Goal: Task Accomplishment & Management: Complete application form

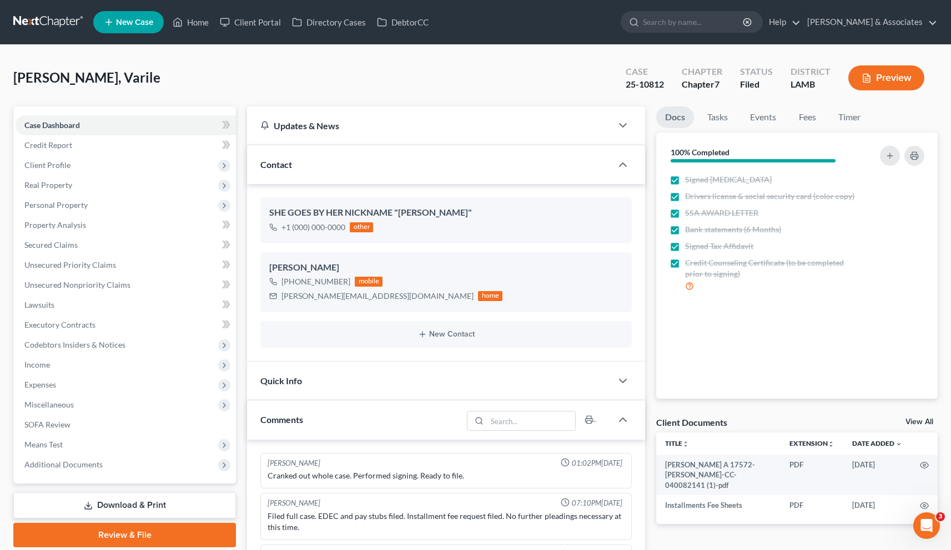
scroll to position [274, 0]
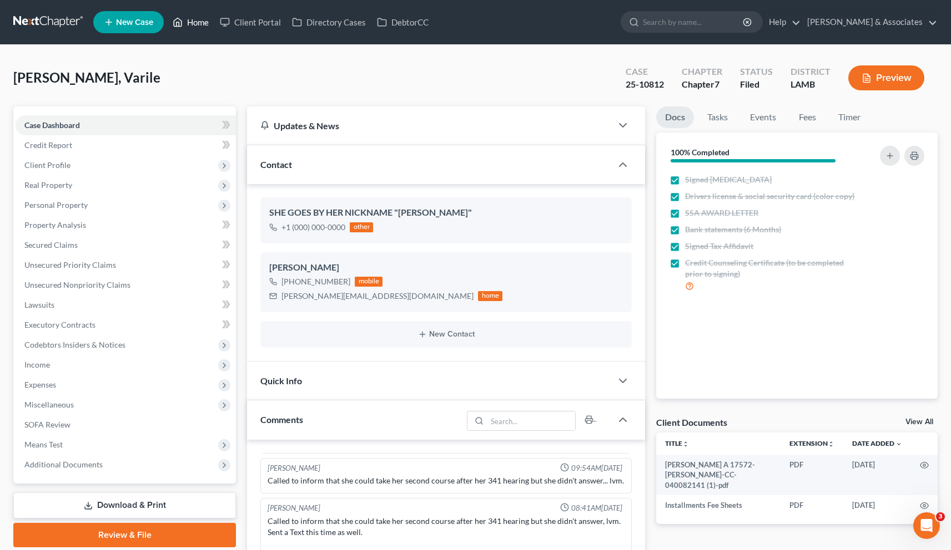
click at [200, 22] on link "Home" at bounding box center [190, 22] width 47 height 20
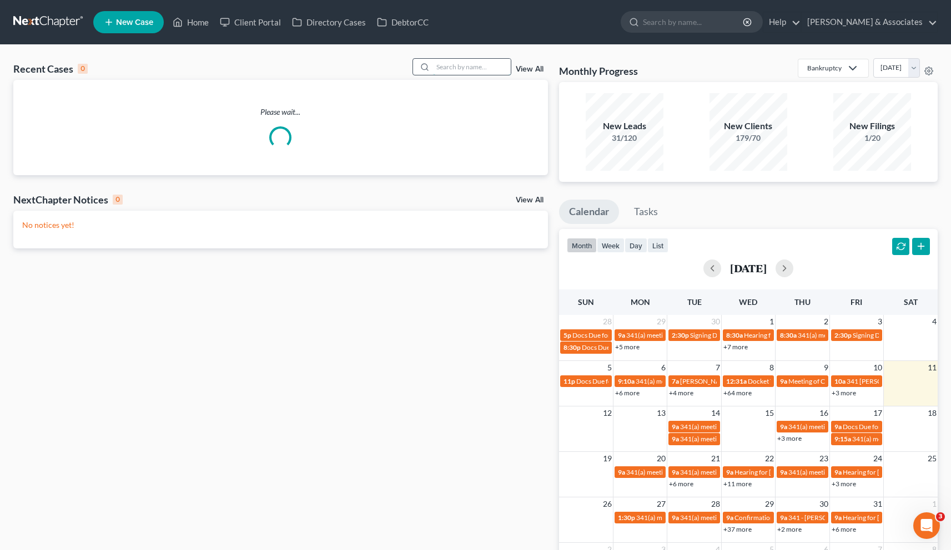
click at [444, 64] on input "search" at bounding box center [472, 67] width 78 height 16
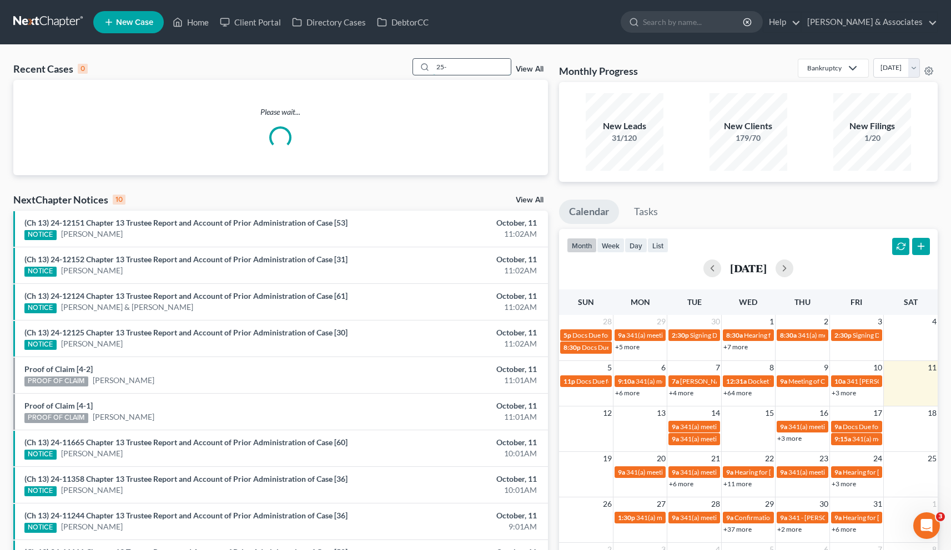
paste input "10789"
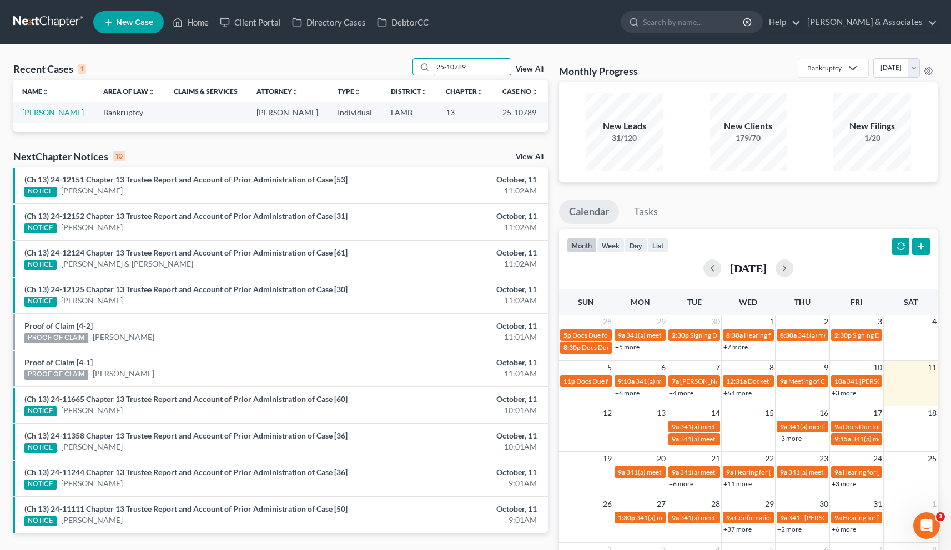
type input "25-10789"
click at [59, 115] on link "[PERSON_NAME]" at bounding box center [53, 112] width 62 height 9
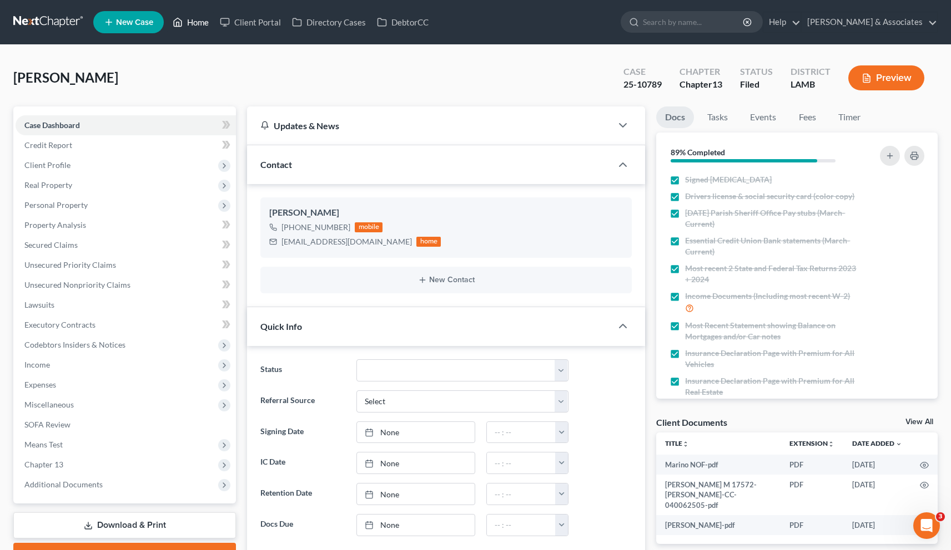
click at [204, 22] on link "Home" at bounding box center [190, 22] width 47 height 20
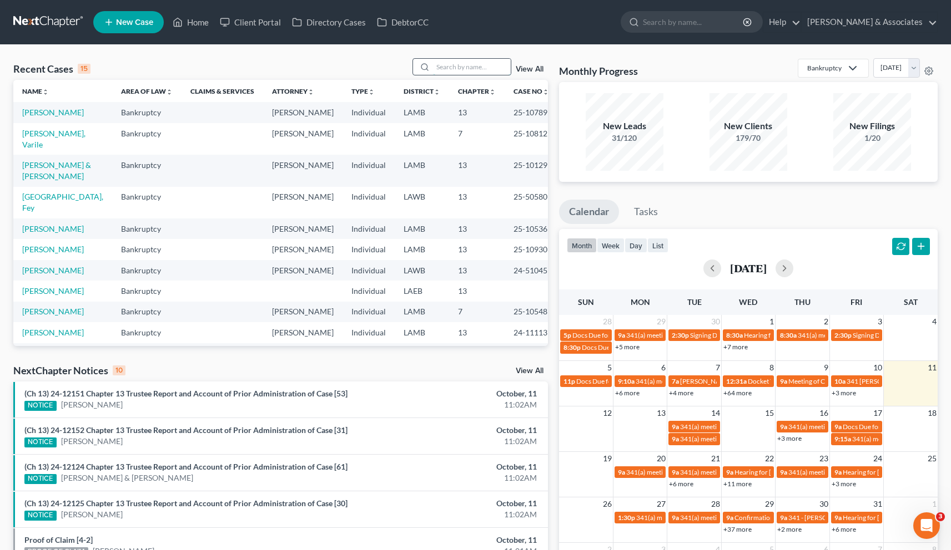
click at [453, 65] on input "search" at bounding box center [472, 67] width 78 height 16
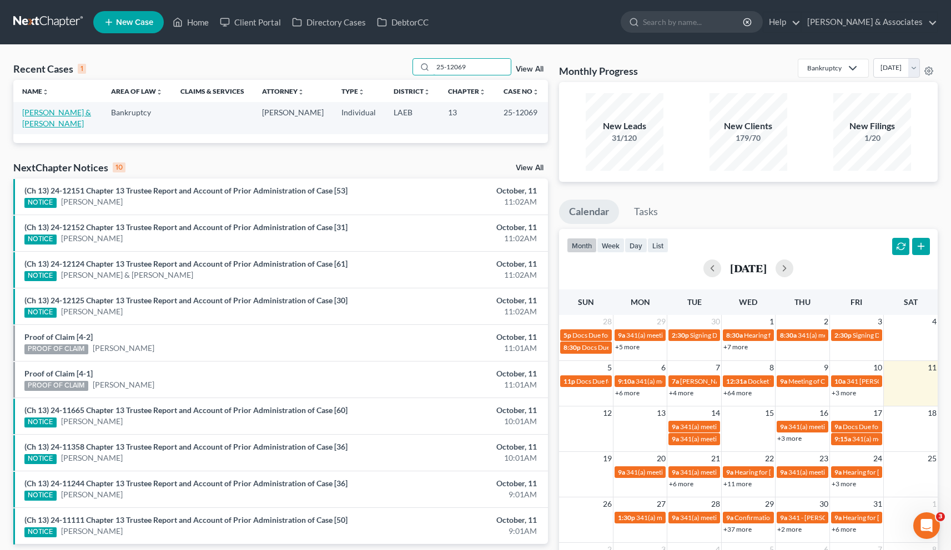
type input "25-12069"
click at [52, 115] on link "[PERSON_NAME] & [PERSON_NAME]" at bounding box center [56, 118] width 69 height 21
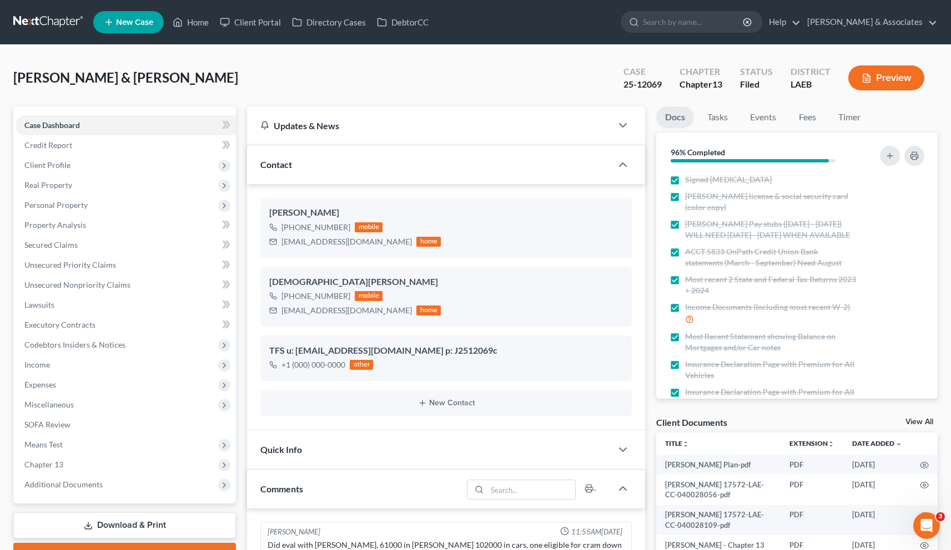
scroll to position [2075, 0]
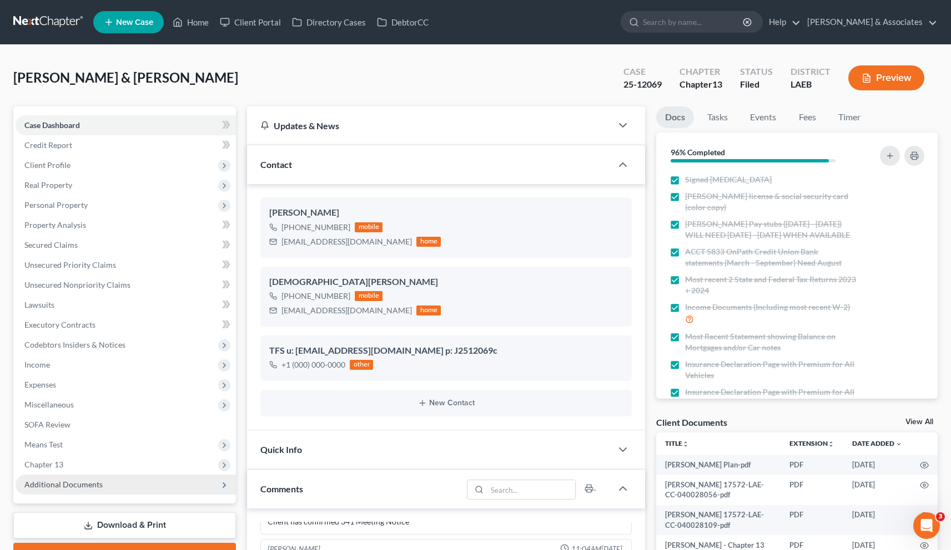
click at [82, 482] on span "Additional Documents" at bounding box center [63, 484] width 78 height 9
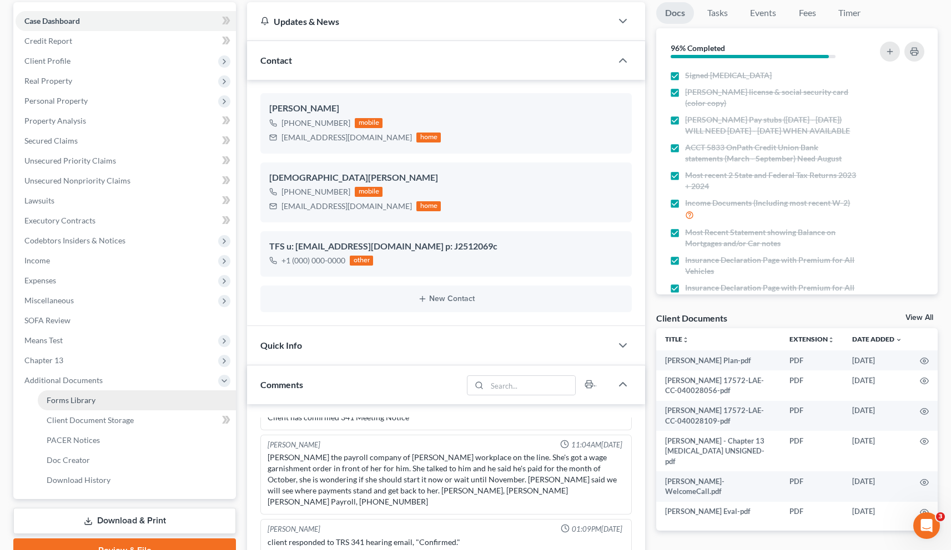
scroll to position [158, 0]
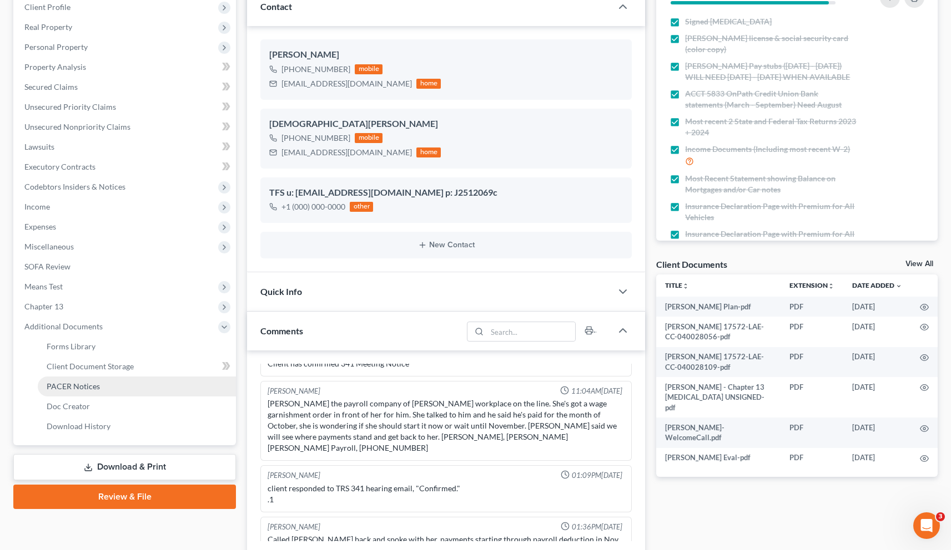
click at [80, 390] on span "PACER Notices" at bounding box center [73, 386] width 53 height 9
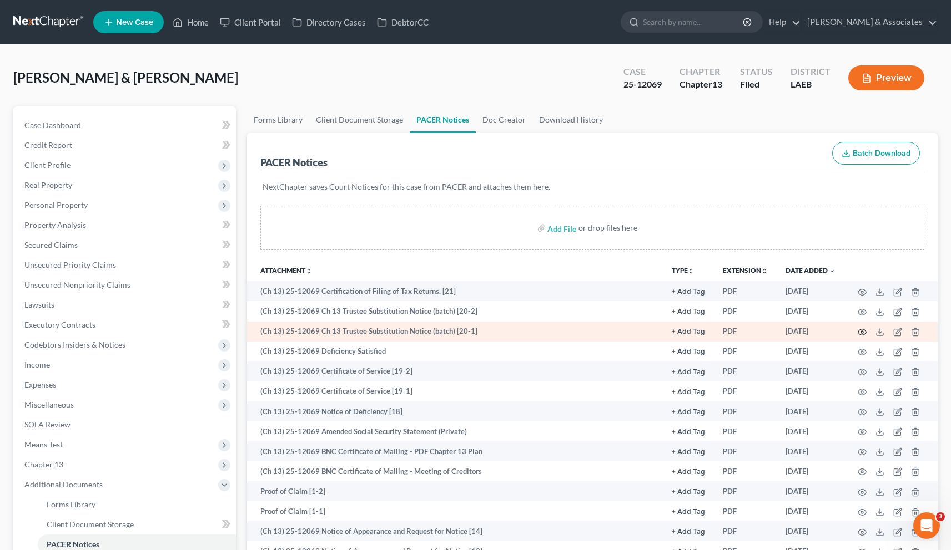
click at [860, 331] on icon "button" at bounding box center [861, 332] width 9 height 9
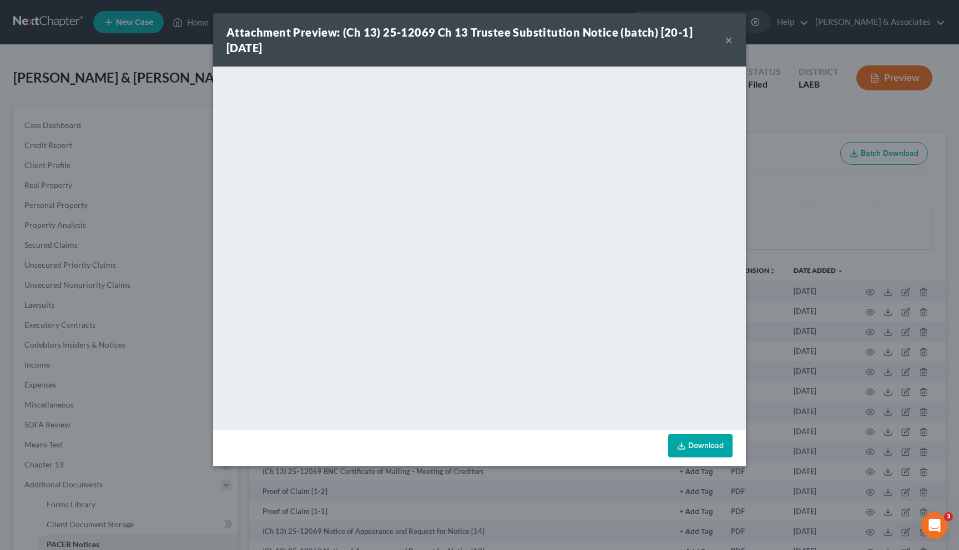
click at [729, 39] on button "×" at bounding box center [729, 39] width 8 height 13
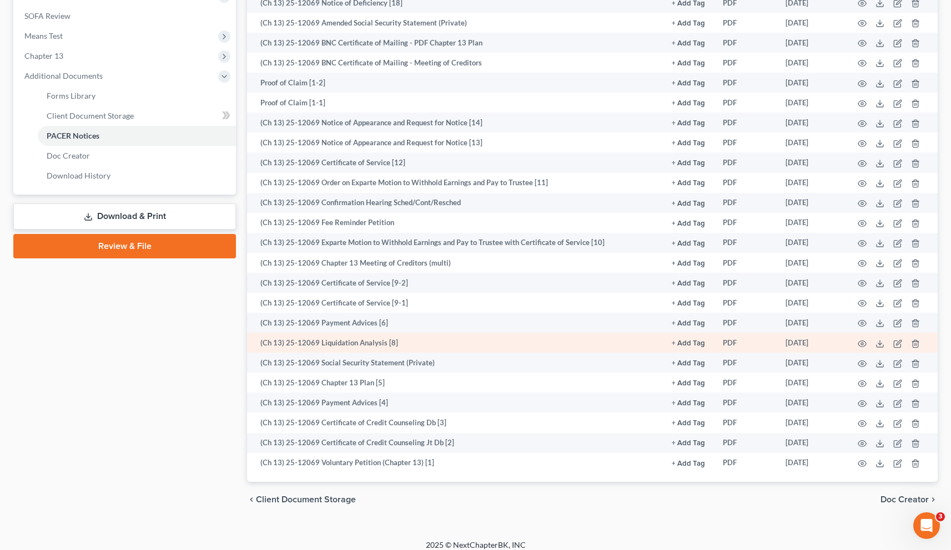
scroll to position [410, 0]
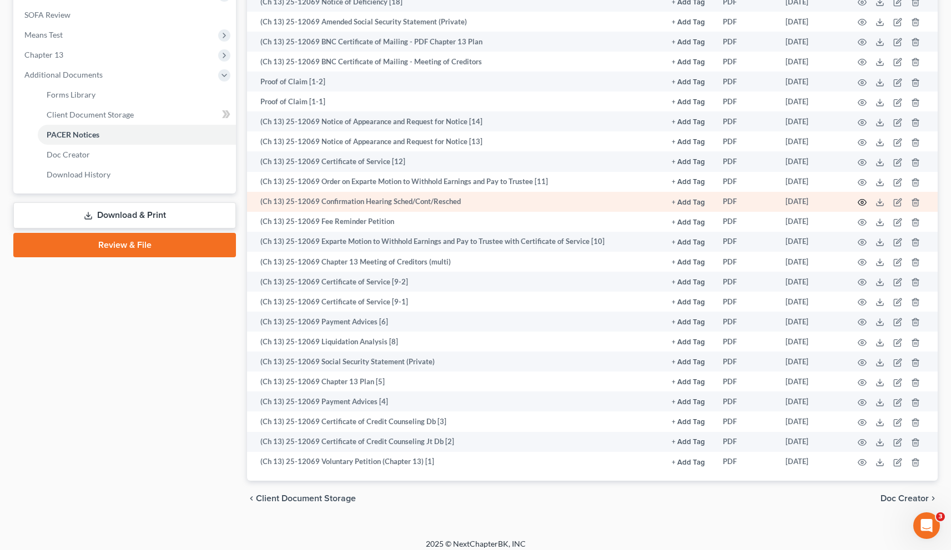
click at [860, 200] on icon "button" at bounding box center [861, 202] width 9 height 9
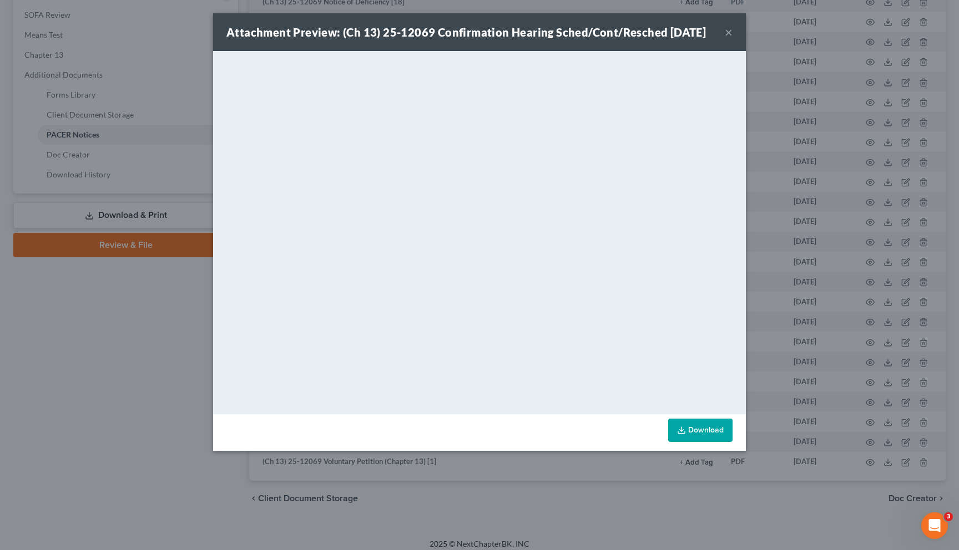
click at [731, 39] on button "×" at bounding box center [729, 32] width 8 height 13
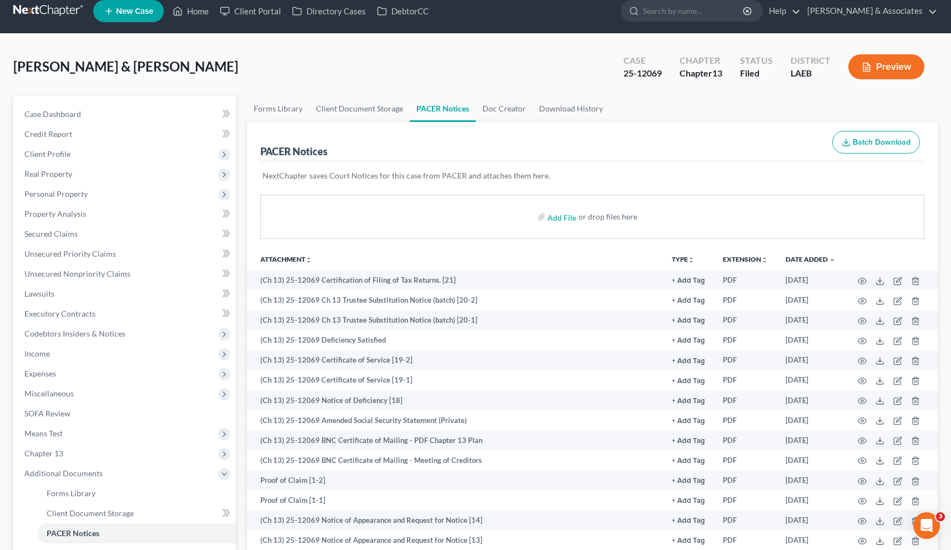
scroll to position [0, 0]
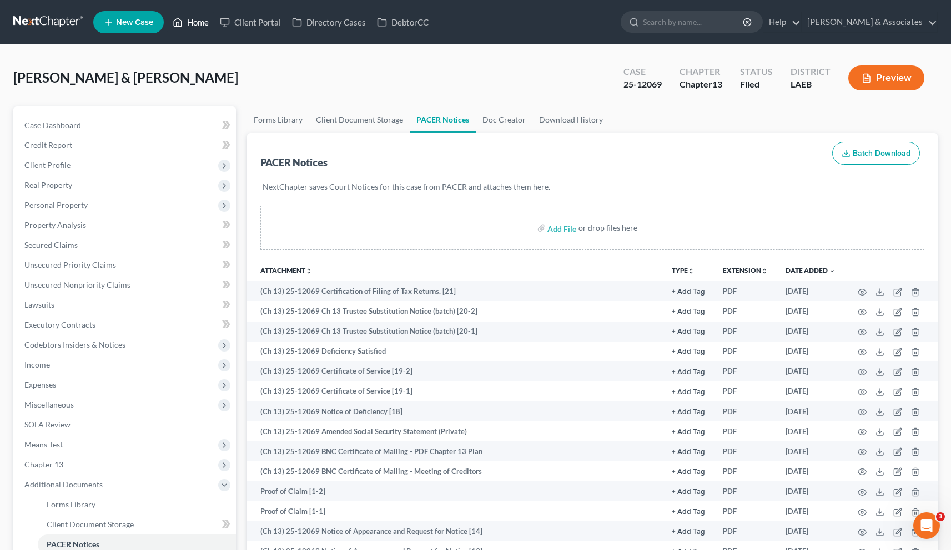
click at [196, 24] on link "Home" at bounding box center [190, 22] width 47 height 20
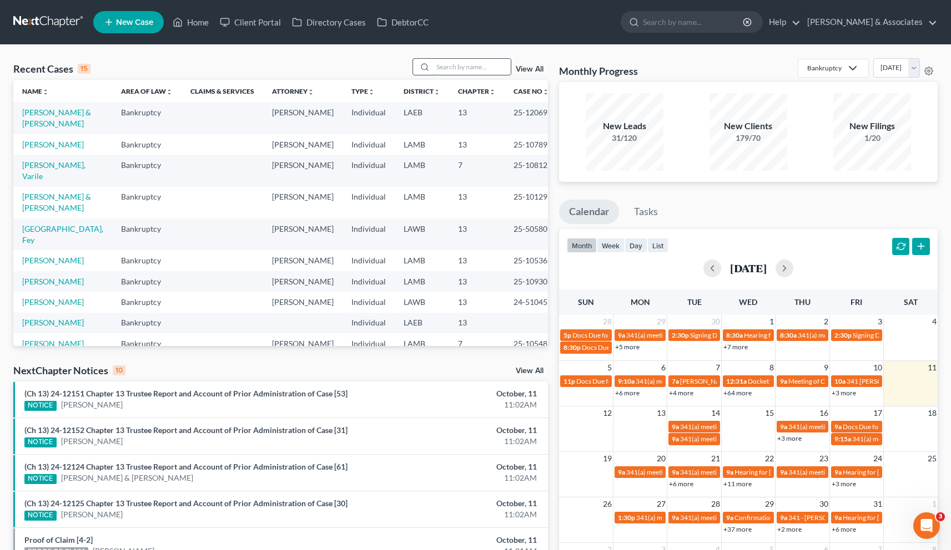
click at [462, 69] on input "search" at bounding box center [472, 67] width 78 height 16
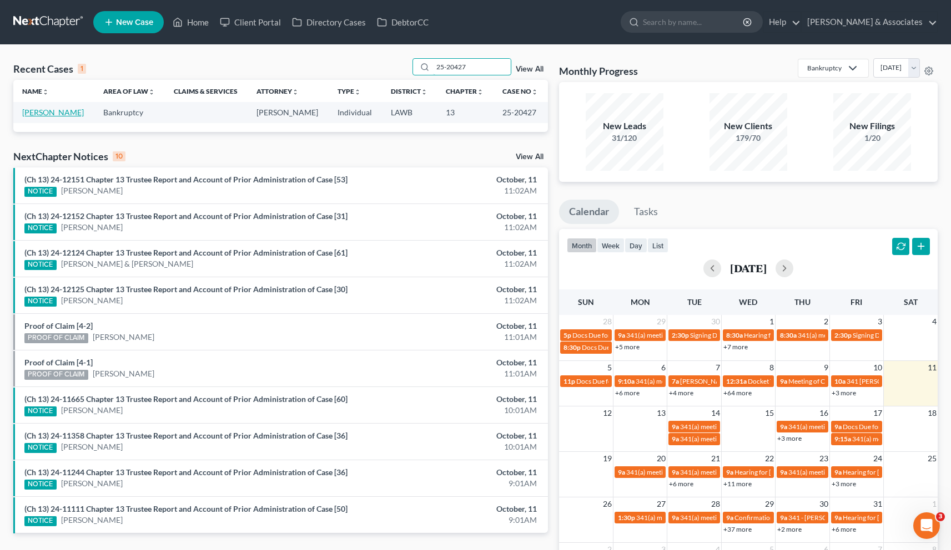
type input "25-20427"
click at [62, 113] on link "[PERSON_NAME]" at bounding box center [53, 112] width 62 height 9
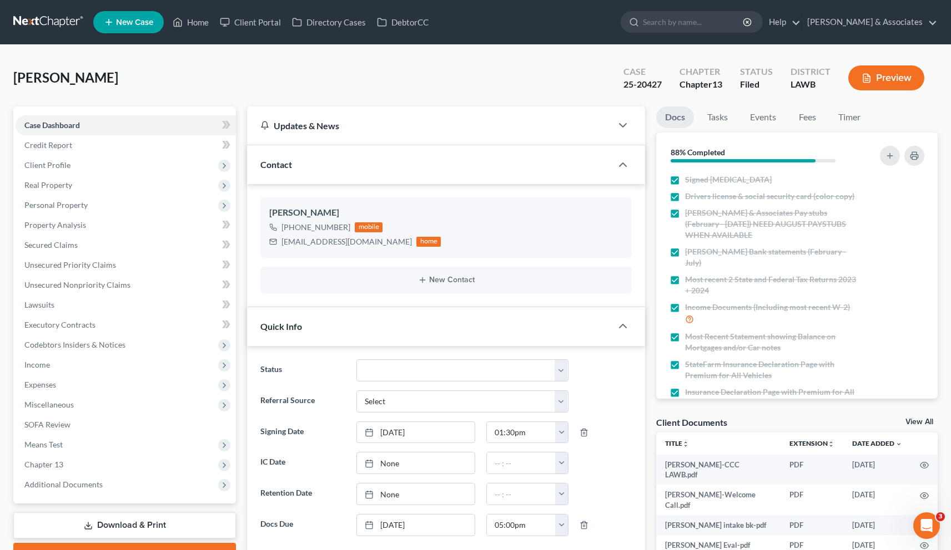
scroll to position [1431, 0]
click at [42, 487] on span "Additional Documents" at bounding box center [63, 484] width 78 height 9
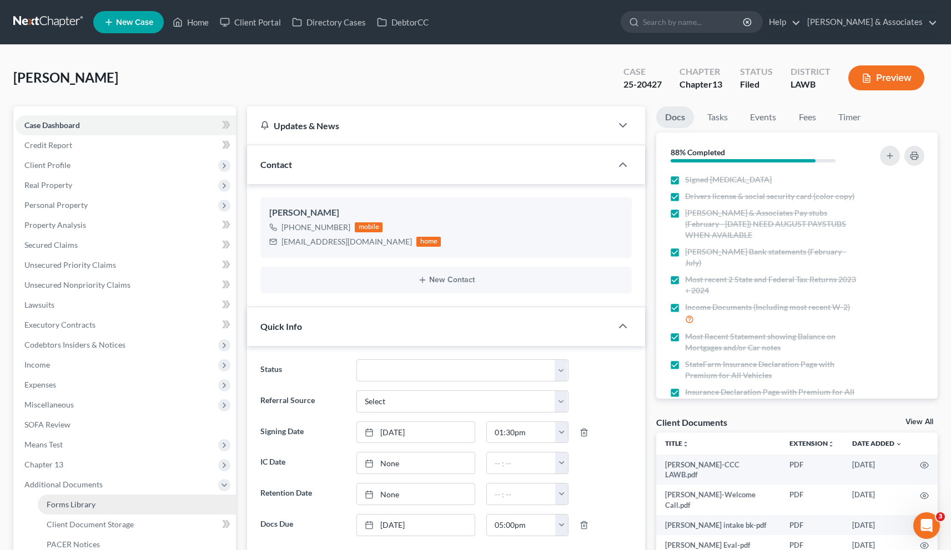
scroll to position [221, 0]
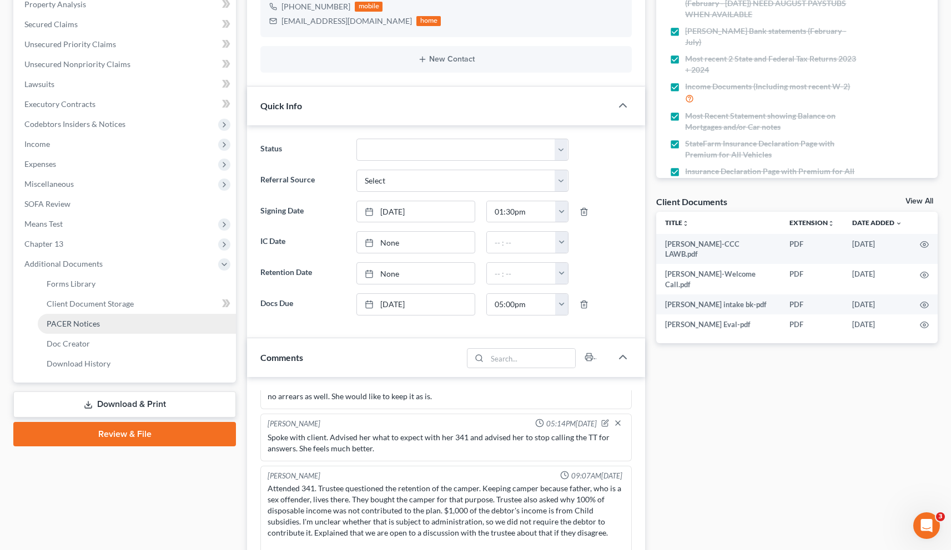
click at [75, 320] on span "PACER Notices" at bounding box center [73, 323] width 53 height 9
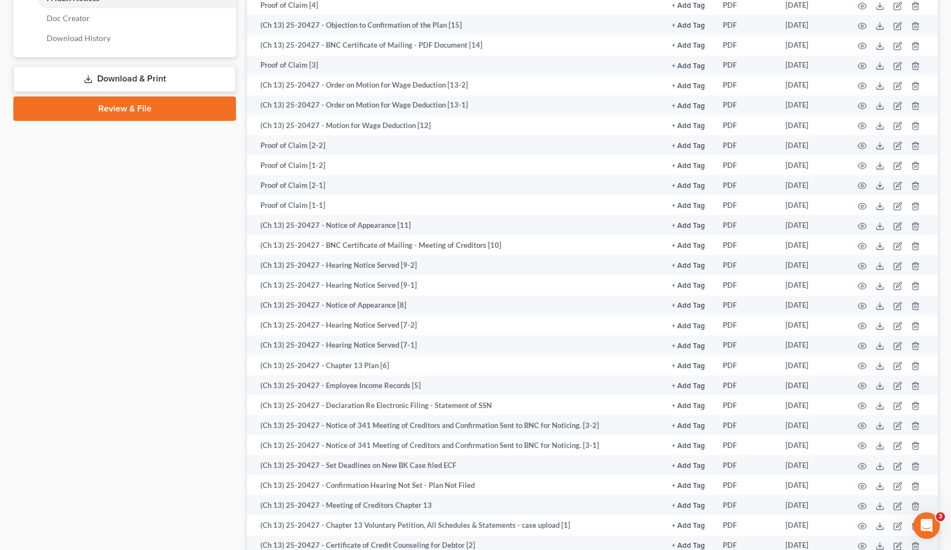
scroll to position [589, 0]
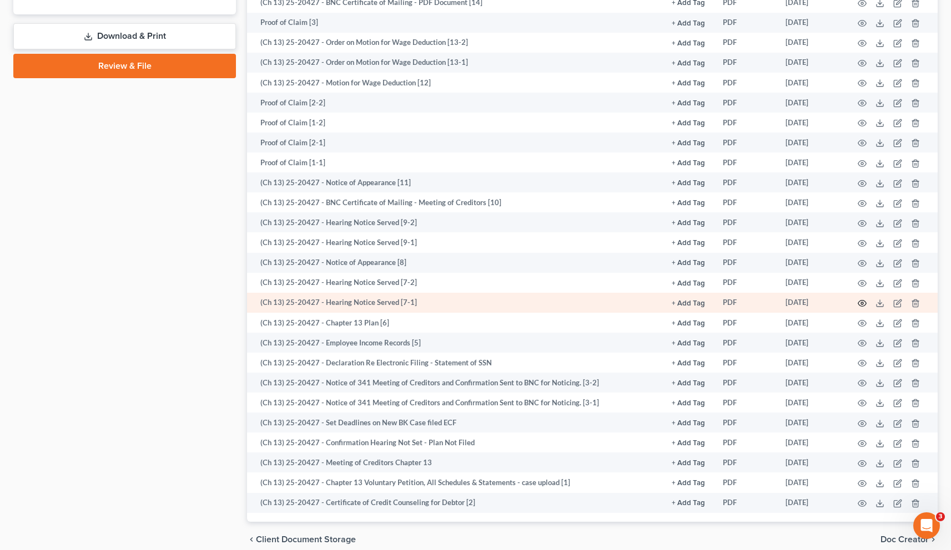
click at [859, 301] on icon "button" at bounding box center [862, 304] width 8 height 6
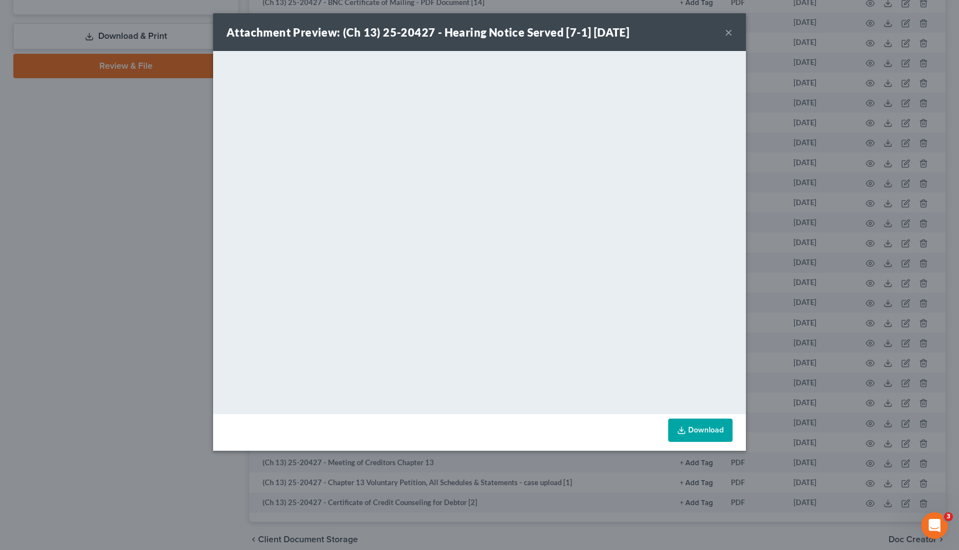
click at [726, 34] on button "×" at bounding box center [729, 32] width 8 height 13
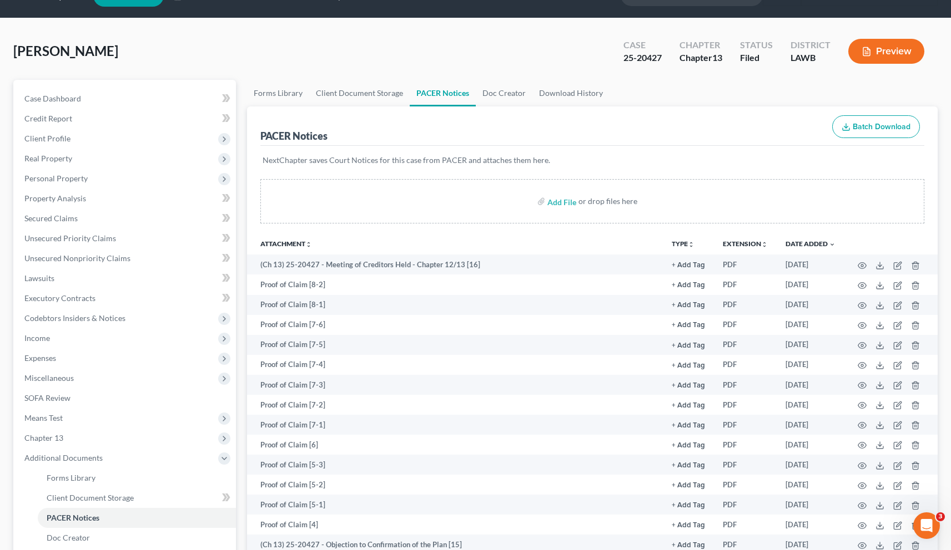
scroll to position [0, 0]
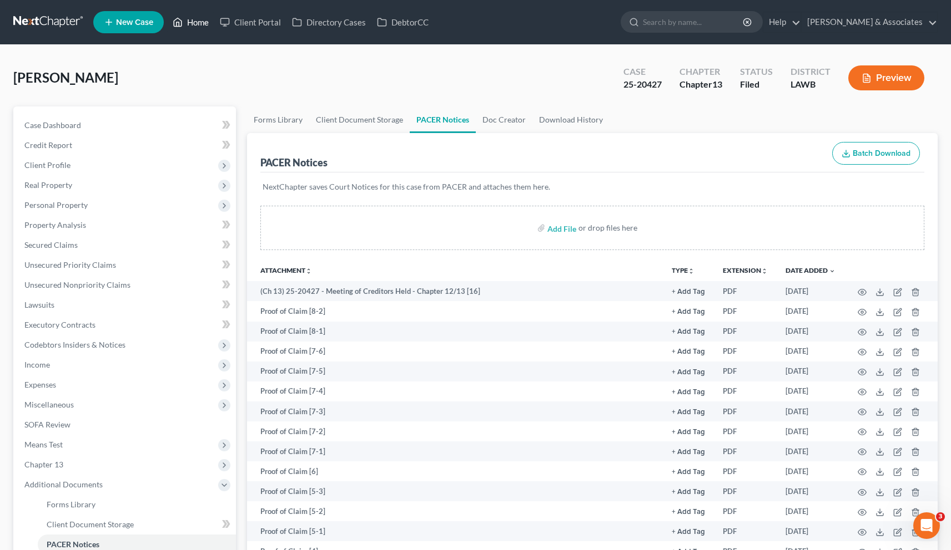
click at [201, 24] on link "Home" at bounding box center [190, 22] width 47 height 20
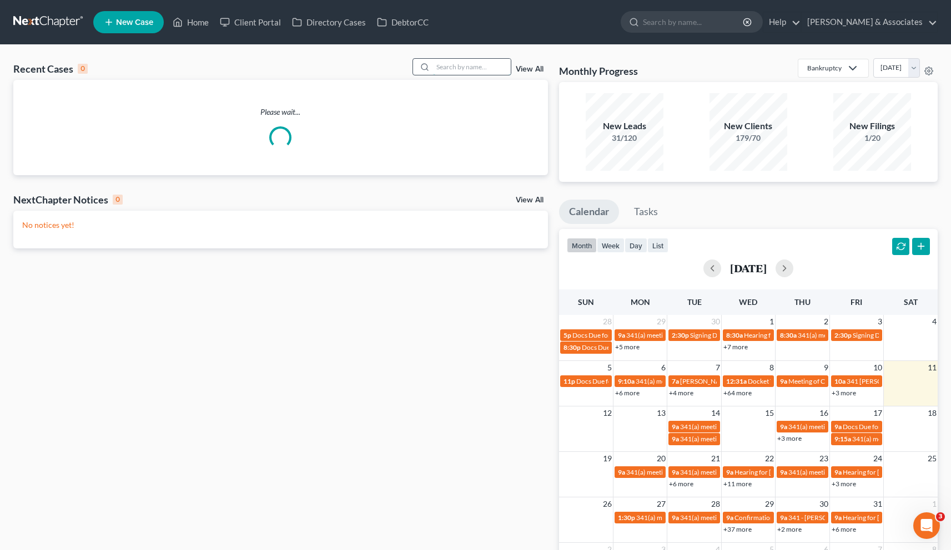
click at [463, 67] on input "search" at bounding box center [472, 67] width 78 height 16
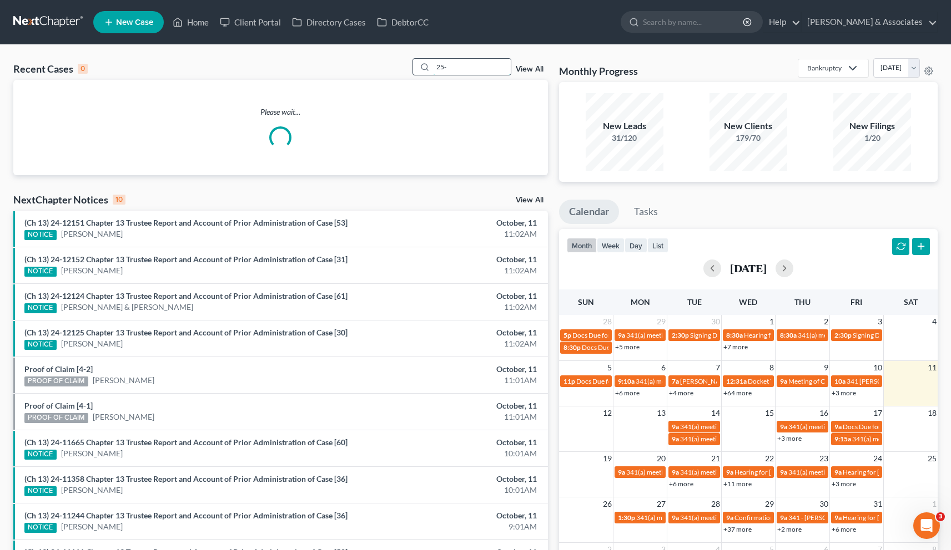
paste input "50732"
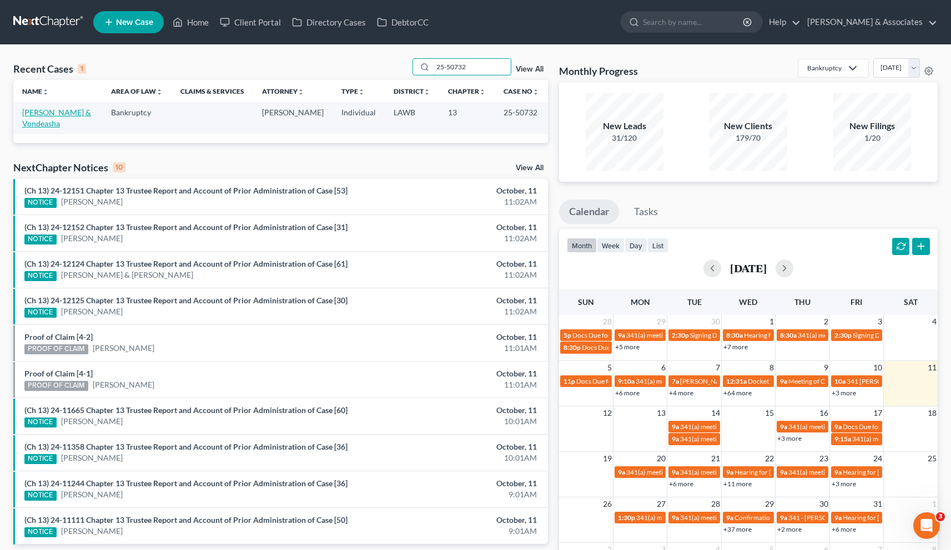
type input "25-50732"
click at [62, 117] on link "[PERSON_NAME] & Vondeasha" at bounding box center [56, 118] width 69 height 21
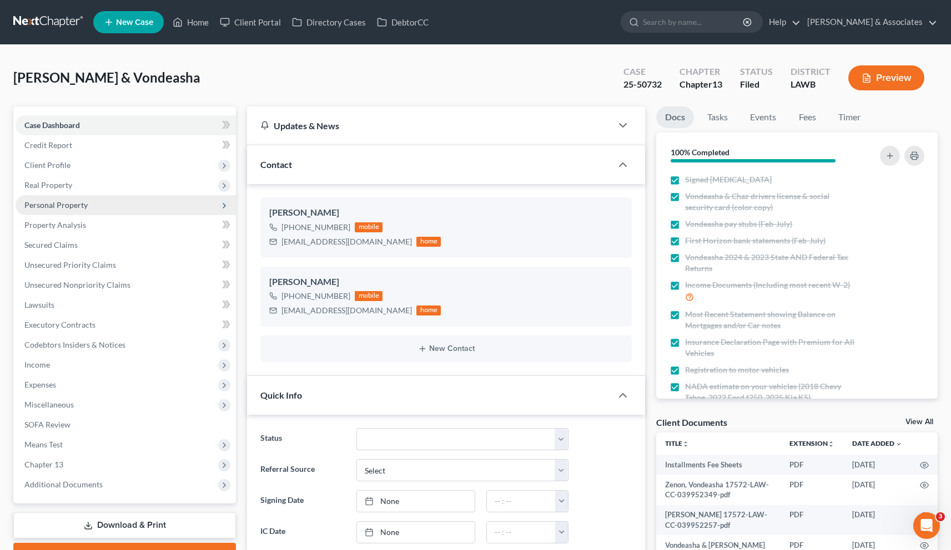
scroll to position [1992, 0]
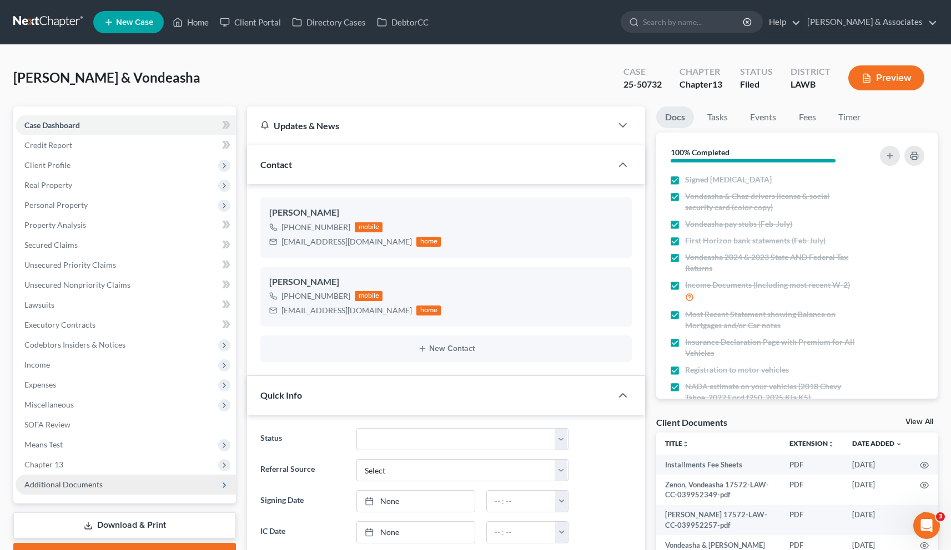
click at [54, 477] on span "Additional Documents" at bounding box center [126, 485] width 220 height 20
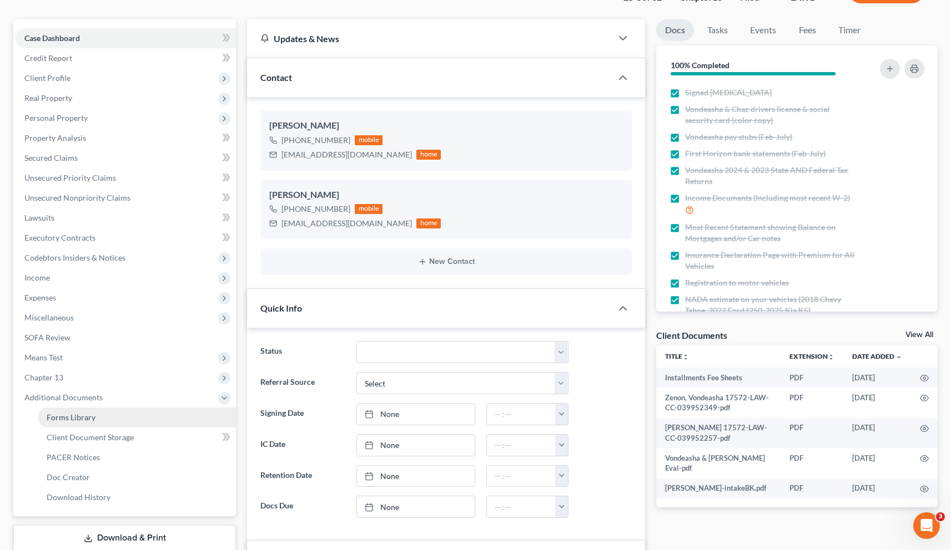
scroll to position [232, 0]
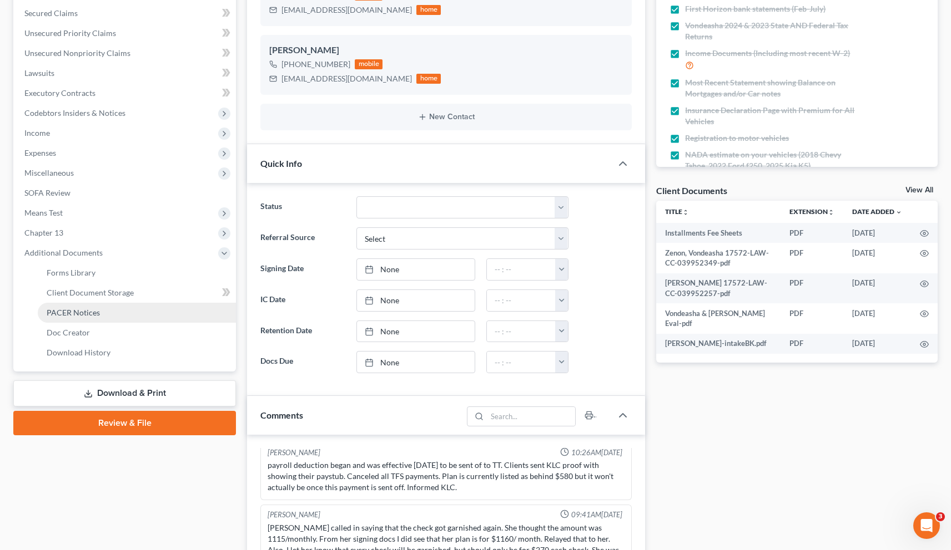
click at [78, 312] on span "PACER Notices" at bounding box center [73, 312] width 53 height 9
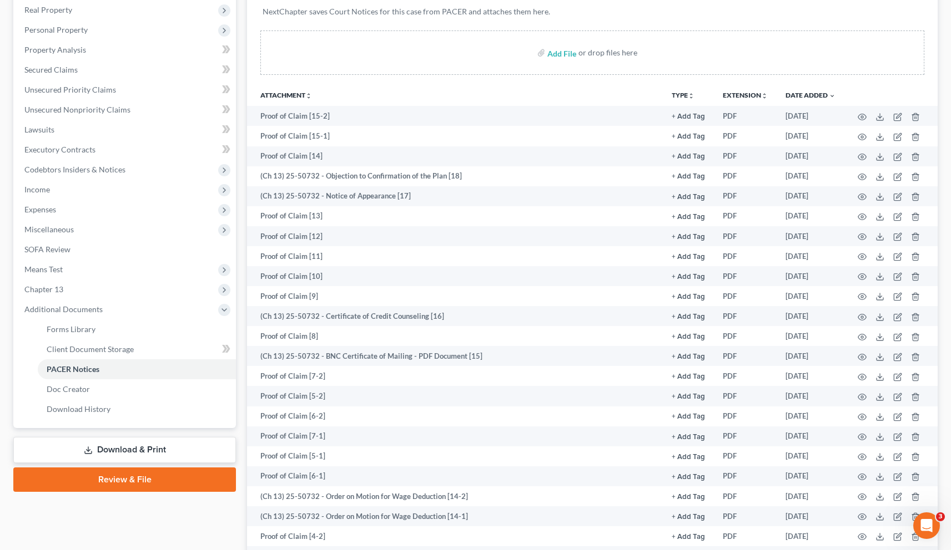
scroll to position [174, 0]
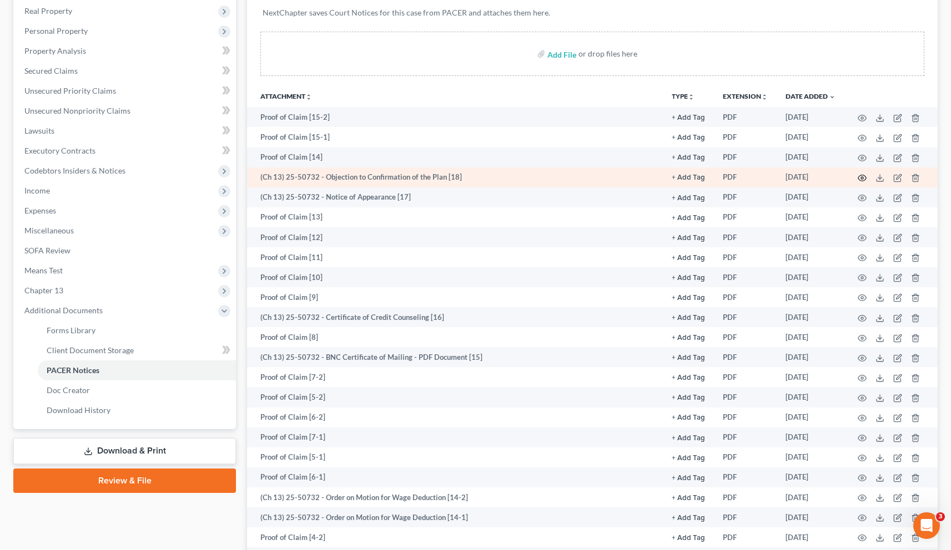
click at [862, 177] on circle "button" at bounding box center [862, 178] width 2 height 2
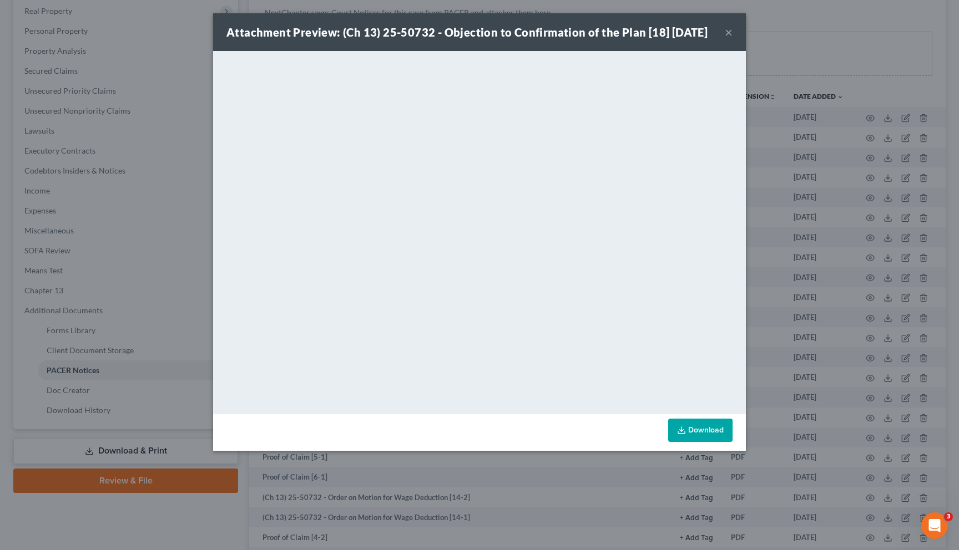
click at [727, 39] on button "×" at bounding box center [729, 32] width 8 height 13
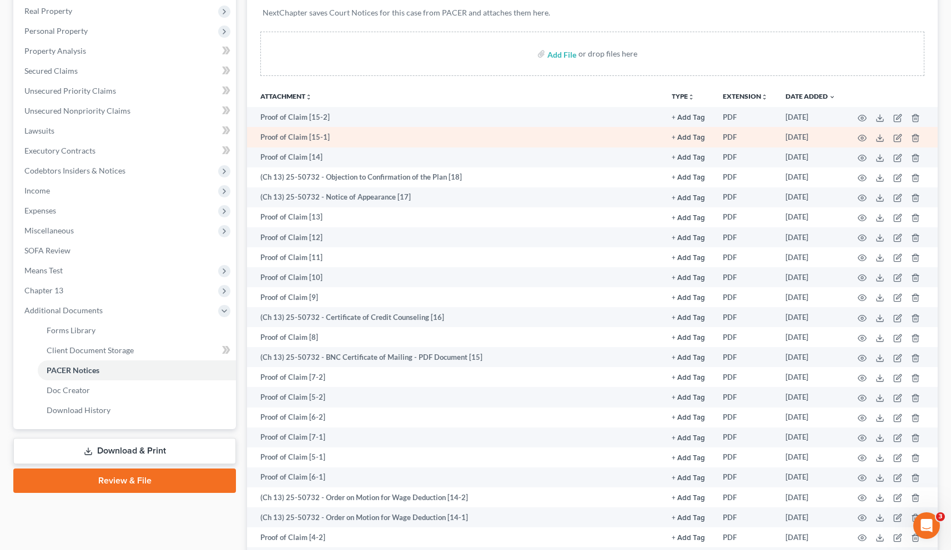
scroll to position [0, 0]
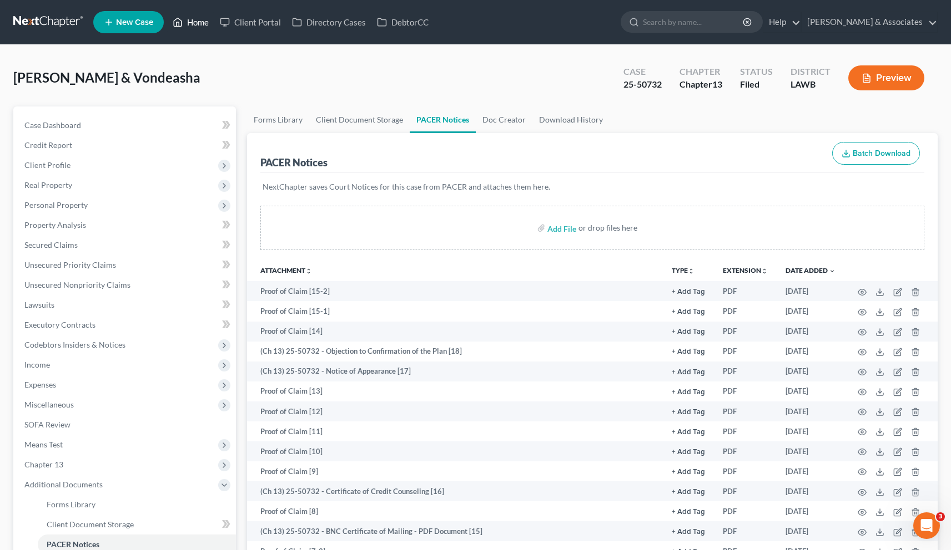
click at [196, 24] on link "Home" at bounding box center [190, 22] width 47 height 20
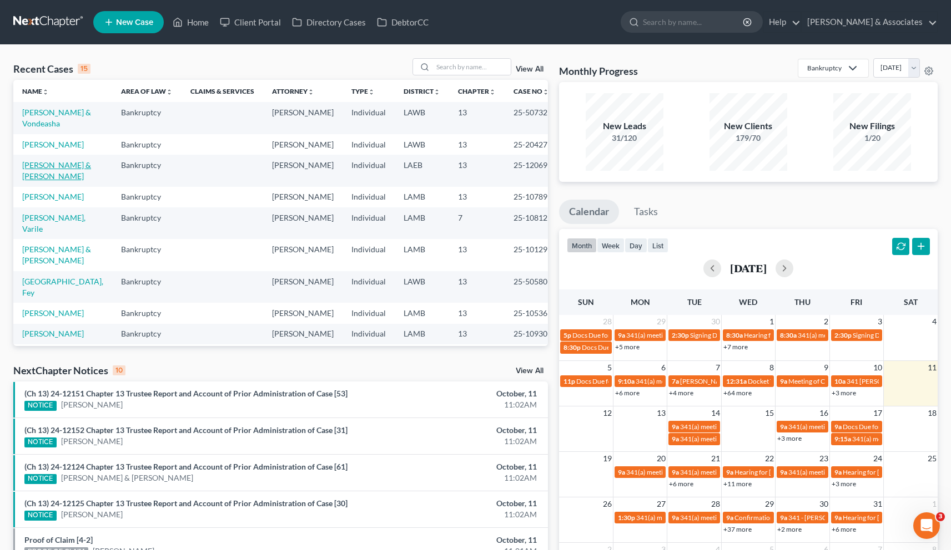
click at [65, 177] on link "[PERSON_NAME] & [PERSON_NAME]" at bounding box center [56, 170] width 69 height 21
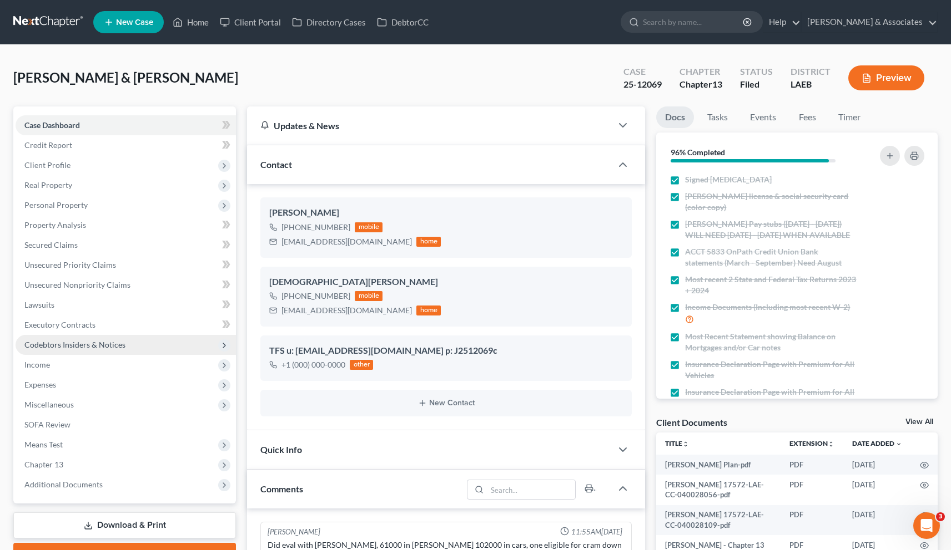
scroll to position [2075, 0]
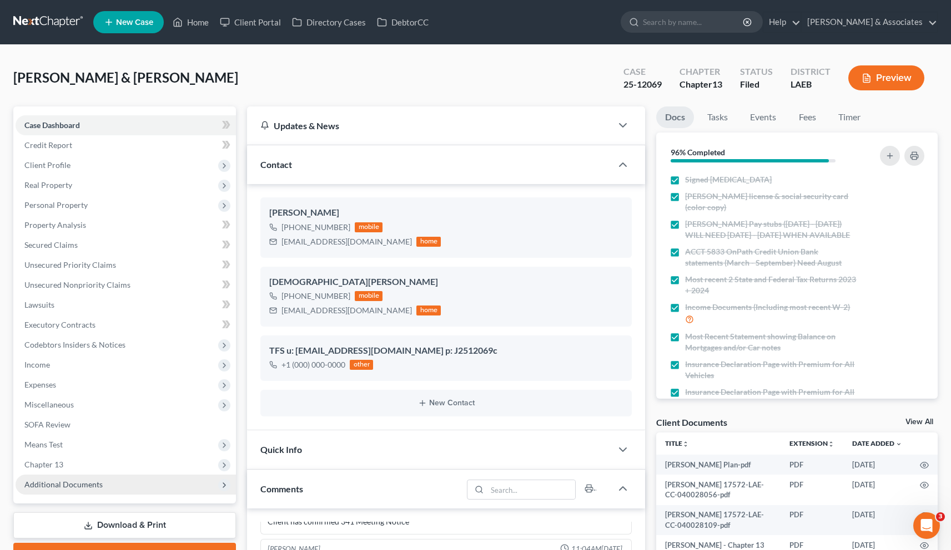
click at [76, 486] on span "Additional Documents" at bounding box center [63, 484] width 78 height 9
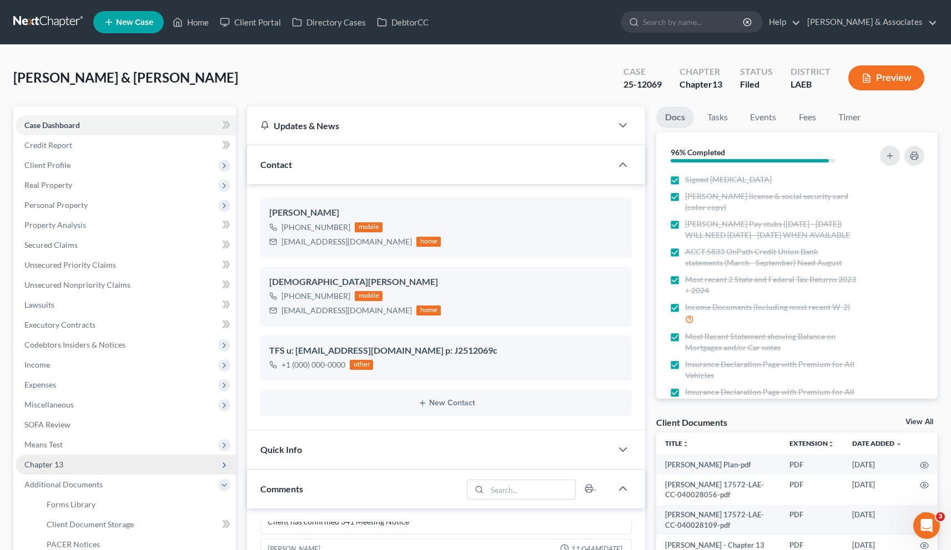
scroll to position [225, 0]
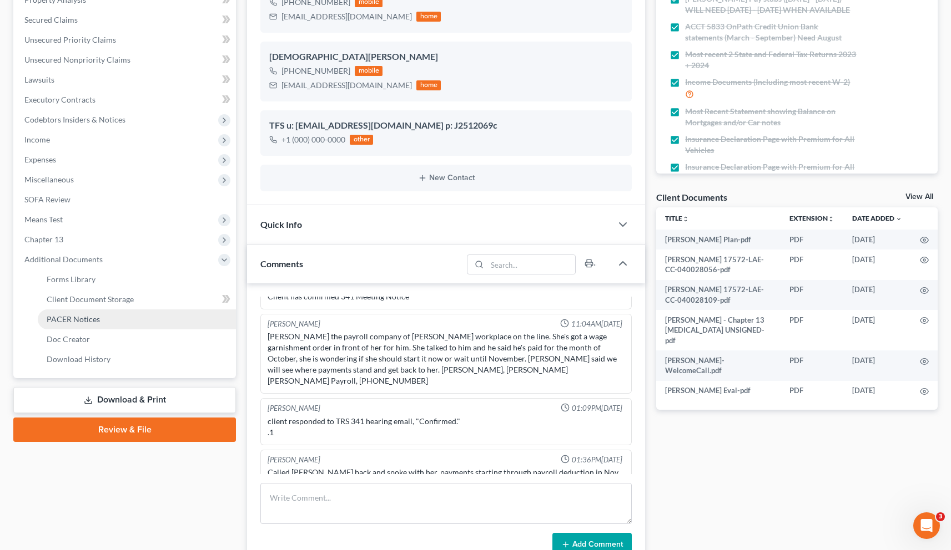
click at [67, 324] on link "PACER Notices" at bounding box center [137, 320] width 198 height 20
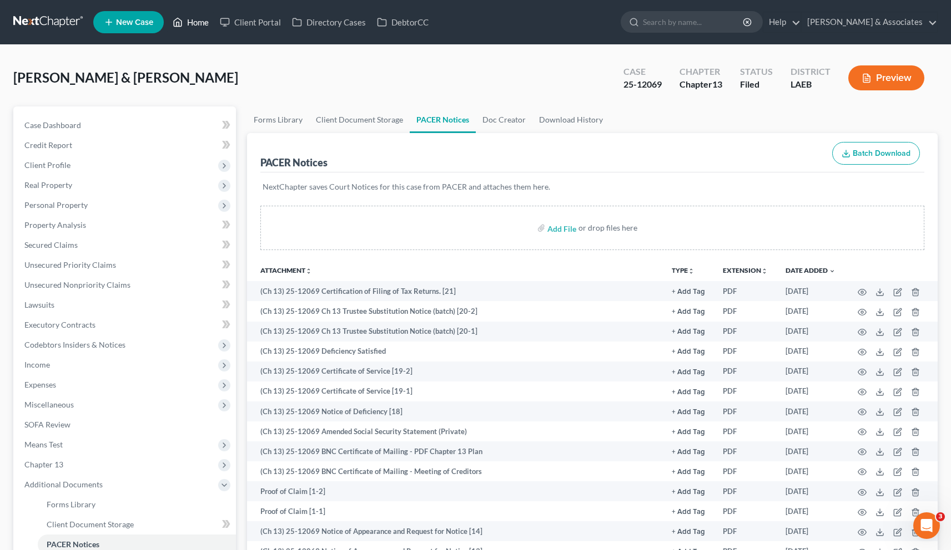
click at [204, 25] on link "Home" at bounding box center [190, 22] width 47 height 20
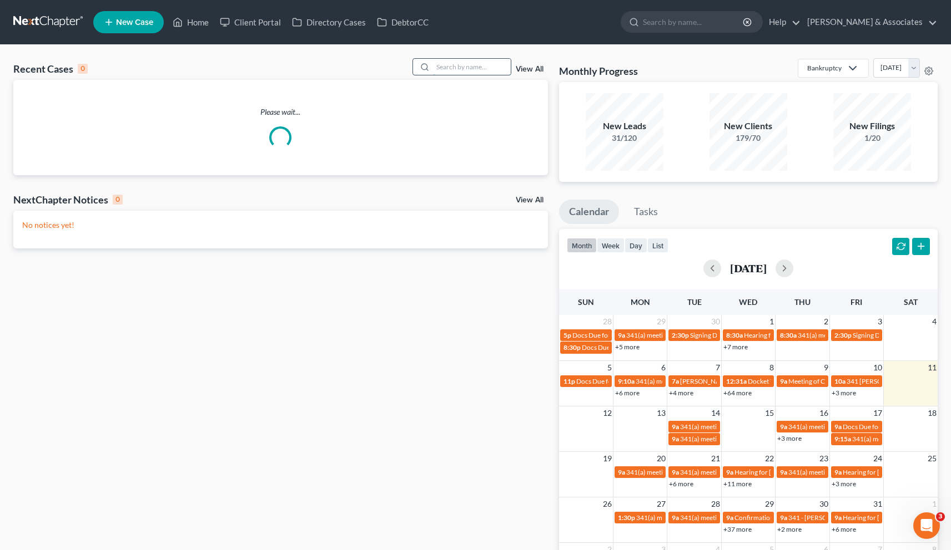
click at [463, 65] on input "search" at bounding box center [472, 67] width 78 height 16
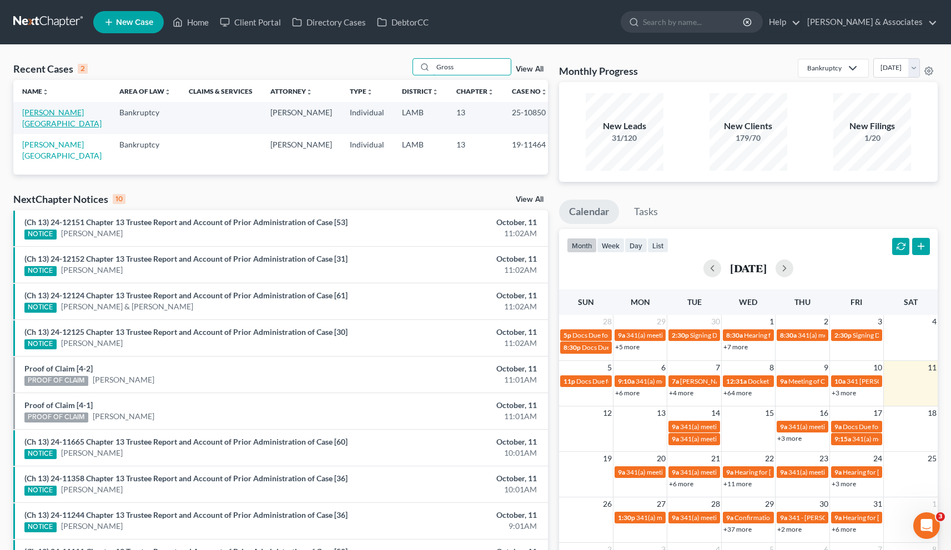
type input "Gross"
click at [40, 113] on link "[PERSON_NAME][GEOGRAPHIC_DATA]" at bounding box center [61, 118] width 79 height 21
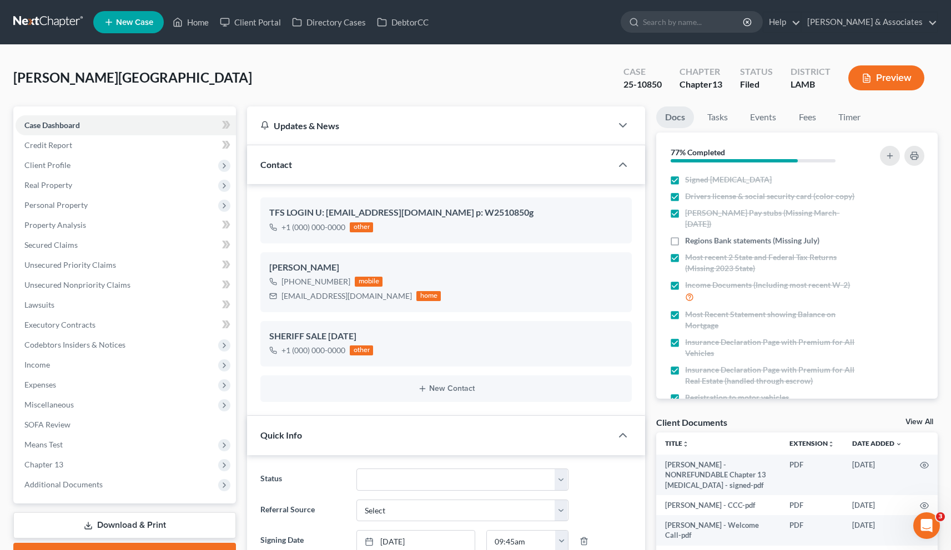
scroll to position [1046, 0]
click at [60, 161] on span "Client Profile" at bounding box center [47, 164] width 46 height 9
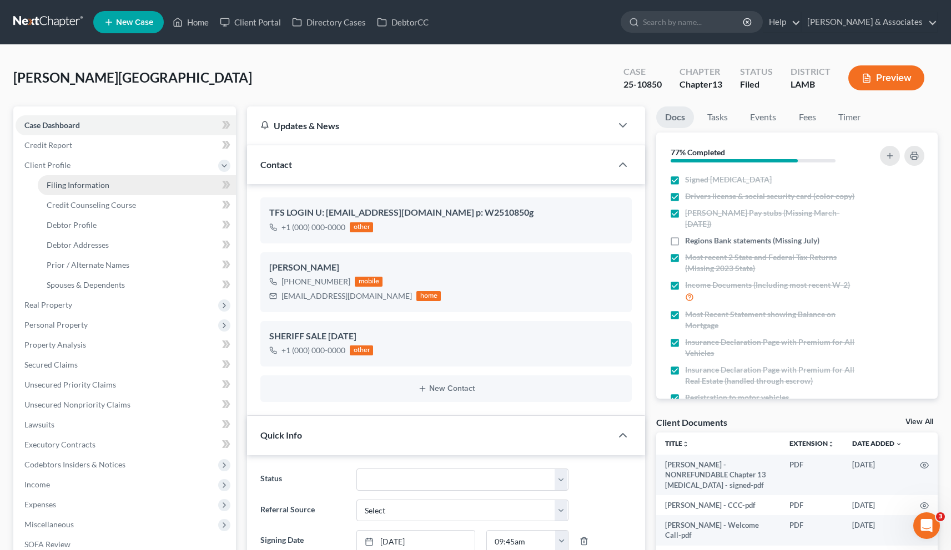
click at [72, 186] on span "Filing Information" at bounding box center [78, 184] width 63 height 9
select select "1"
select select "0"
select select "3"
select select "19"
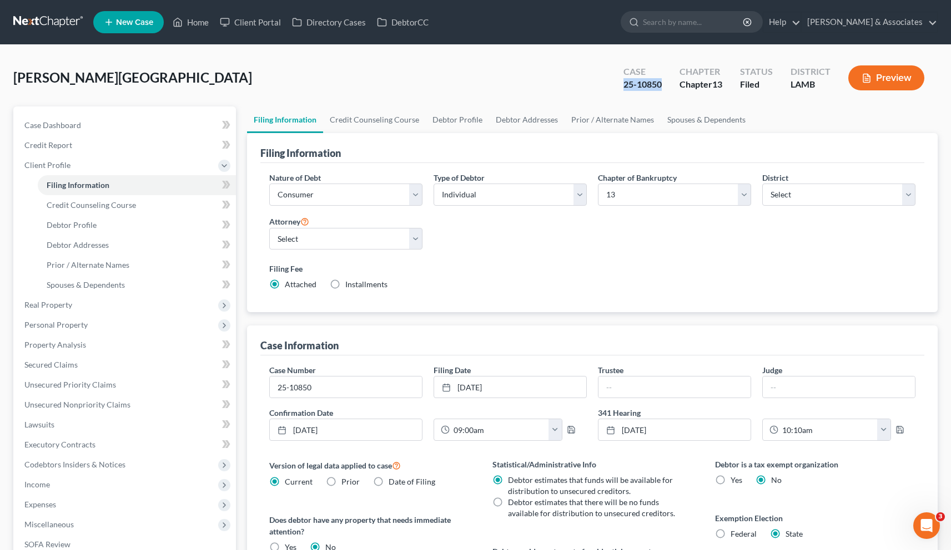
drag, startPoint x: 621, startPoint y: 85, endPoint x: 661, endPoint y: 85, distance: 40.5
click at [661, 85] on div "Case 25-10850" at bounding box center [642, 79] width 56 height 33
copy div "25-10850"
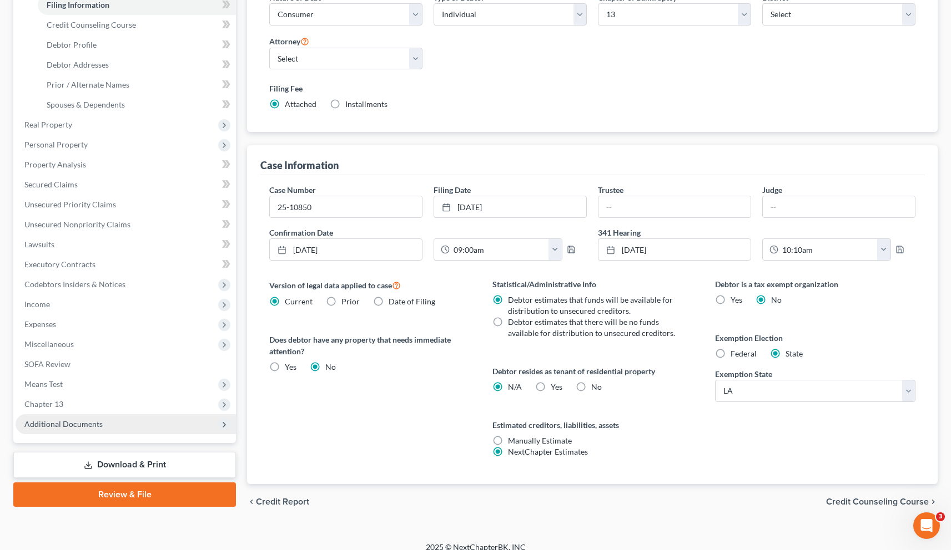
click at [79, 416] on span "Additional Documents" at bounding box center [126, 425] width 220 height 20
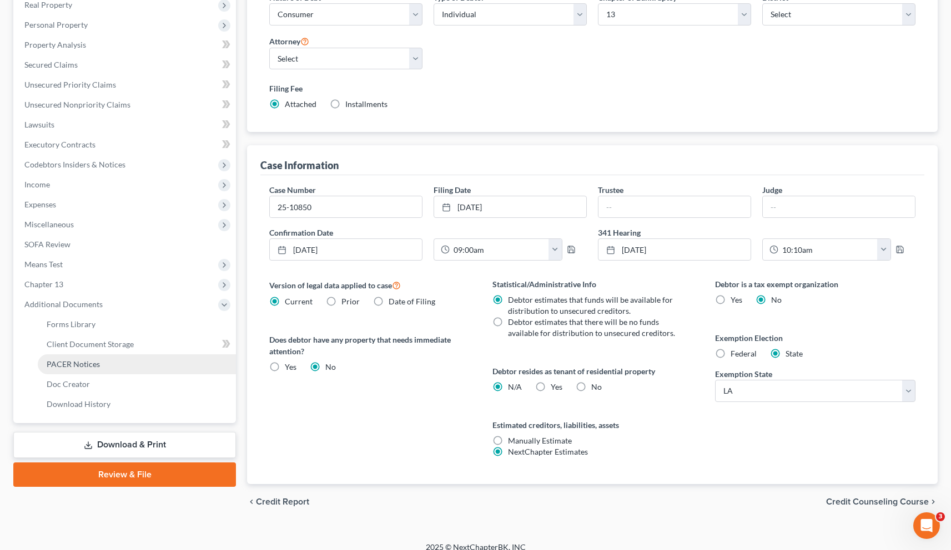
click at [88, 365] on span "PACER Notices" at bounding box center [73, 364] width 53 height 9
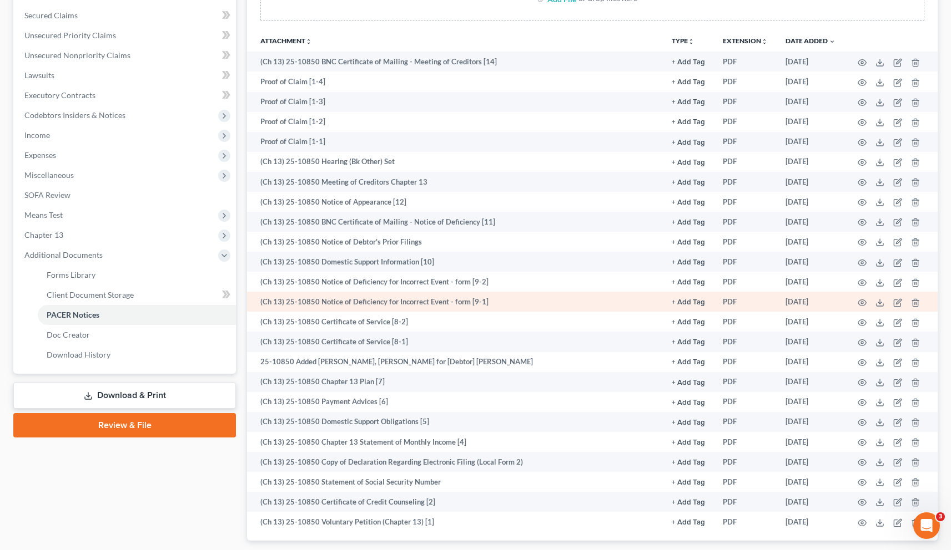
scroll to position [224, 0]
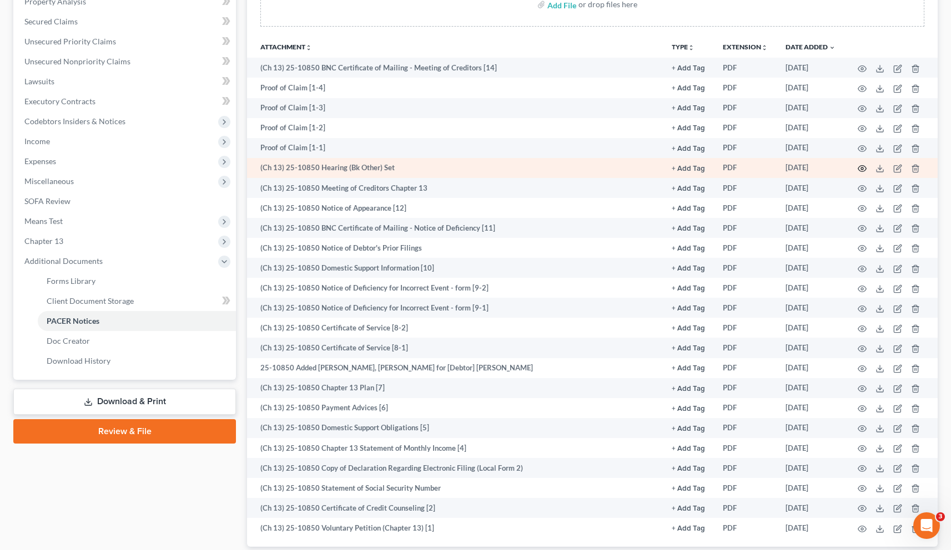
click at [862, 164] on icon "button" at bounding box center [861, 168] width 9 height 9
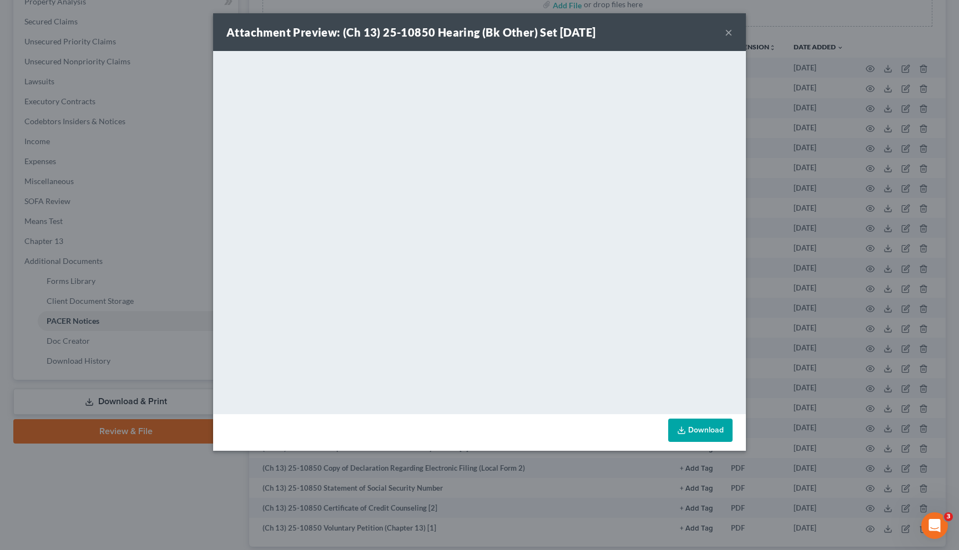
click at [730, 33] on button "×" at bounding box center [729, 32] width 8 height 13
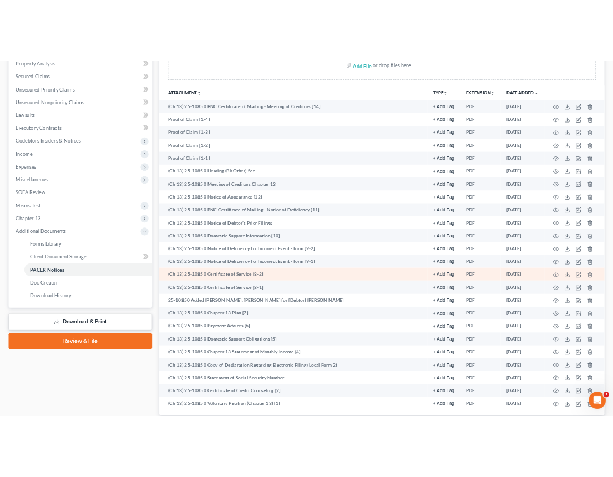
scroll to position [297, 0]
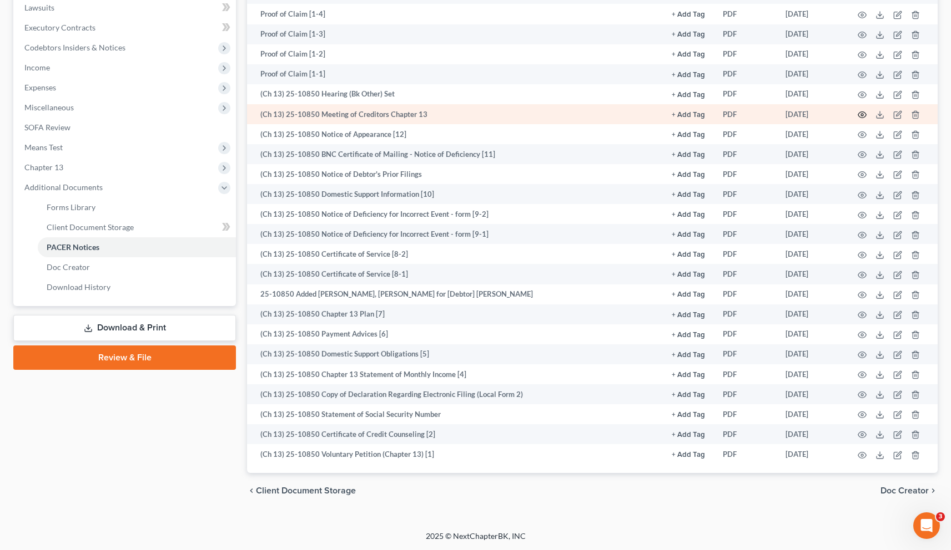
click at [861, 116] on icon "button" at bounding box center [861, 114] width 9 height 9
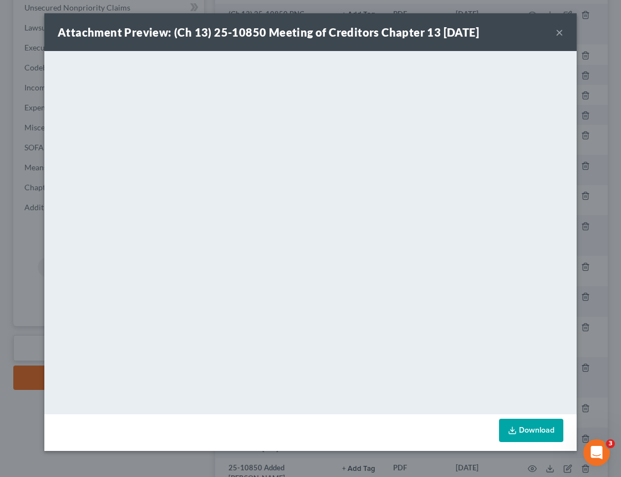
click at [560, 33] on button "×" at bounding box center [560, 32] width 8 height 13
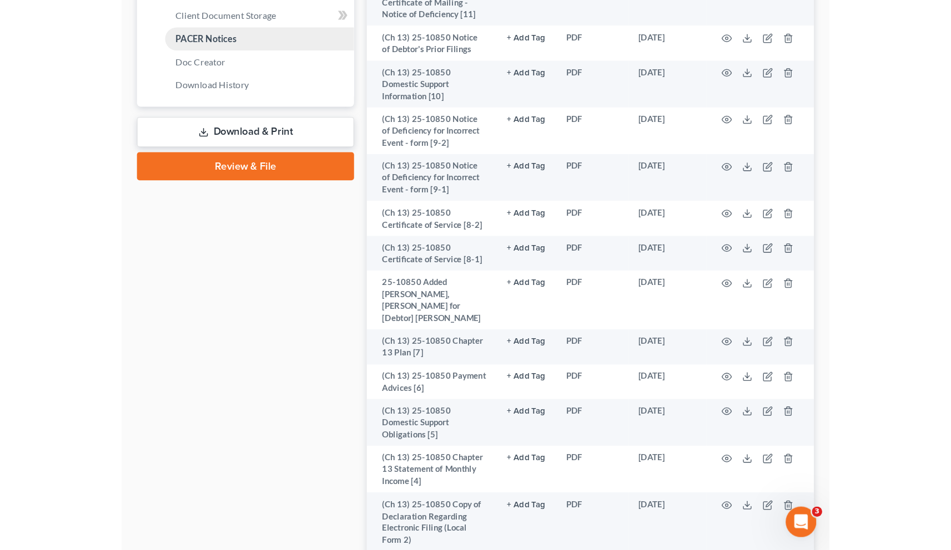
scroll to position [0, 0]
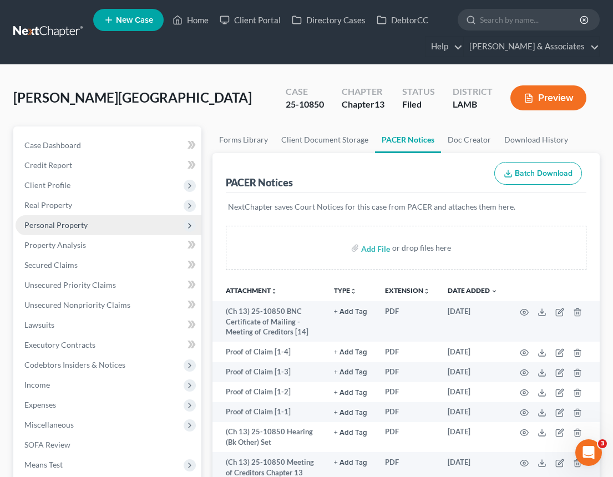
click at [60, 224] on span "Personal Property" at bounding box center [55, 224] width 63 height 9
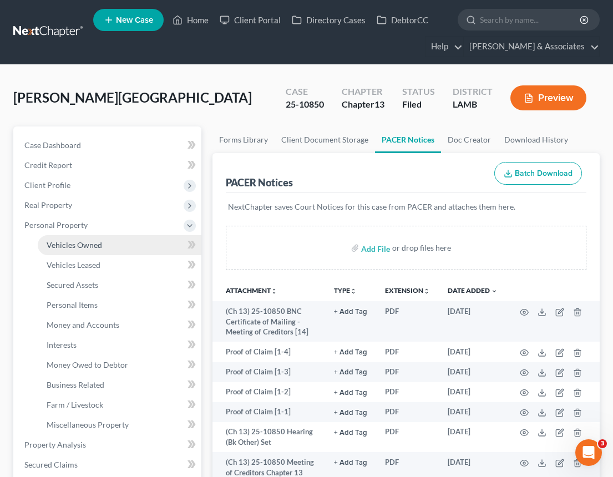
click at [72, 247] on span "Vehicles Owned" at bounding box center [74, 244] width 55 height 9
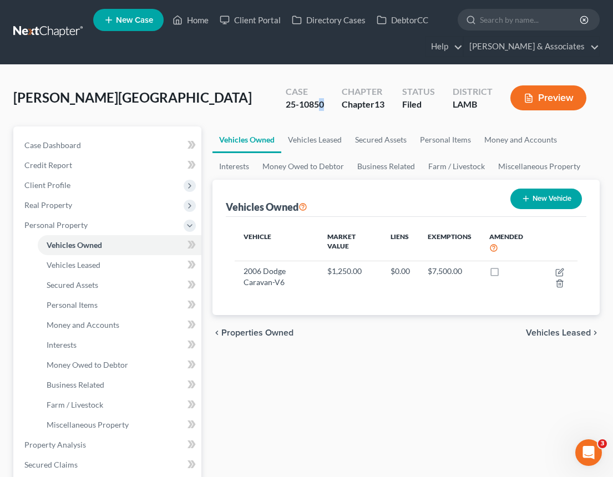
drag, startPoint x: 322, startPoint y: 104, endPoint x: 314, endPoint y: 103, distance: 7.8
click at [315, 104] on div "25-10850" at bounding box center [305, 104] width 38 height 13
click at [287, 102] on div "25-10850" at bounding box center [305, 104] width 38 height 13
drag, startPoint x: 286, startPoint y: 103, endPoint x: 325, endPoint y: 99, distance: 39.5
click at [325, 99] on div "Case 25-10850" at bounding box center [305, 99] width 56 height 33
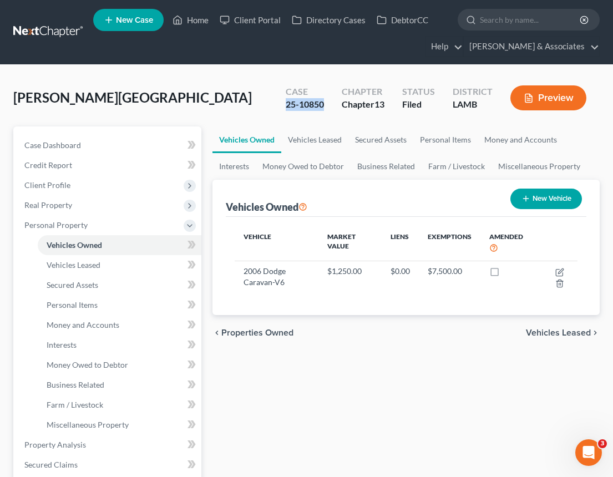
copy div "25-10850"
click at [325, 112] on div "Case 25-10850" at bounding box center [305, 99] width 56 height 33
drag, startPoint x: 325, startPoint y: 104, endPoint x: 300, endPoint y: 105, distance: 25.0
click at [299, 105] on div "Case 25-10850" at bounding box center [305, 99] width 56 height 33
copy div "10850"
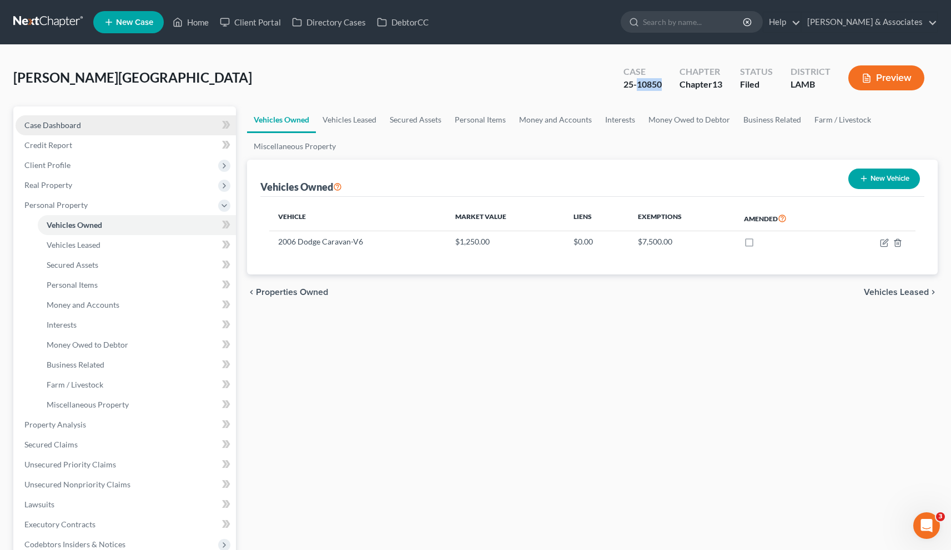
click at [78, 124] on span "Case Dashboard" at bounding box center [52, 124] width 57 height 9
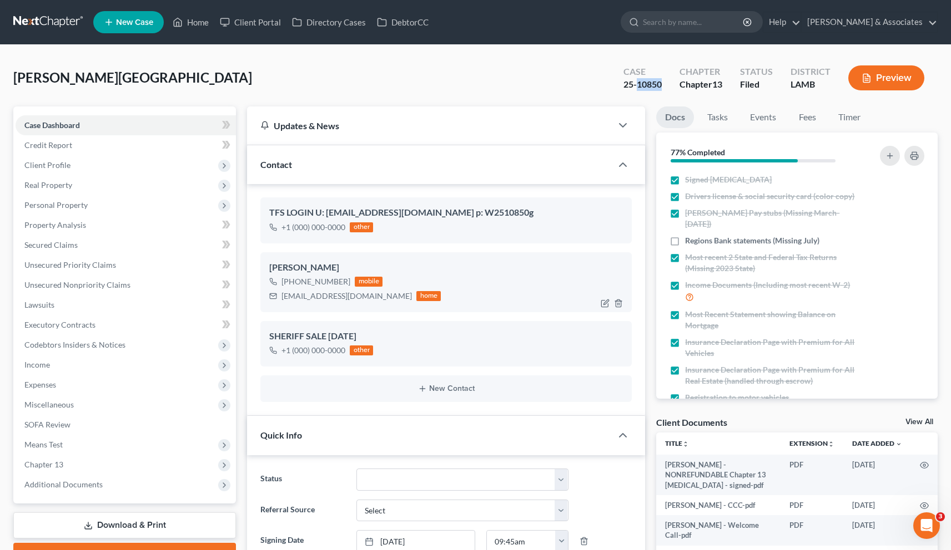
scroll to position [1046, 0]
drag, startPoint x: 345, startPoint y: 284, endPoint x: 293, endPoint y: 280, distance: 52.3
click at [293, 280] on div "+1 (225) 229-6165" at bounding box center [315, 281] width 69 height 11
copy div "(225) 229-6165"
click at [55, 206] on span "Personal Property" at bounding box center [55, 204] width 63 height 9
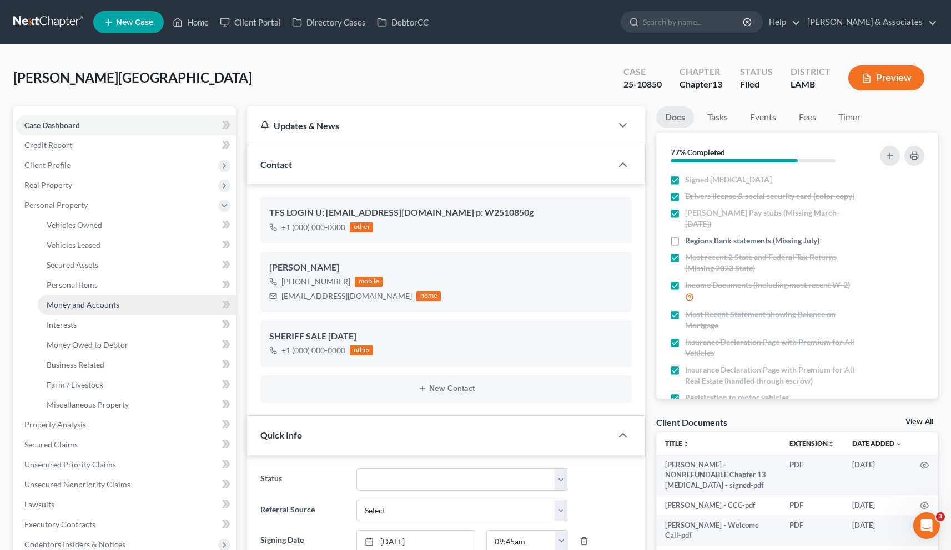
click at [71, 302] on span "Money and Accounts" at bounding box center [83, 304] width 73 height 9
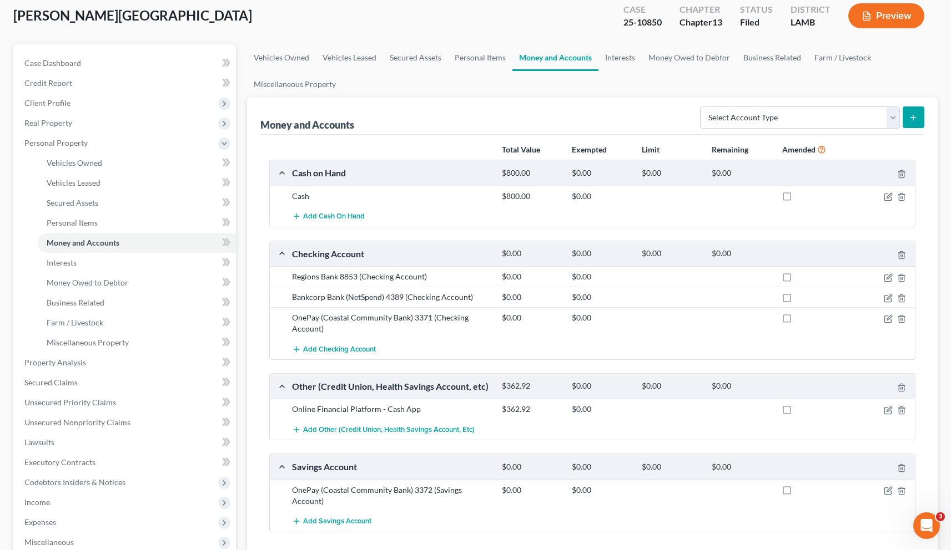
scroll to position [75, 0]
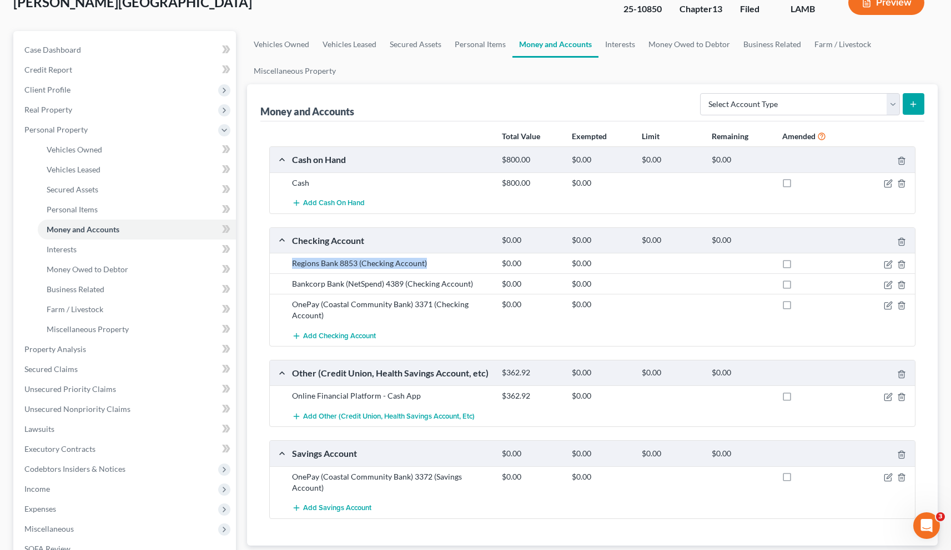
drag, startPoint x: 427, startPoint y: 264, endPoint x: 290, endPoint y: 265, distance: 137.6
click at [290, 265] on div "Regions Bank 8853 (Checking Account)" at bounding box center [391, 263] width 210 height 11
copy div "Regions Bank 8853 (Checking Account)"
drag, startPoint x: 293, startPoint y: 285, endPoint x: 482, endPoint y: 287, distance: 189.2
click at [482, 287] on div "Bankcorp Bank (NetSpend) 4389 (Checking Account)" at bounding box center [391, 284] width 210 height 11
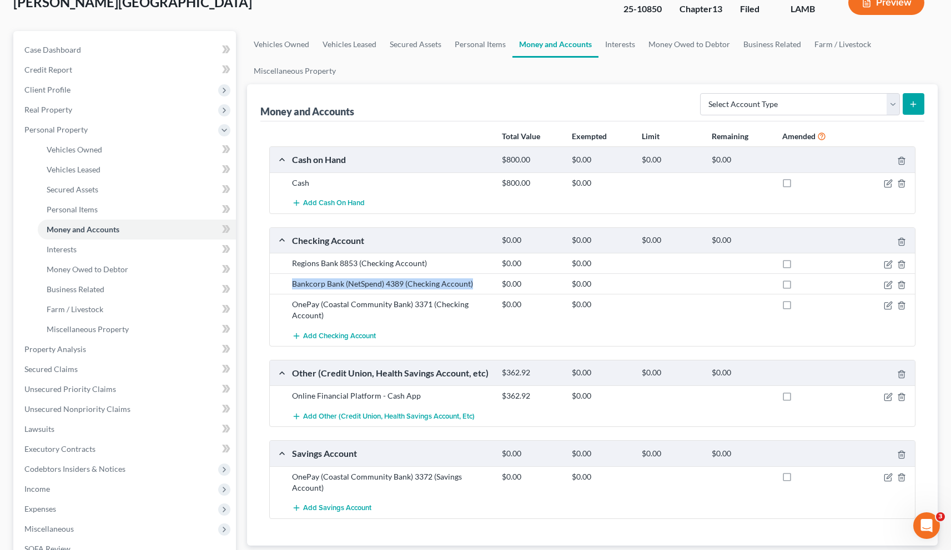
copy div "Bankcorp Bank (NetSpend) 4389 (Checking Account)"
drag, startPoint x: 290, startPoint y: 304, endPoint x: 323, endPoint y: 314, distance: 34.8
click at [323, 314] on div "OnePay (Coastal Community Bank) 3371 (Checking Account)" at bounding box center [391, 310] width 210 height 22
copy div "OnePay (Coastal Community Bank) 3371 (Checking Account)"
drag, startPoint x: 294, startPoint y: 398, endPoint x: 416, endPoint y: 398, distance: 121.5
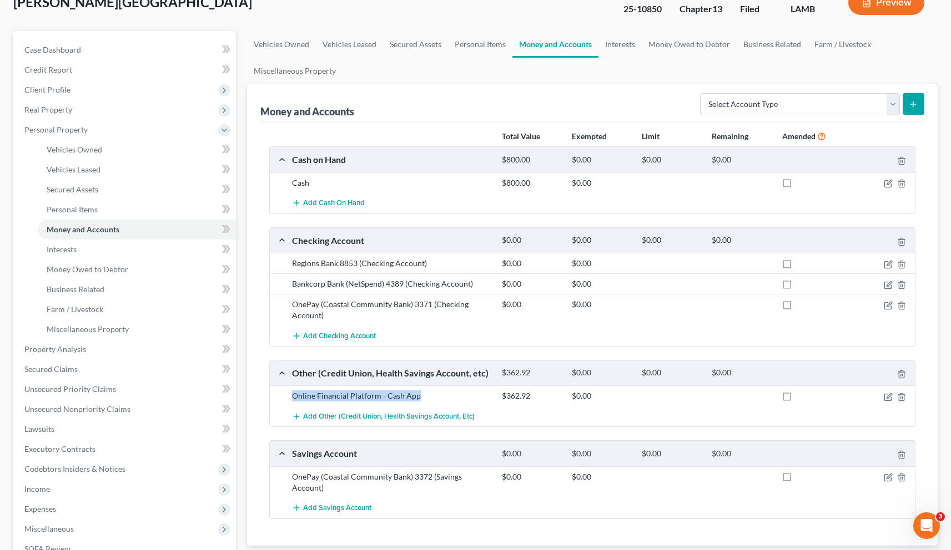
click at [416, 398] on div "Online Financial Platform - Cash App" at bounding box center [391, 396] width 210 height 11
copy div "Online Financial Platform - Cash App"
drag, startPoint x: 296, startPoint y: 477, endPoint x: 315, endPoint y: 480, distance: 19.1
click at [315, 480] on div "OnePay (Coastal Community Bank) 3372 (Savings Account)" at bounding box center [391, 483] width 210 height 22
click at [289, 478] on div "OnePay (Coastal Community Bank) 3372 (Savings Account)" at bounding box center [391, 483] width 210 height 22
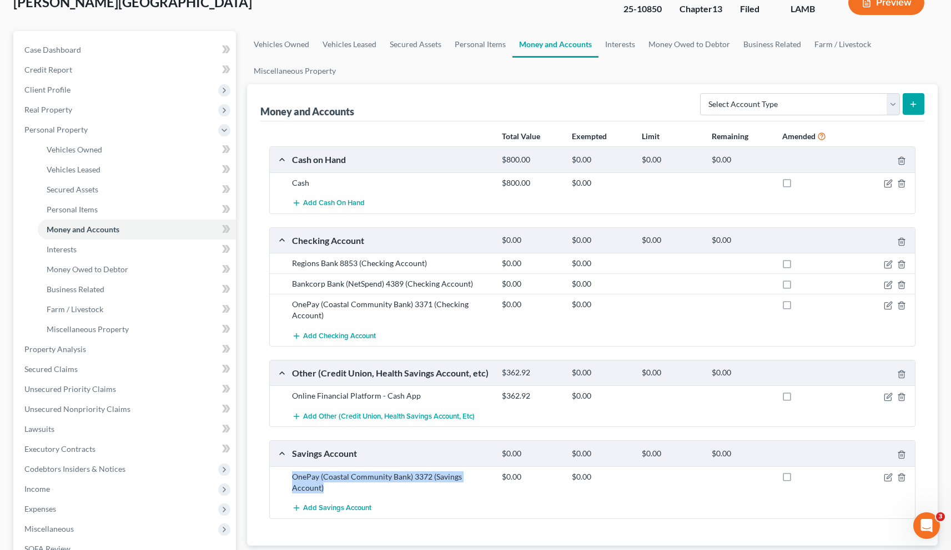
drag, startPoint x: 291, startPoint y: 477, endPoint x: 332, endPoint y: 495, distance: 44.2
click at [332, 495] on div "OnePay (Coastal Community Bank) 3372 (Savings Account) $0.00 $0.00" at bounding box center [592, 483] width 645 height 32
copy div "OnePay (Coastal Community Bank) 3372 (Savings Account)"
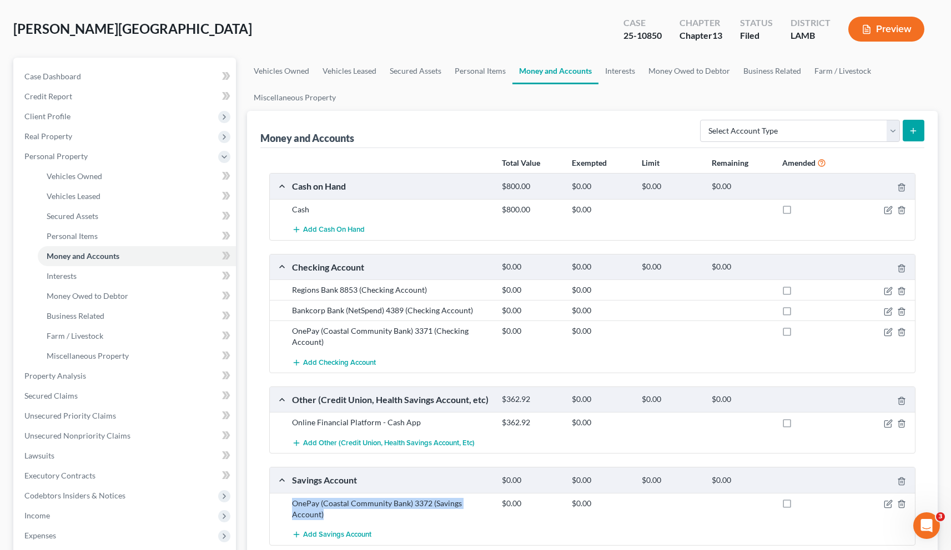
scroll to position [0, 0]
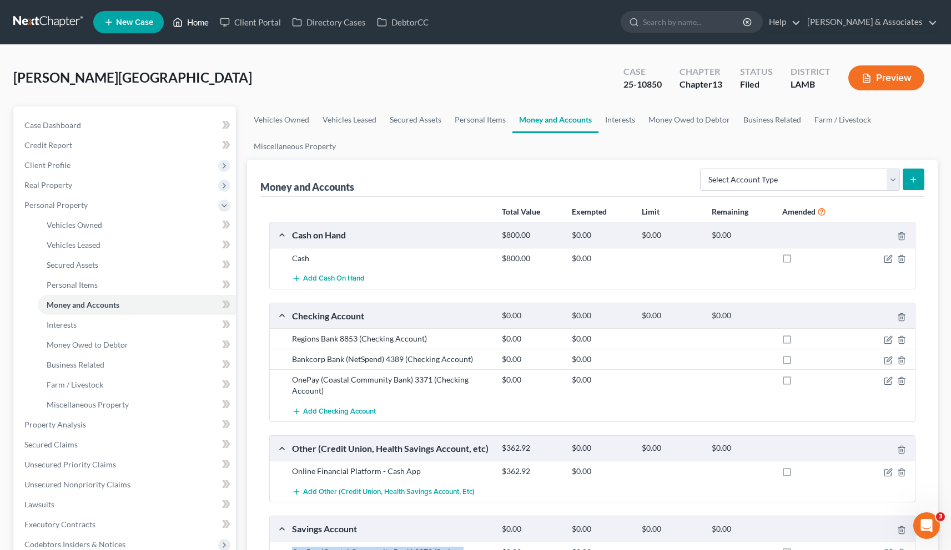
click at [199, 26] on link "Home" at bounding box center [190, 22] width 47 height 20
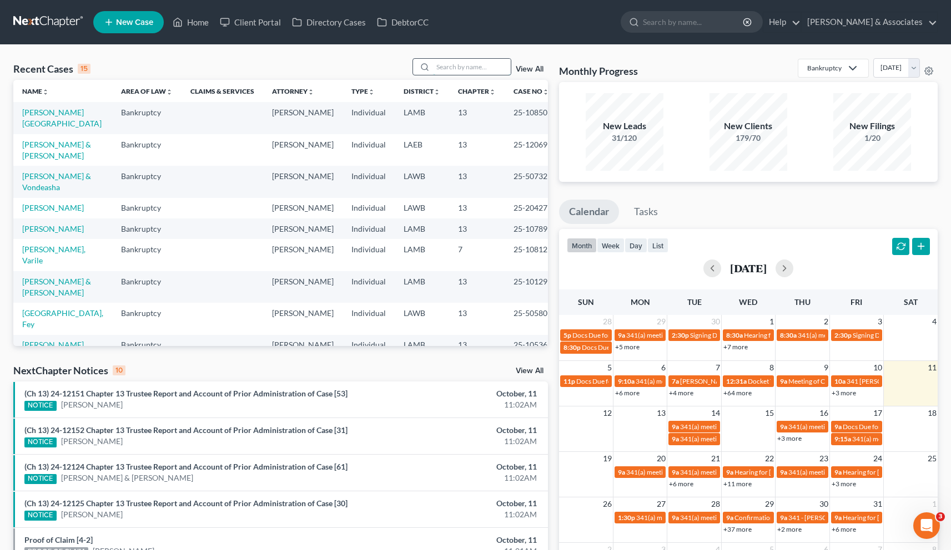
click at [473, 63] on input "search" at bounding box center [472, 67] width 78 height 16
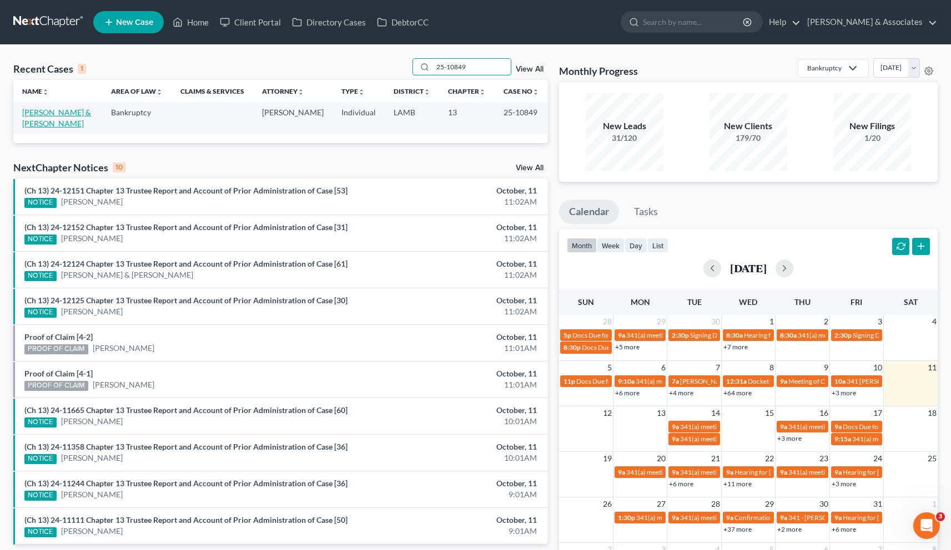
type input "25-10849"
click at [69, 114] on link "[PERSON_NAME] & [PERSON_NAME]" at bounding box center [56, 118] width 69 height 21
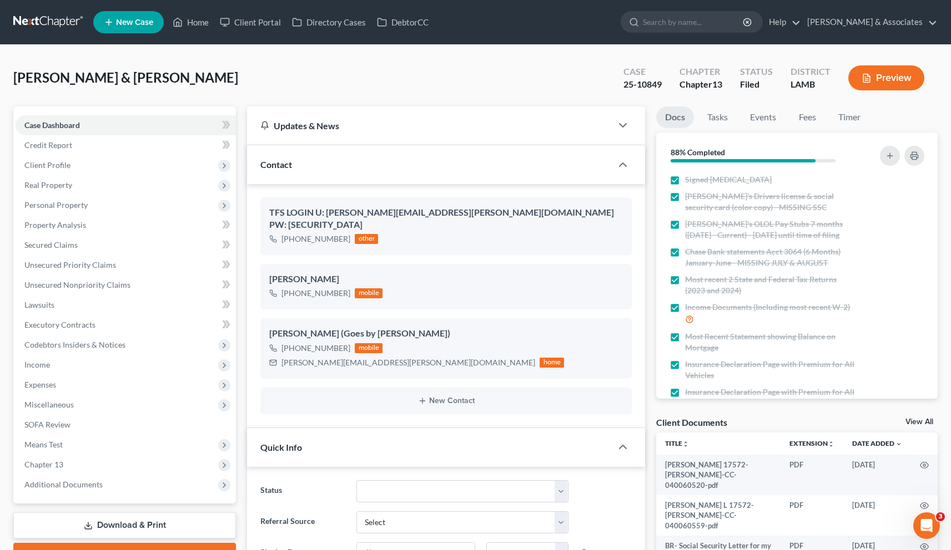
scroll to position [2264, 0]
click at [61, 166] on span "Client Profile" at bounding box center [47, 164] width 46 height 9
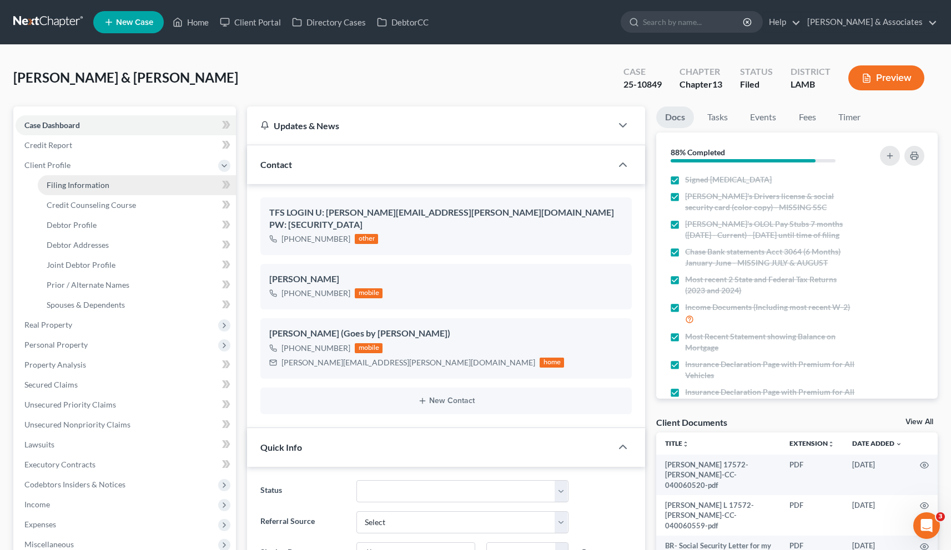
click at [69, 189] on span "Filing Information" at bounding box center [78, 184] width 63 height 9
select select "1"
select select "3"
select select "35"
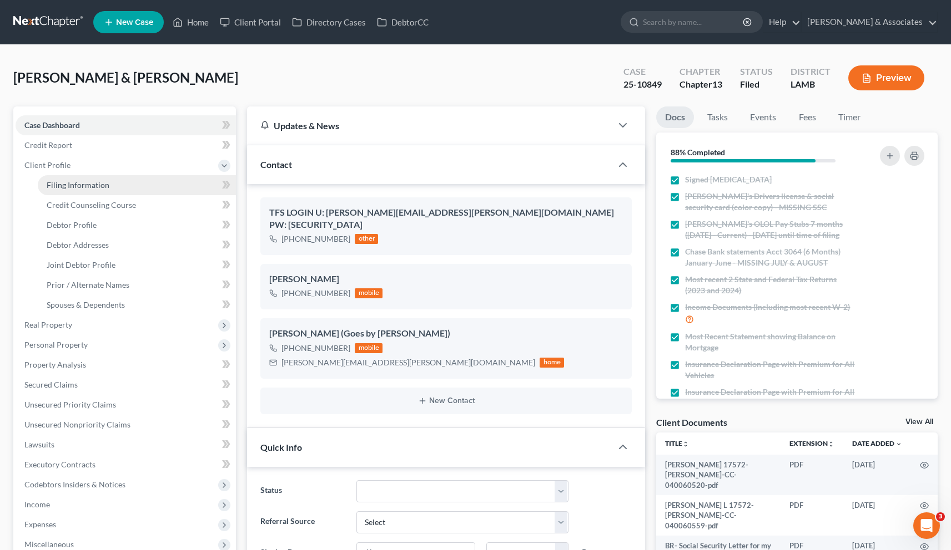
select select "0"
select select "19"
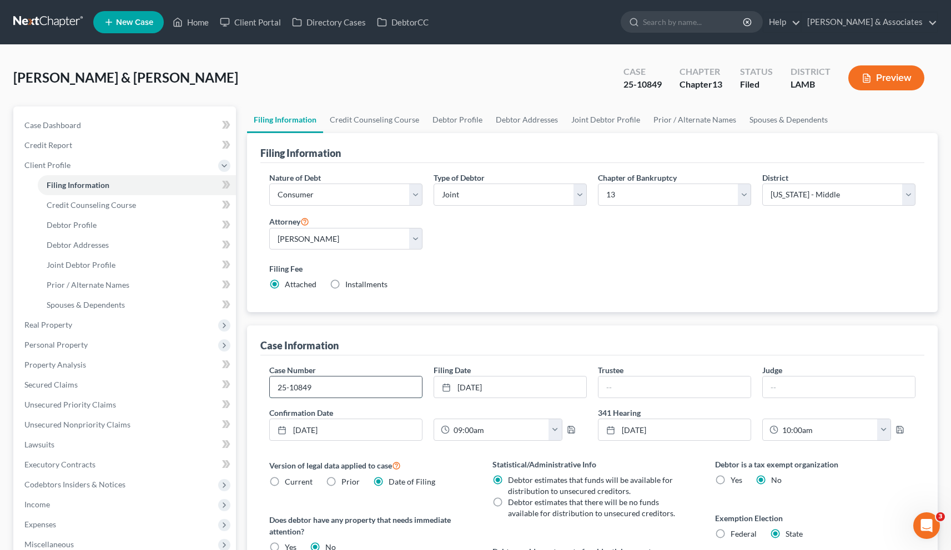
drag, startPoint x: 312, startPoint y: 386, endPoint x: 272, endPoint y: 385, distance: 40.0
click at [272, 385] on input "25-10849" at bounding box center [346, 387] width 152 height 21
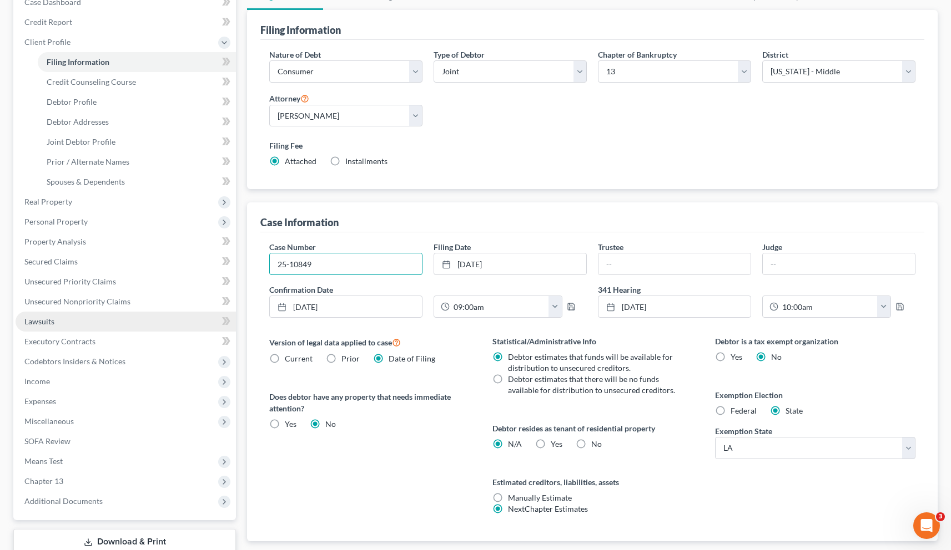
scroll to position [198, 0]
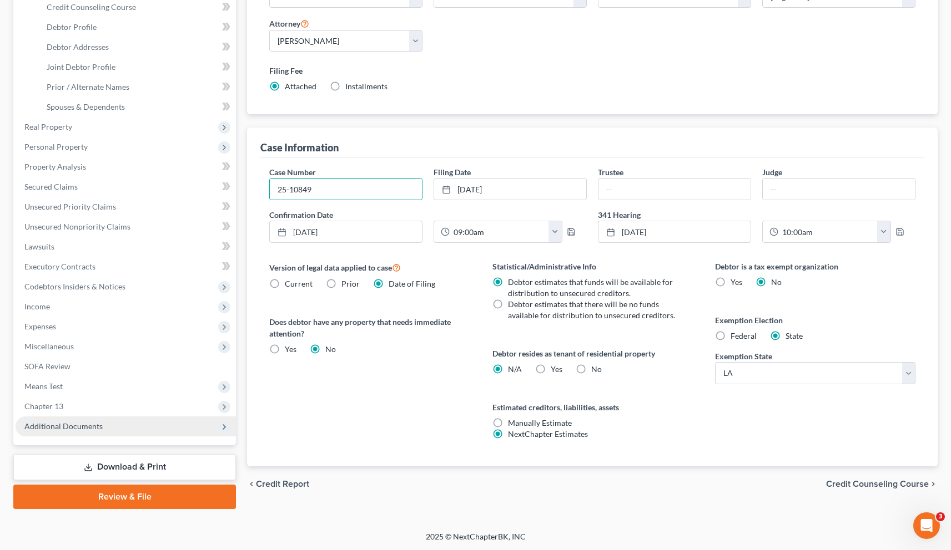
click at [55, 426] on span "Additional Documents" at bounding box center [63, 426] width 78 height 9
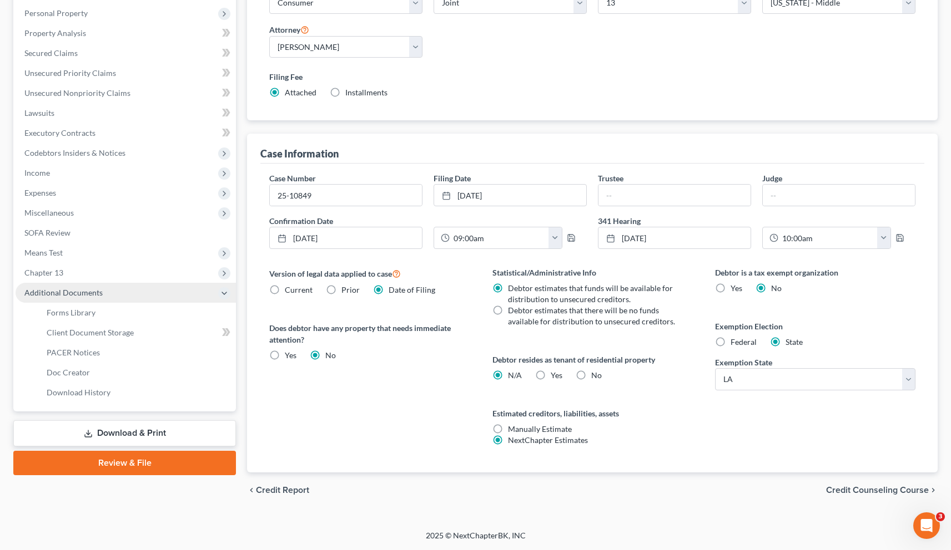
scroll to position [180, 0]
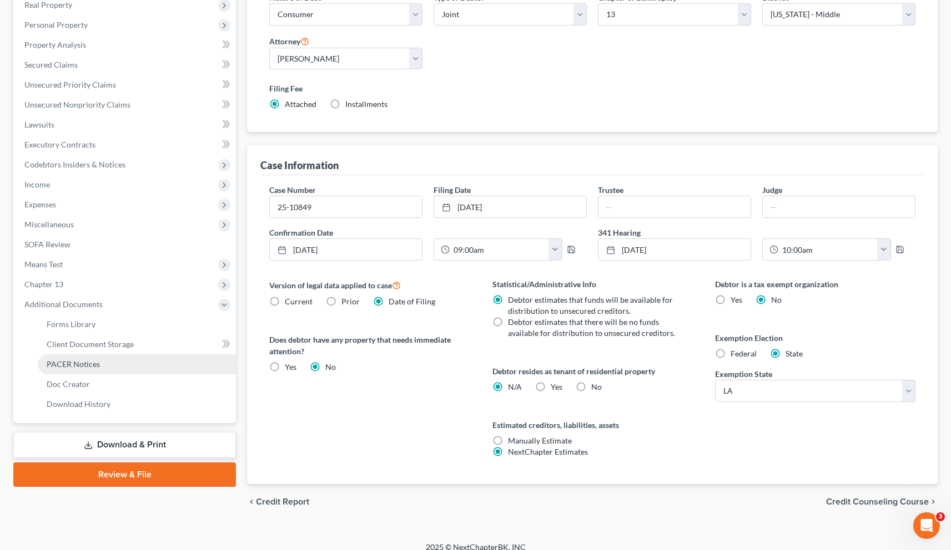
click at [73, 365] on span "PACER Notices" at bounding box center [73, 364] width 53 height 9
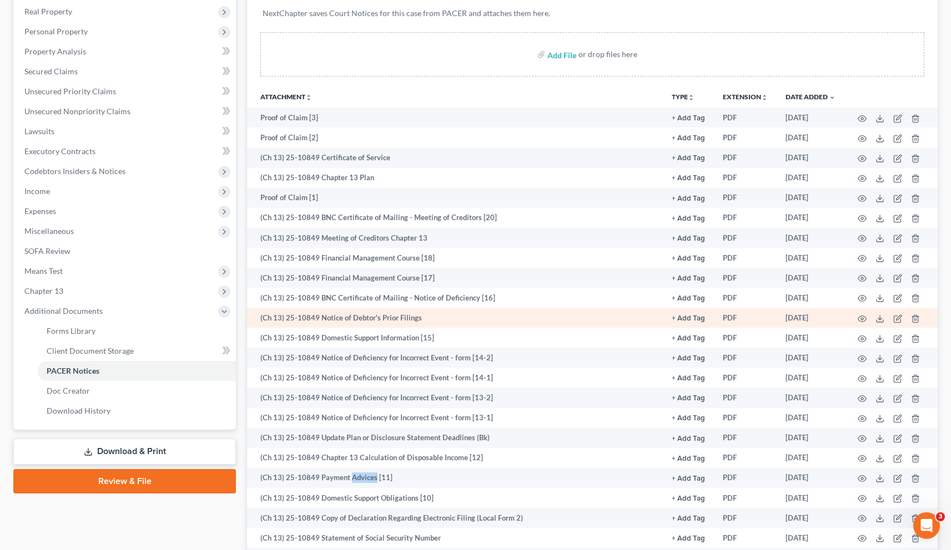
scroll to position [69, 0]
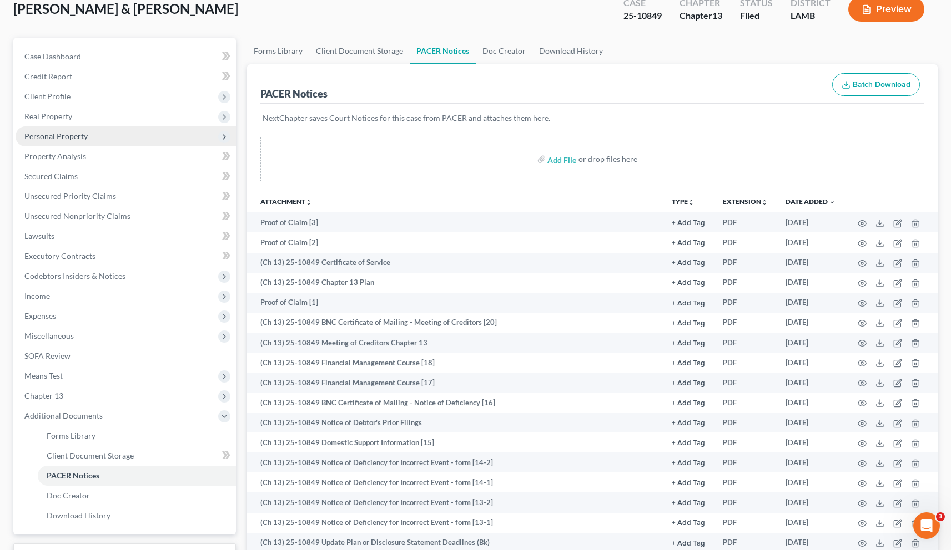
click at [60, 137] on span "Personal Property" at bounding box center [55, 136] width 63 height 9
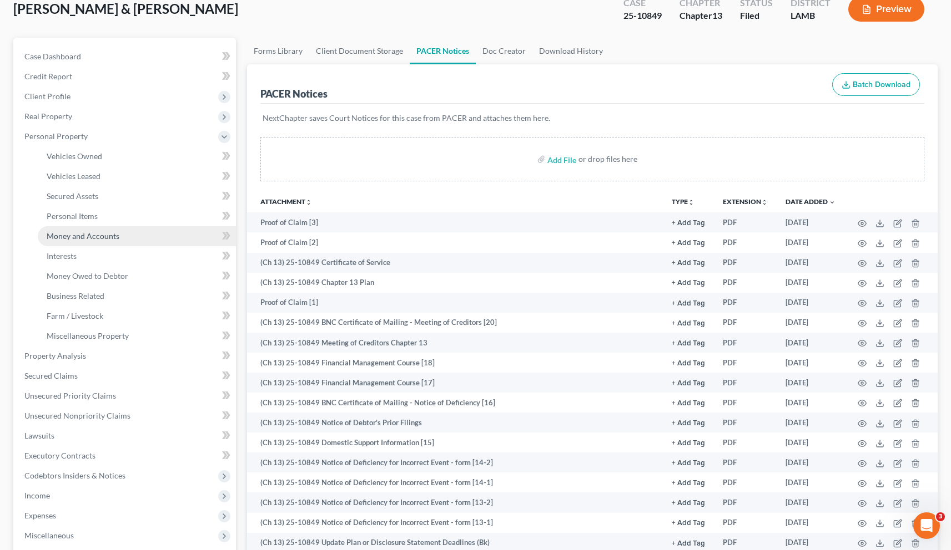
click at [72, 235] on span "Money and Accounts" at bounding box center [83, 235] width 73 height 9
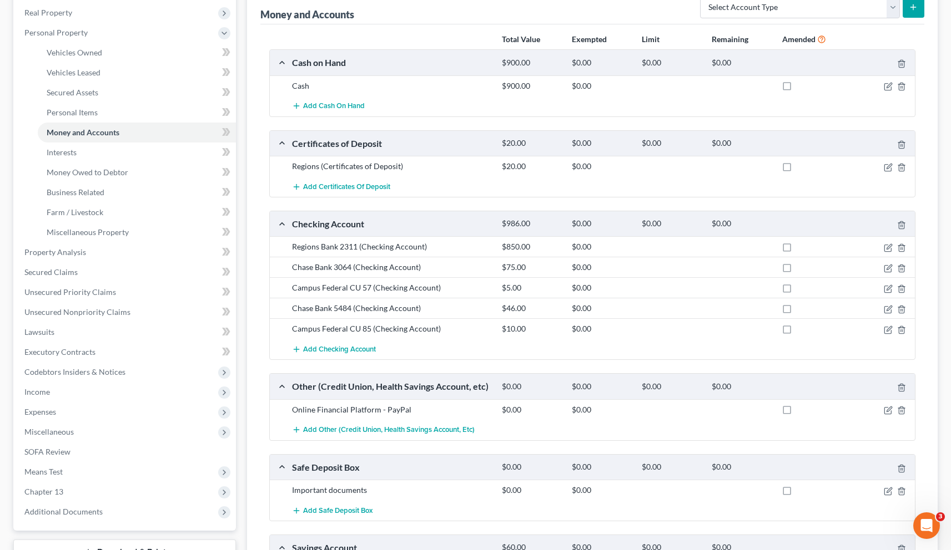
scroll to position [195, 0]
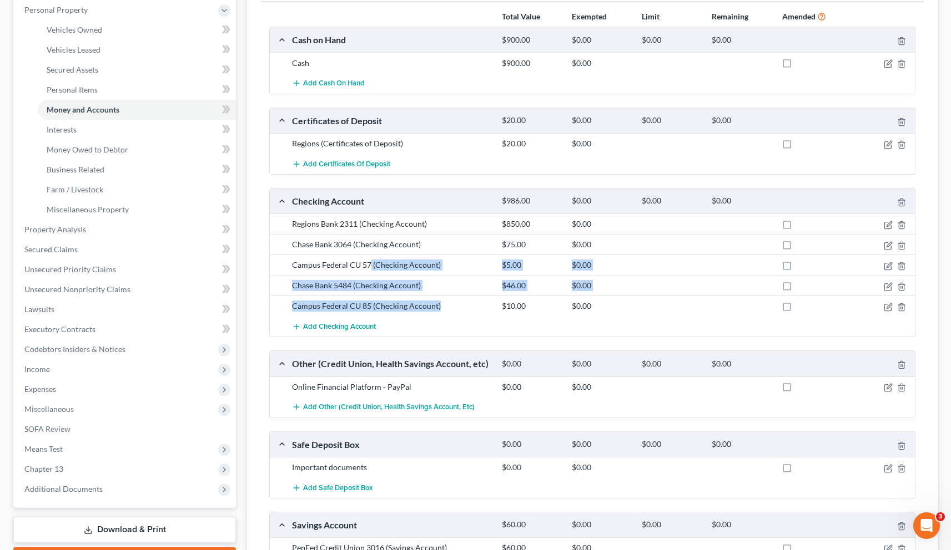
drag, startPoint x: 438, startPoint y: 307, endPoint x: 368, endPoint y: 266, distance: 81.4
click at [368, 266] on div "Regions Bank 2311 (Checking Account) $850.00 $0.00 Chase Bank 3064 (Checking Ac…" at bounding box center [592, 275] width 645 height 123
click at [453, 312] on div "Campus Federal CU 85 (Checking Account) $10.00 $0.00" at bounding box center [592, 306] width 645 height 21
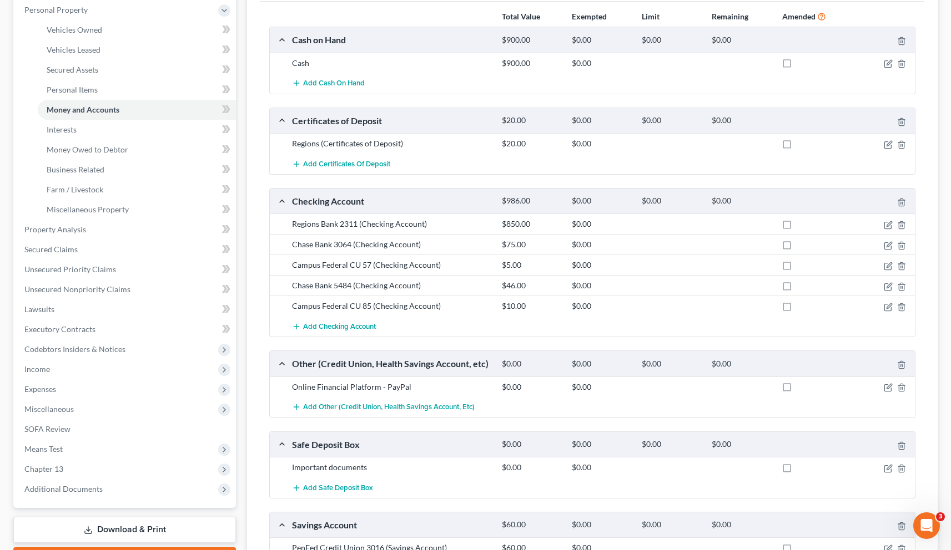
drag, startPoint x: 431, startPoint y: 223, endPoint x: 292, endPoint y: 230, distance: 138.4
click at [292, 230] on div "Regions Bank 2311 (Checking Account) $850.00 $0.00" at bounding box center [592, 224] width 645 height 21
drag, startPoint x: 436, startPoint y: 227, endPoint x: 284, endPoint y: 223, distance: 151.5
click at [284, 223] on div "Regions Bank 2311 (Checking Account) $850.00 $0.00" at bounding box center [592, 224] width 645 height 21
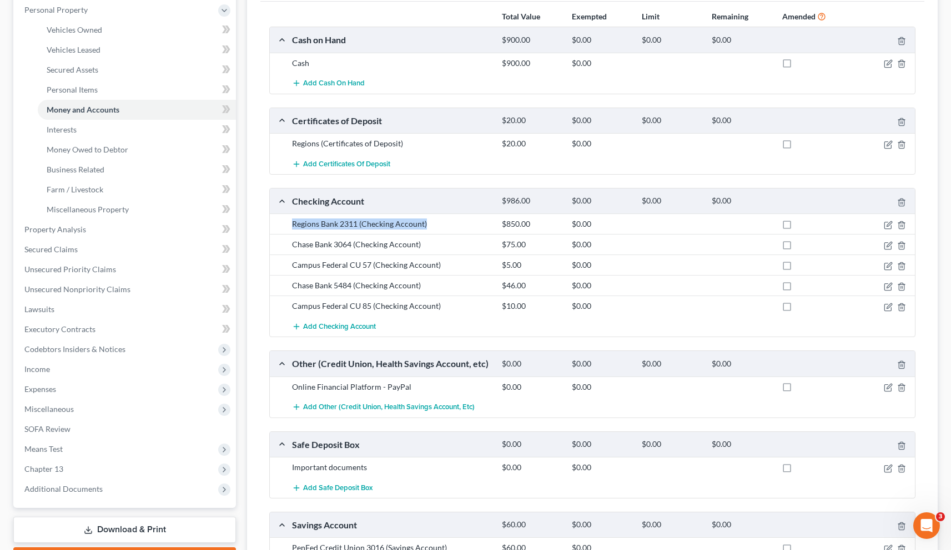
copy div "Regions Bank 2311 (Checking Account)"
drag, startPoint x: 420, startPoint y: 246, endPoint x: 292, endPoint y: 245, distance: 127.1
click at [292, 245] on div "Chase Bank 3064 (Checking Account)" at bounding box center [391, 244] width 210 height 11
drag, startPoint x: 436, startPoint y: 269, endPoint x: 290, endPoint y: 266, distance: 145.4
click at [290, 266] on div "Campus Federal CU 57 (Checking Account)" at bounding box center [391, 265] width 210 height 11
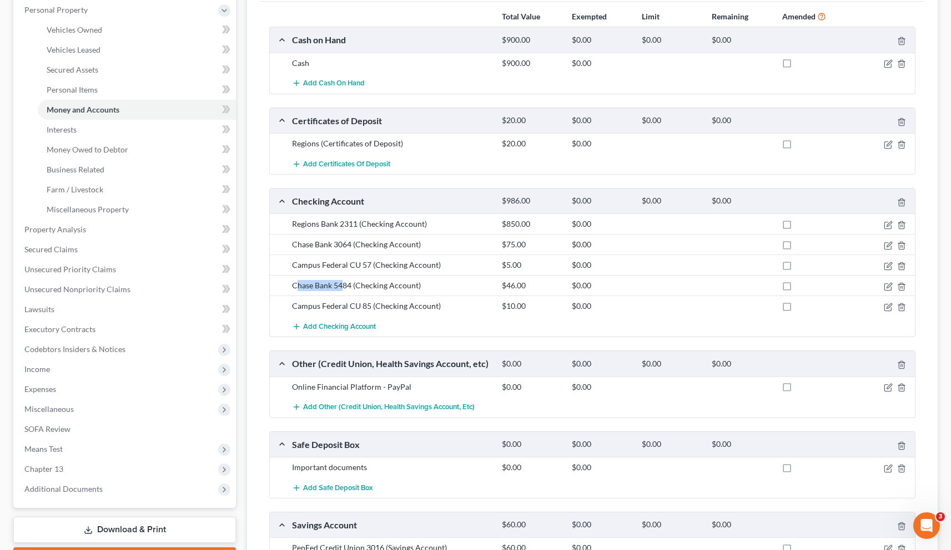
drag, startPoint x: 426, startPoint y: 287, endPoint x: 296, endPoint y: 289, distance: 129.3
click at [295, 289] on div "Chase Bank 5484 (Checking Account)" at bounding box center [391, 285] width 210 height 11
click at [420, 287] on div "Chase Bank 5484 (Checking Account)" at bounding box center [391, 285] width 210 height 11
drag, startPoint x: 432, startPoint y: 287, endPoint x: 293, endPoint y: 287, distance: 138.7
click at [293, 288] on div "Chase Bank 5484 (Checking Account)" at bounding box center [391, 285] width 210 height 11
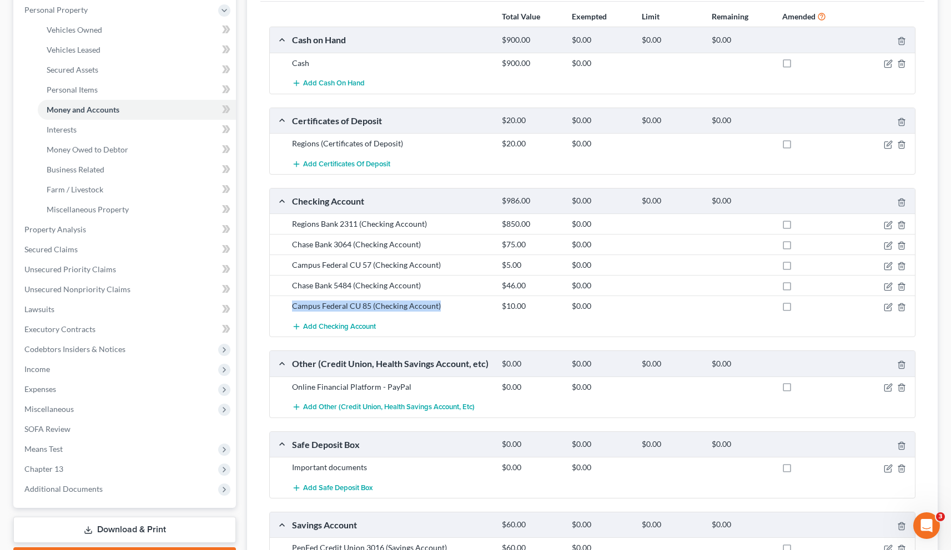
drag, startPoint x: 439, startPoint y: 306, endPoint x: 290, endPoint y: 309, distance: 149.3
click at [290, 309] on div "Campus Federal CU 85 (Checking Account)" at bounding box center [391, 306] width 210 height 11
drag, startPoint x: 410, startPoint y: 387, endPoint x: 294, endPoint y: 385, distance: 116.0
click at [294, 385] on div "Online Financial Platform - PayPal" at bounding box center [391, 387] width 210 height 11
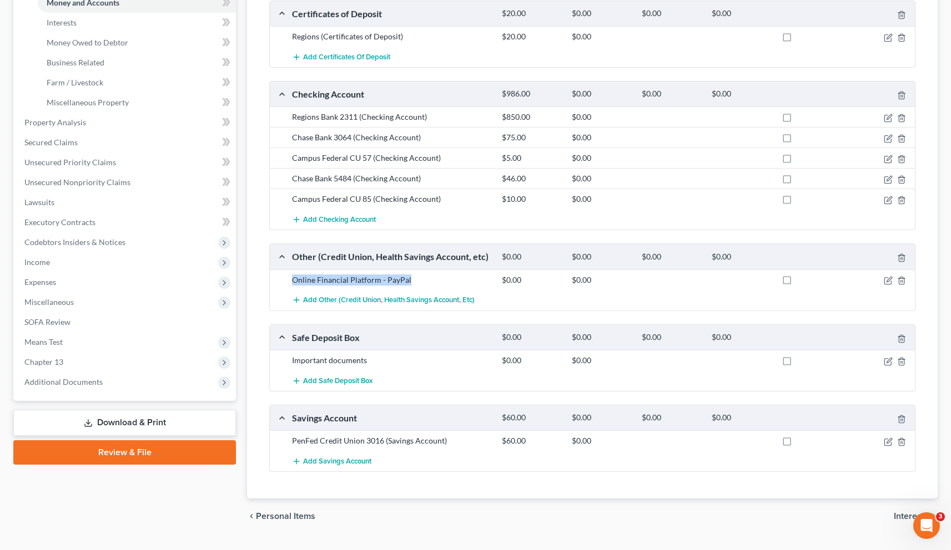
scroll to position [305, 0]
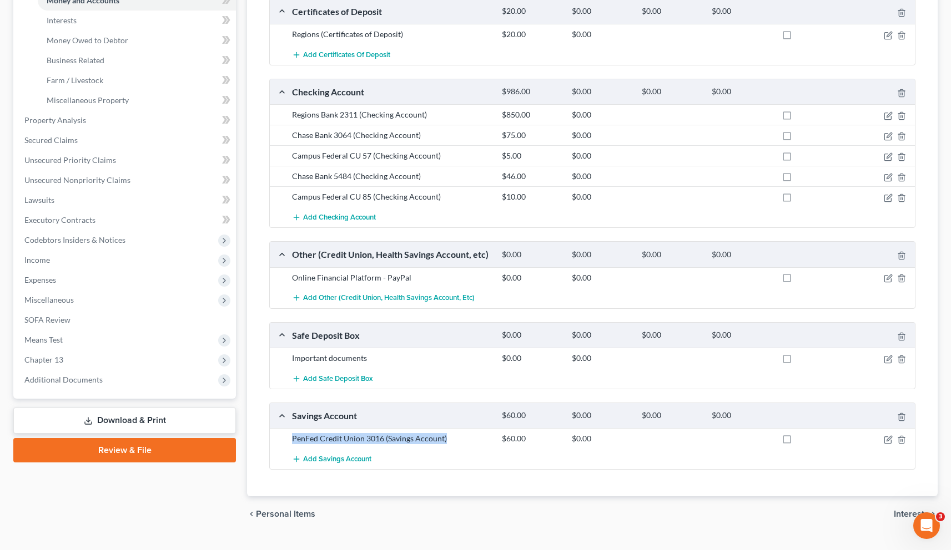
drag, startPoint x: 447, startPoint y: 442, endPoint x: 276, endPoint y: 443, distance: 170.4
click at [276, 443] on div "PenFed Credit Union 3016 (Savings Account) $60.00 $0.00" at bounding box center [592, 438] width 645 height 21
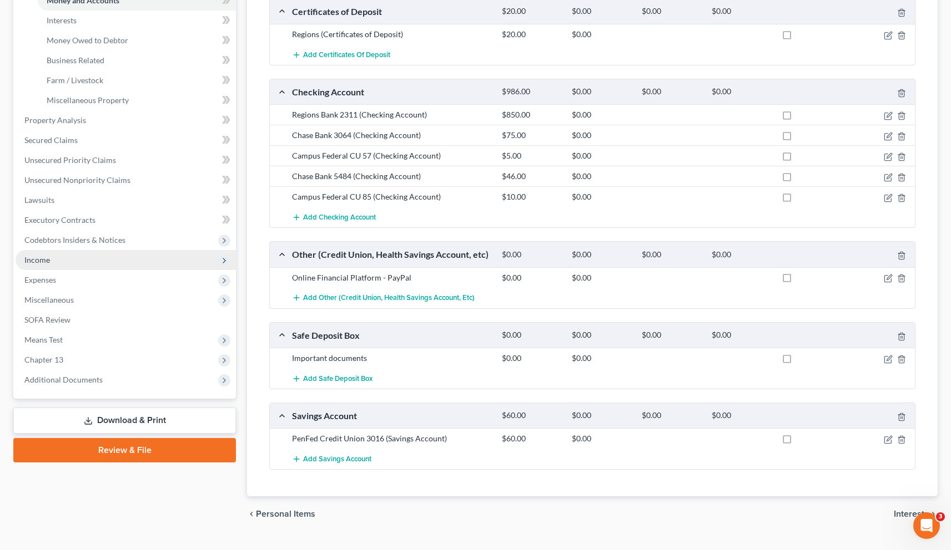
click at [49, 260] on span "Income" at bounding box center [37, 259] width 26 height 9
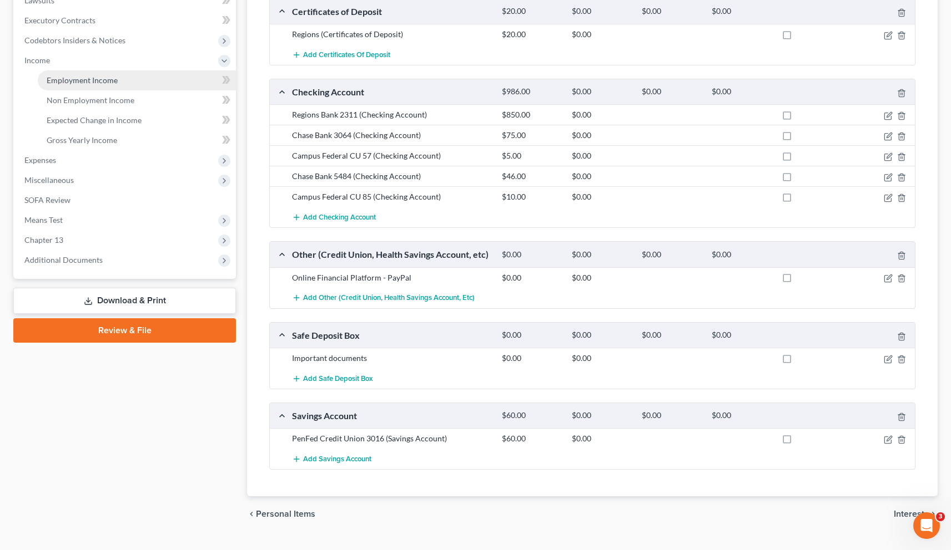
click at [90, 83] on span "Employment Income" at bounding box center [82, 79] width 71 height 9
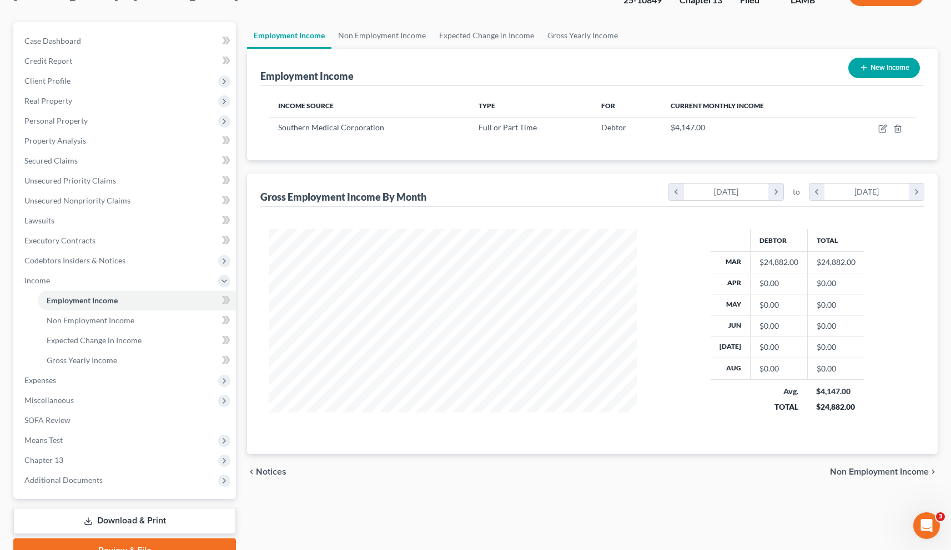
scroll to position [82, 0]
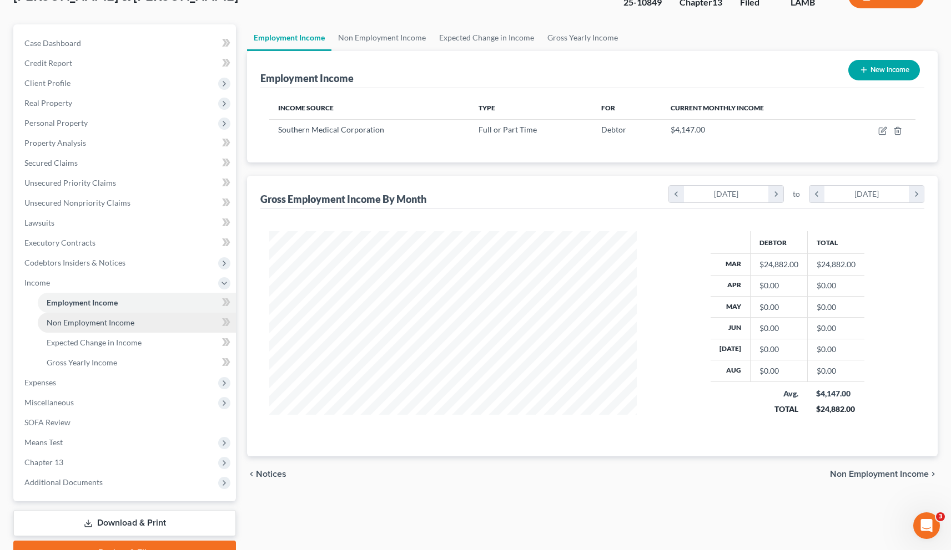
click at [106, 320] on span "Non Employment Income" at bounding box center [91, 322] width 88 height 9
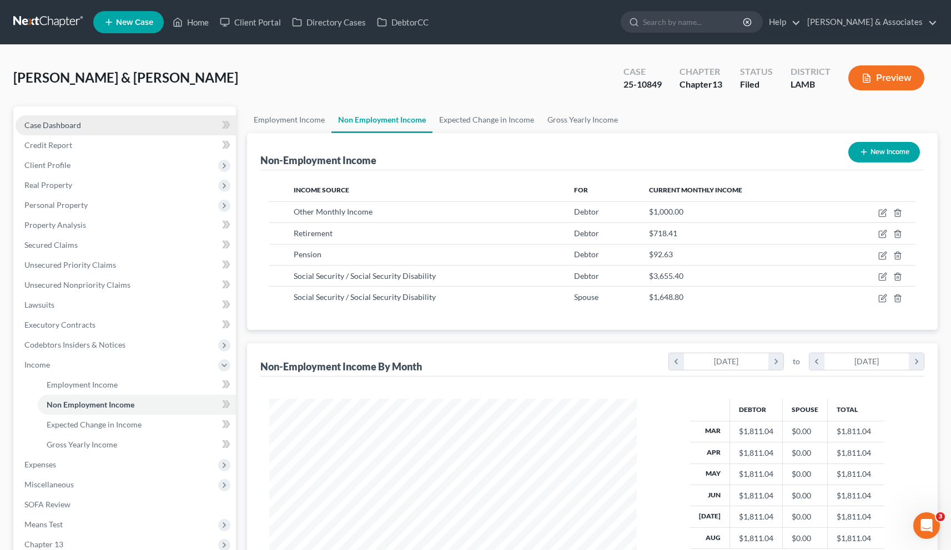
click at [67, 126] on span "Case Dashboard" at bounding box center [52, 124] width 57 height 9
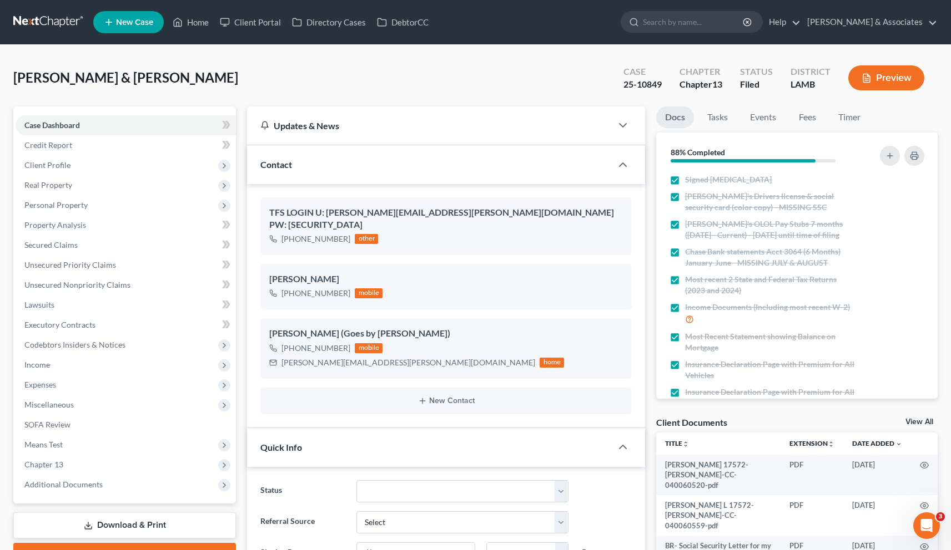
scroll to position [2264, 0]
select select "8"
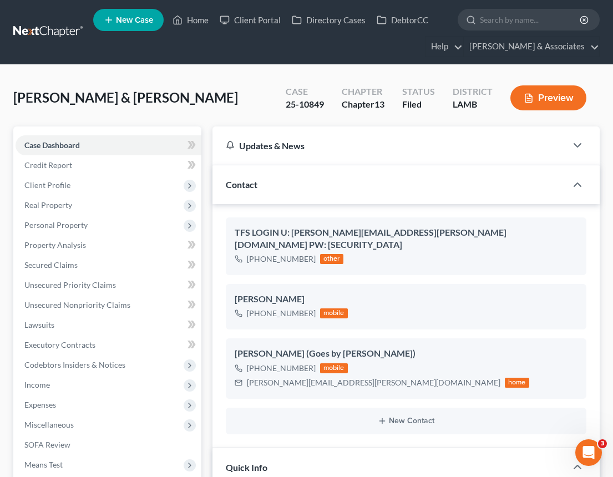
scroll to position [2264, 0]
click at [36, 383] on span "Income" at bounding box center [37, 384] width 26 height 9
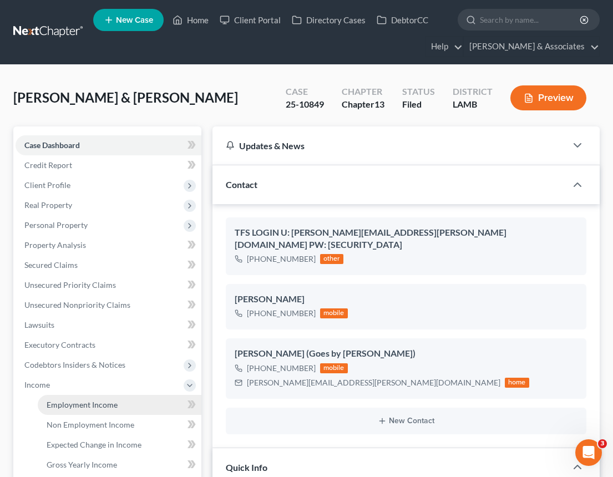
click at [67, 405] on span "Employment Income" at bounding box center [82, 404] width 71 height 9
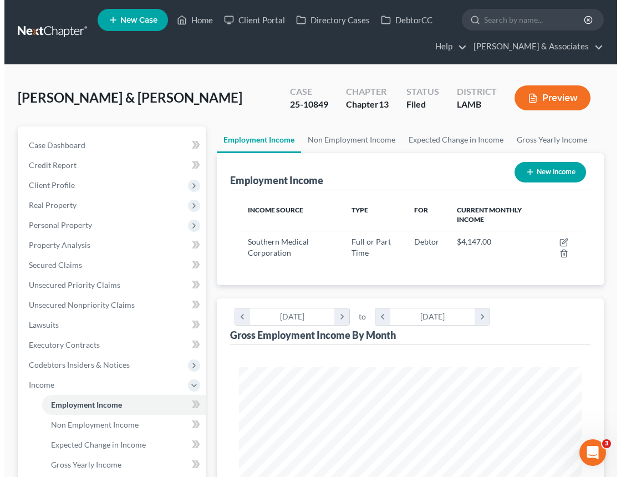
scroll to position [171, 365]
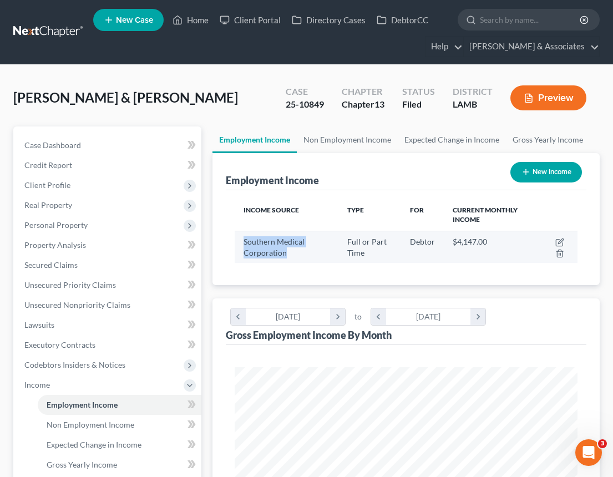
drag, startPoint x: 290, startPoint y: 254, endPoint x: 245, endPoint y: 245, distance: 45.8
click at [245, 245] on div "Southern Medical Corporation" at bounding box center [287, 247] width 86 height 22
copy span "Southern Medical Corporation"
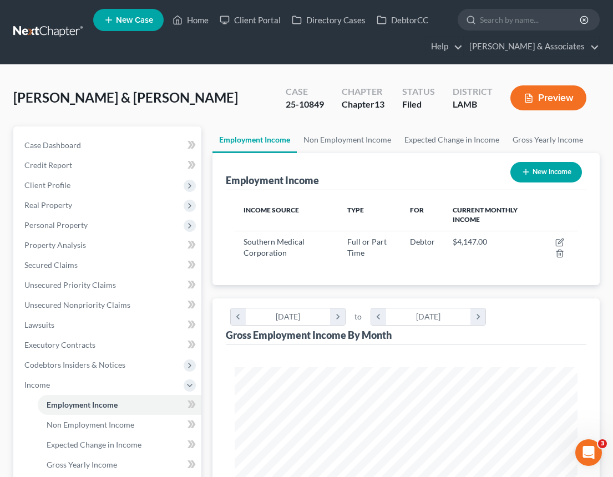
click at [326, 102] on div "Case 25-10849" at bounding box center [305, 99] width 56 height 33
drag, startPoint x: 324, startPoint y: 103, endPoint x: 286, endPoint y: 103, distance: 37.7
click at [286, 103] on div "Case 25-10849" at bounding box center [305, 99] width 56 height 33
copy div "25-10849"
click at [57, 224] on span "Personal Property" at bounding box center [55, 224] width 63 height 9
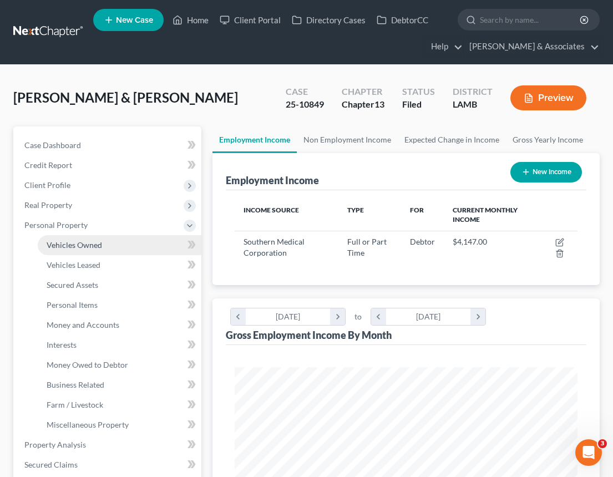
click at [59, 246] on span "Vehicles Owned" at bounding box center [74, 244] width 55 height 9
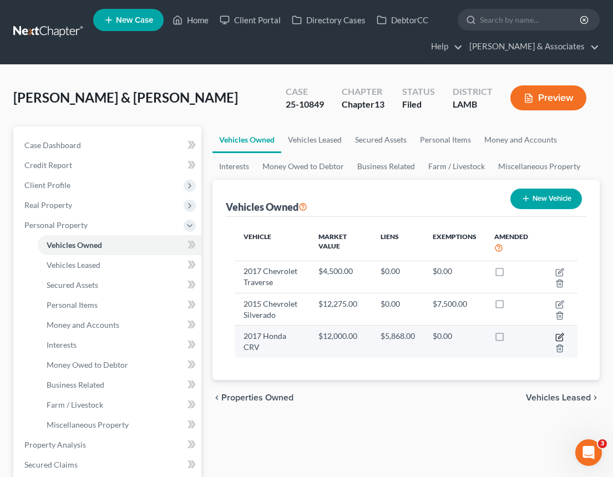
click at [559, 336] on icon "button" at bounding box center [560, 335] width 5 height 5
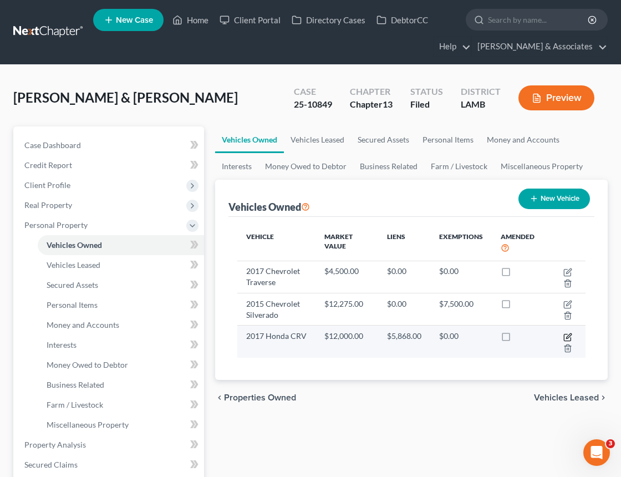
select select "0"
select select "9"
select select "3"
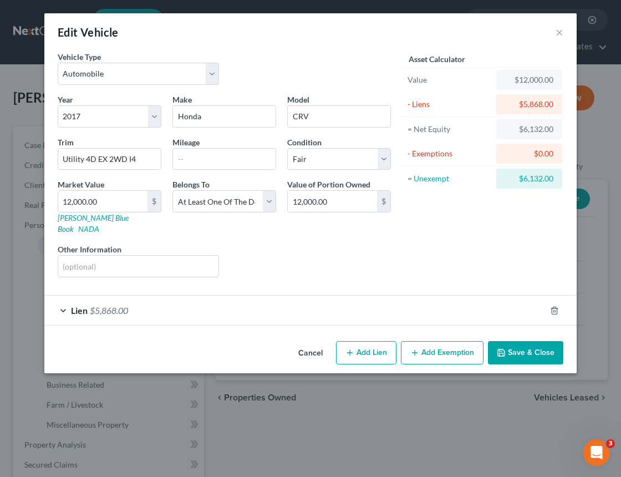
click at [65, 296] on div "Lien $5,868.00" at bounding box center [295, 310] width 502 height 29
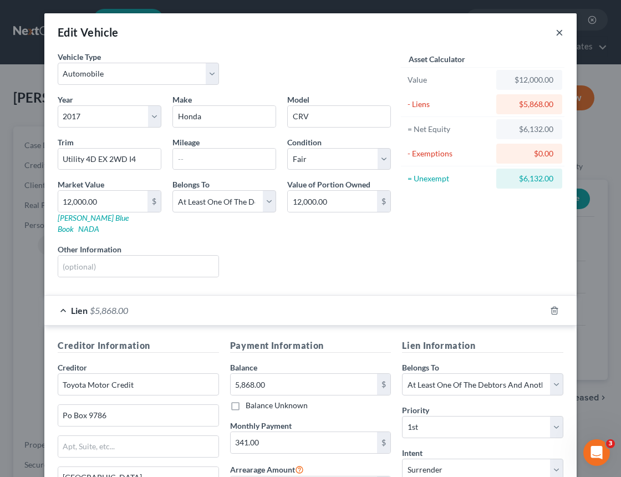
click at [557, 32] on button "×" at bounding box center [560, 32] width 8 height 13
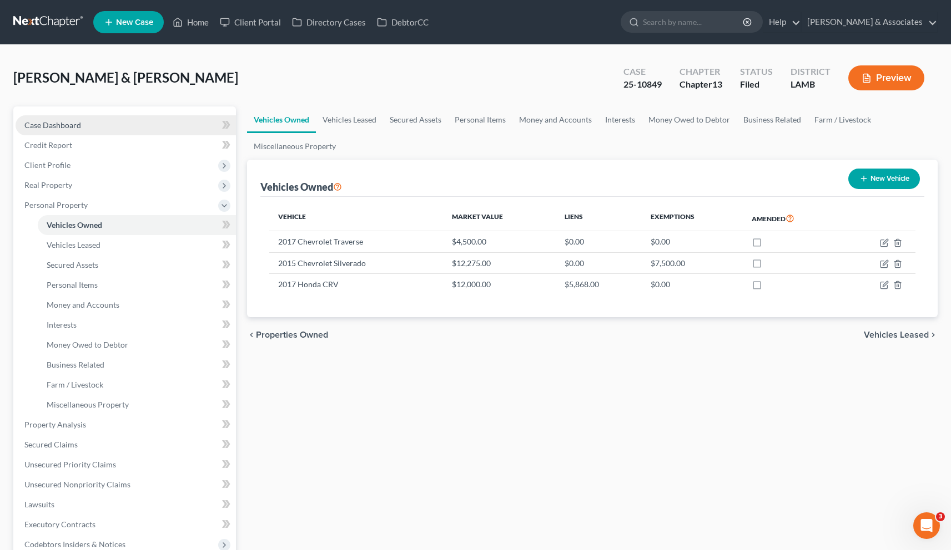
click at [77, 124] on span "Case Dashboard" at bounding box center [52, 124] width 57 height 9
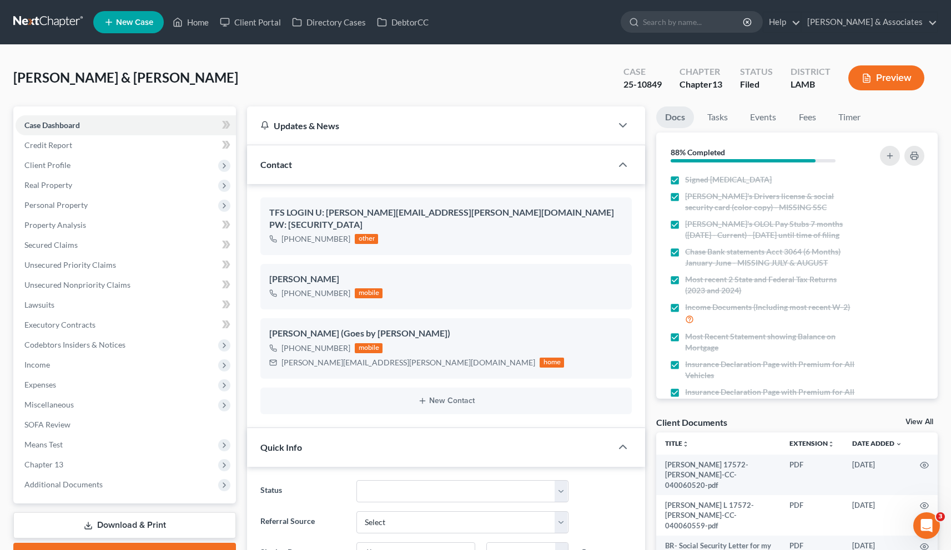
scroll to position [2264, 0]
click at [203, 27] on link "Home" at bounding box center [190, 22] width 47 height 20
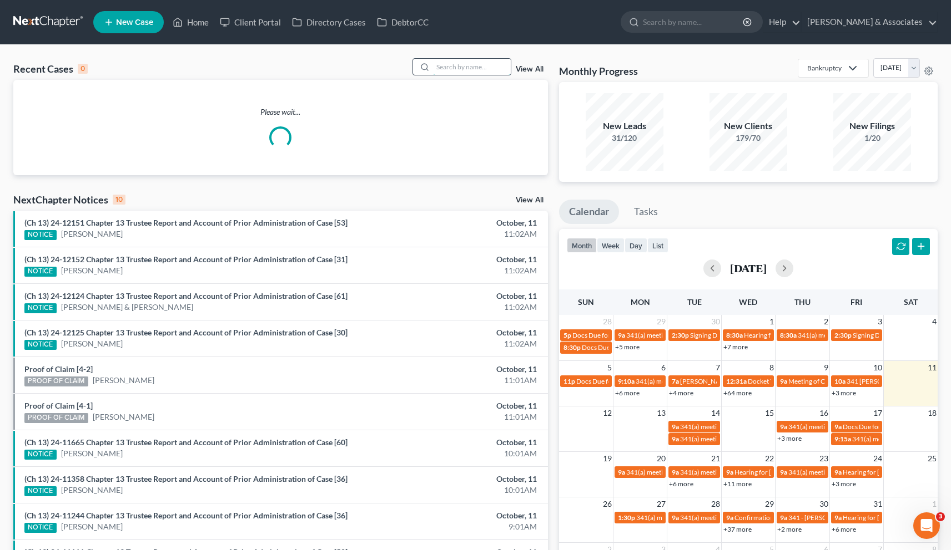
click at [448, 67] on input "search" at bounding box center [472, 67] width 78 height 16
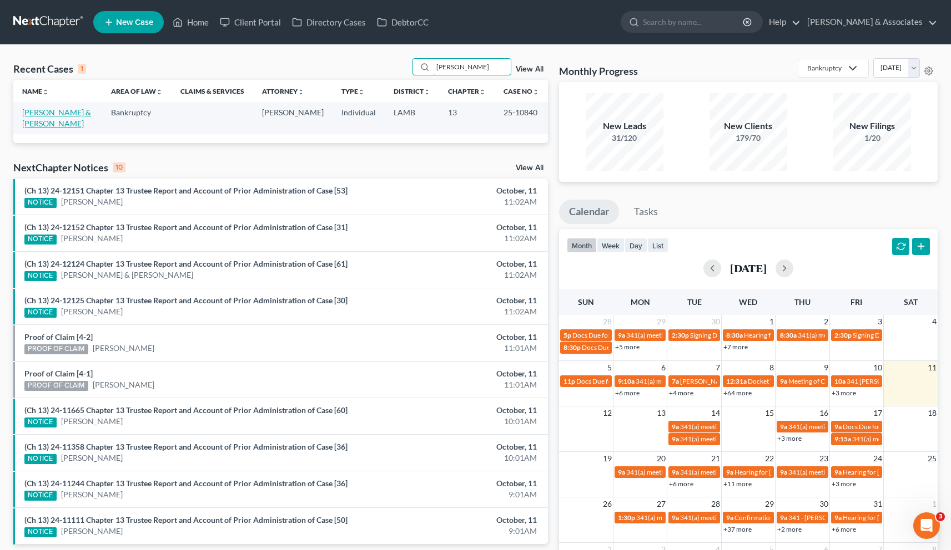
type input "[PERSON_NAME]"
click at [34, 115] on link "[PERSON_NAME] & [PERSON_NAME]" at bounding box center [56, 118] width 69 height 21
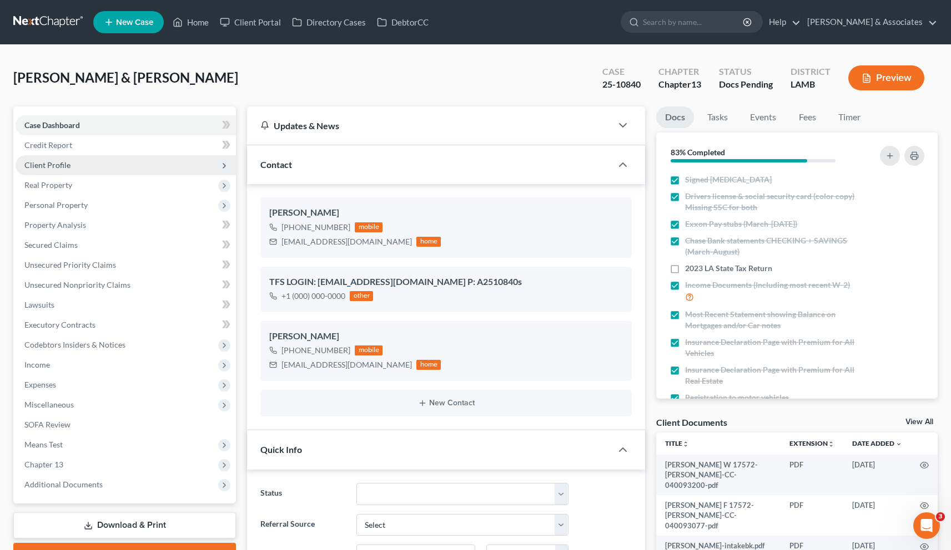
click at [57, 164] on span "Client Profile" at bounding box center [47, 164] width 46 height 9
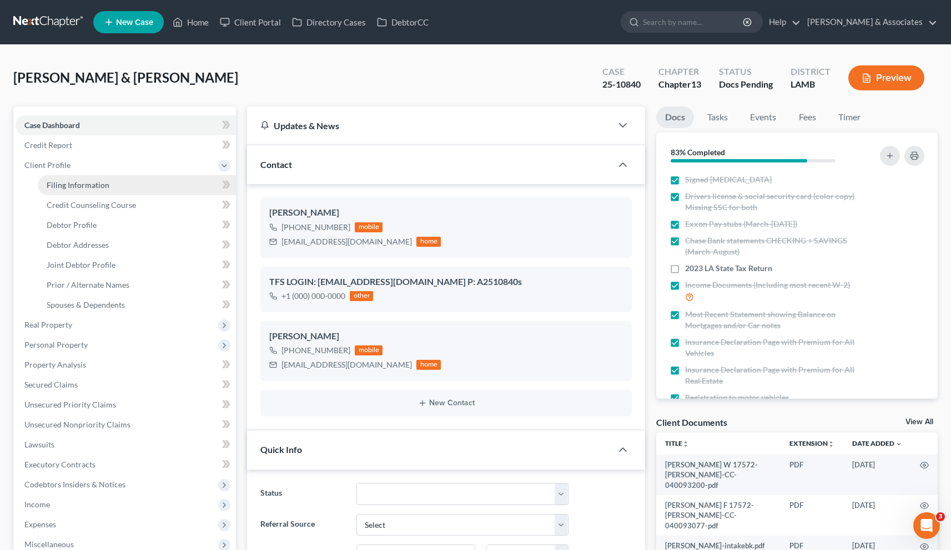
click at [86, 186] on span "Filing Information" at bounding box center [78, 184] width 63 height 9
select select "1"
select select "3"
select select "35"
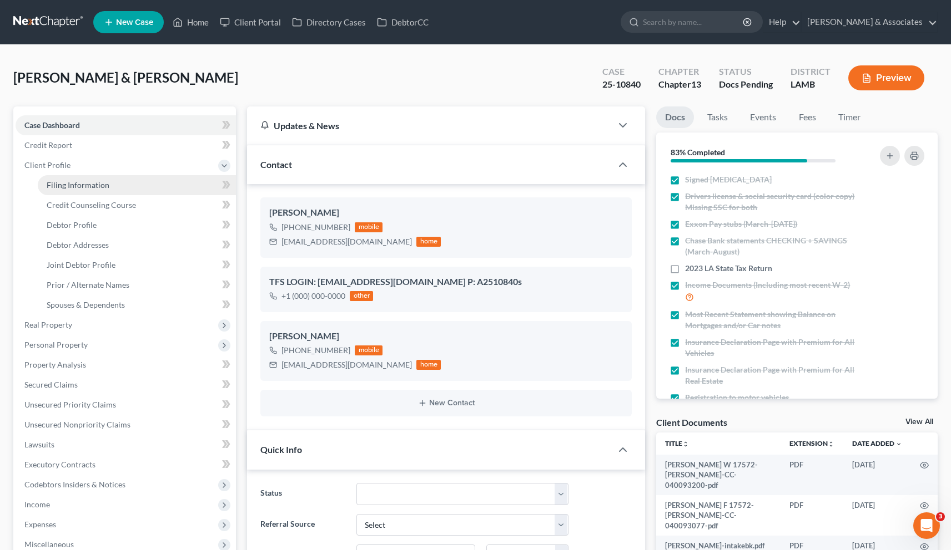
select select "0"
select select "19"
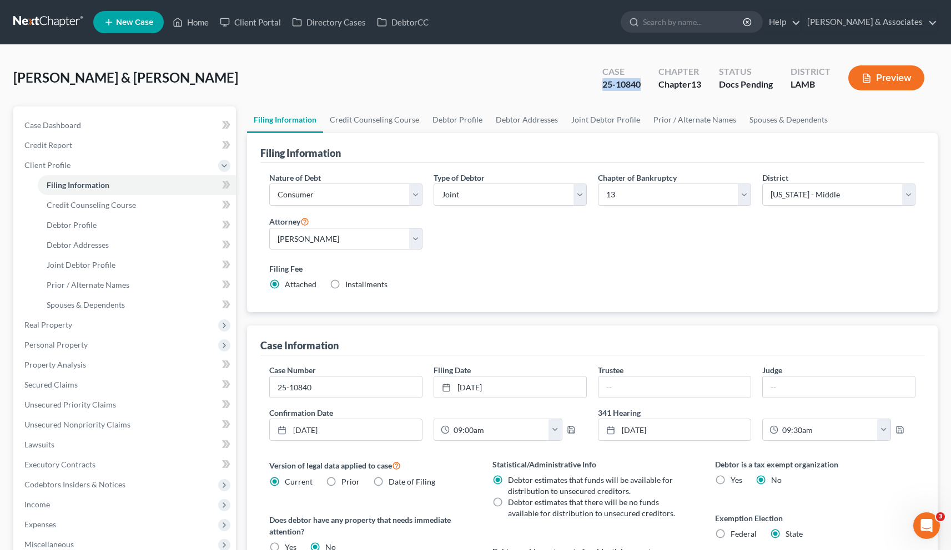
drag, startPoint x: 598, startPoint y: 85, endPoint x: 638, endPoint y: 84, distance: 40.5
click at [638, 84] on div "Case 25-10840" at bounding box center [621, 79] width 56 height 33
copy div "25-10840"
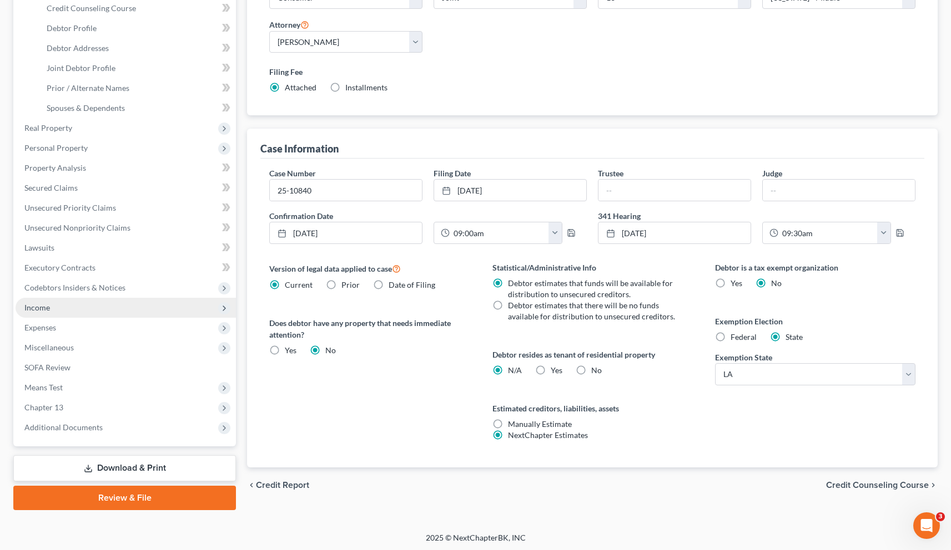
scroll to position [198, 0]
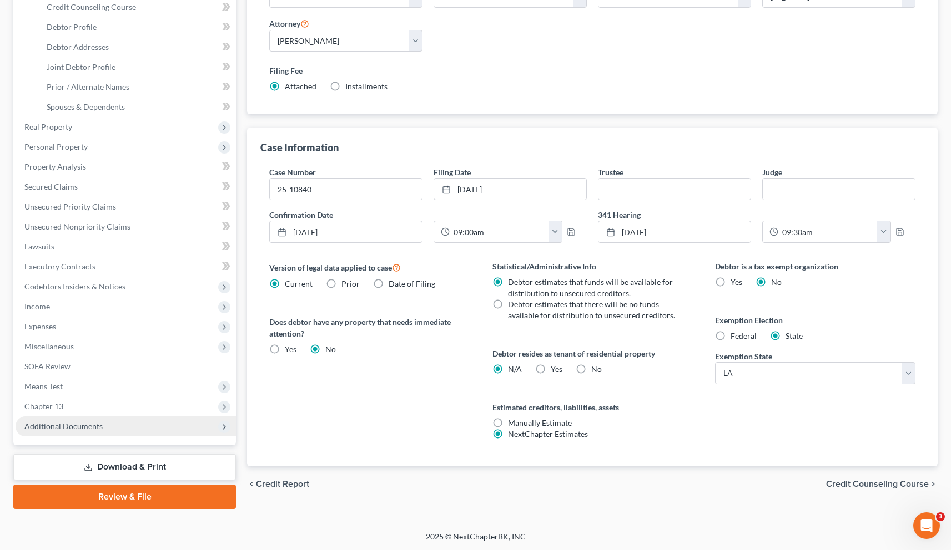
click at [58, 429] on span "Additional Documents" at bounding box center [63, 426] width 78 height 9
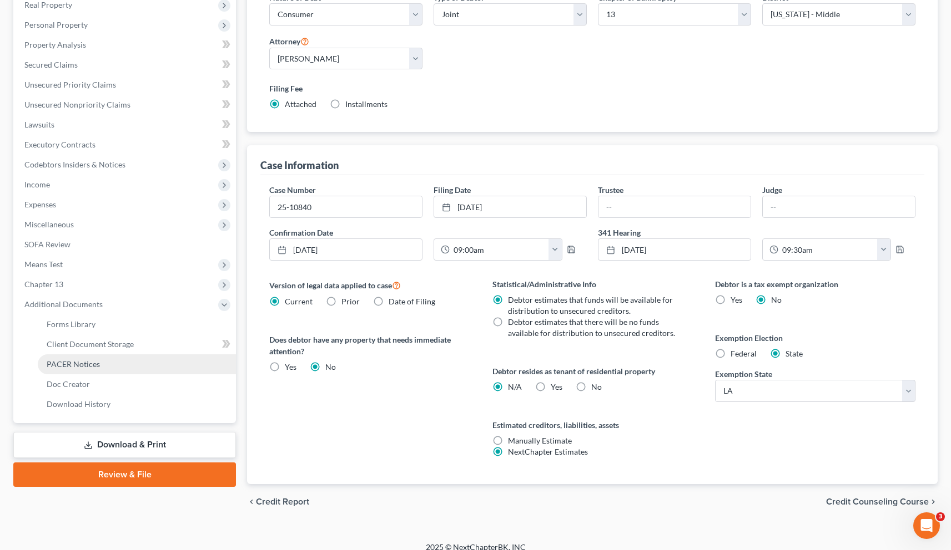
click at [78, 363] on span "PACER Notices" at bounding box center [73, 364] width 53 height 9
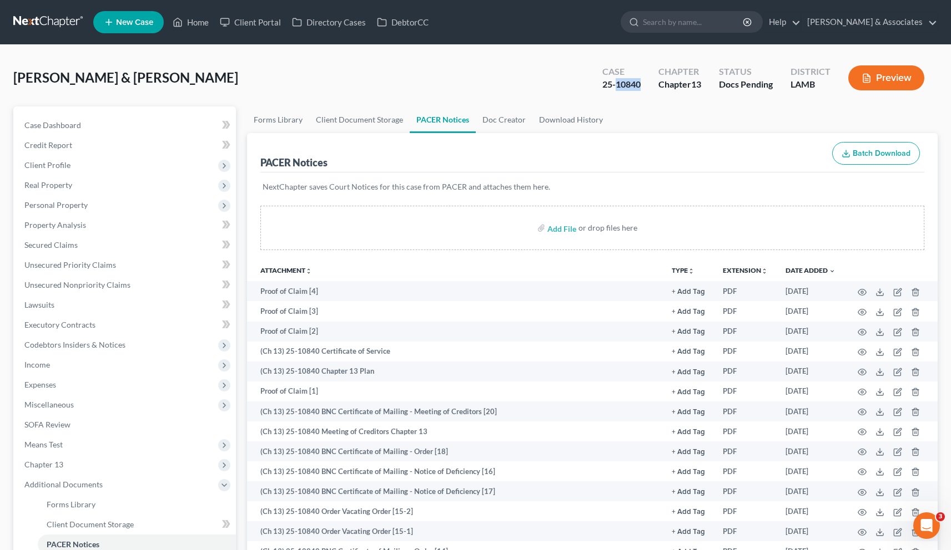
drag, startPoint x: 639, startPoint y: 86, endPoint x: 614, endPoint y: 84, distance: 25.1
click at [614, 84] on div "Case 25-10840" at bounding box center [621, 79] width 56 height 33
copy div "10840"
click at [43, 365] on span "Income" at bounding box center [37, 364] width 26 height 9
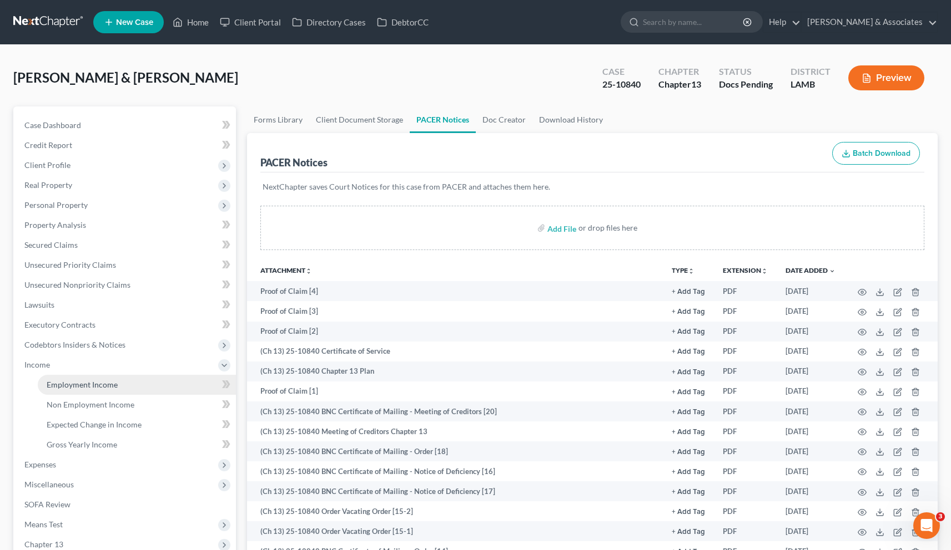
click at [64, 383] on span "Employment Income" at bounding box center [82, 384] width 71 height 9
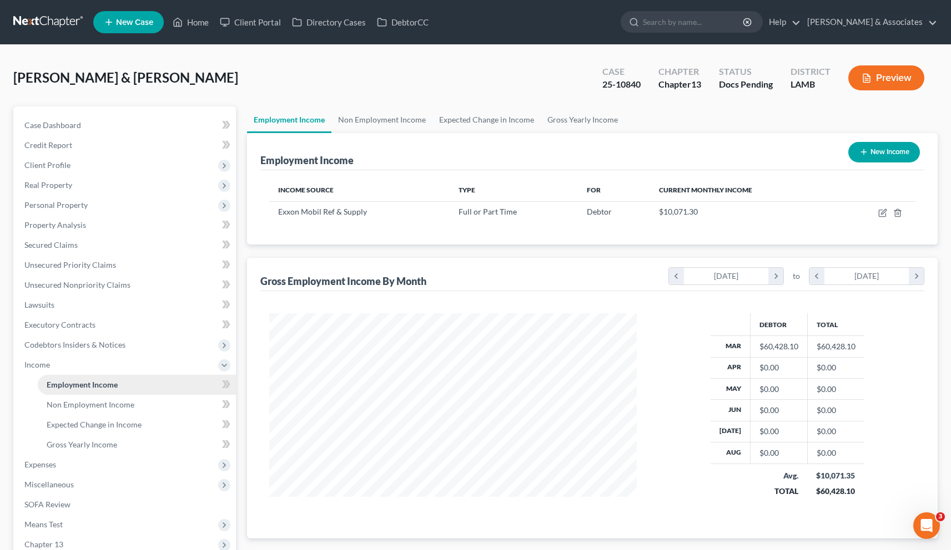
scroll to position [199, 390]
drag, startPoint x: 367, startPoint y: 211, endPoint x: 279, endPoint y: 214, distance: 88.3
click at [279, 214] on div "Exxon Mobil Ref & Supply" at bounding box center [359, 211] width 162 height 11
copy span "Exxon Mobil Ref & Supply"
click at [67, 406] on span "Non Employment Income" at bounding box center [91, 404] width 88 height 9
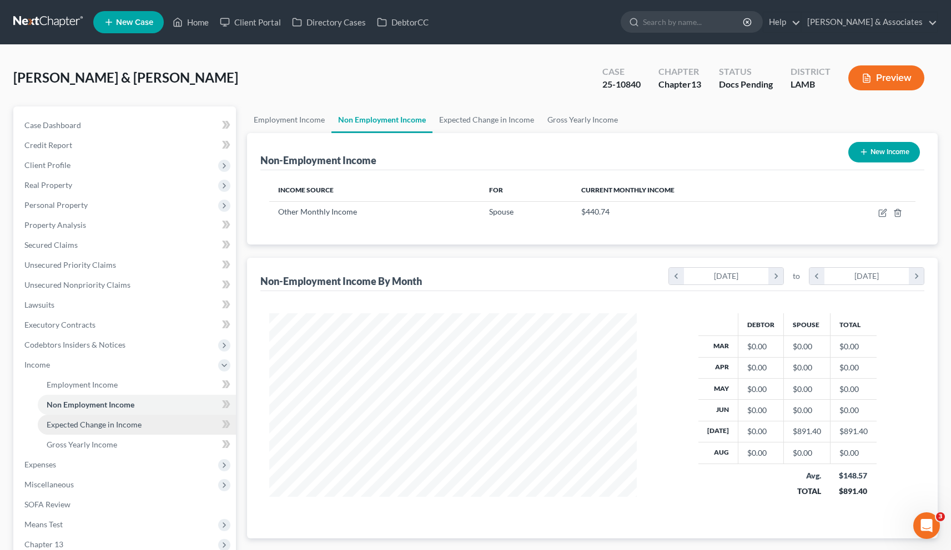
scroll to position [199, 390]
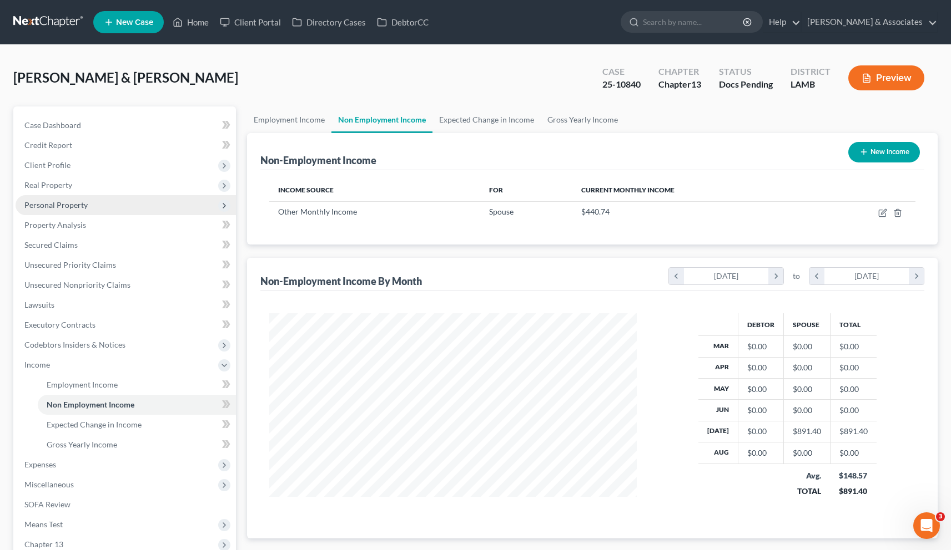
click at [55, 203] on span "Personal Property" at bounding box center [55, 204] width 63 height 9
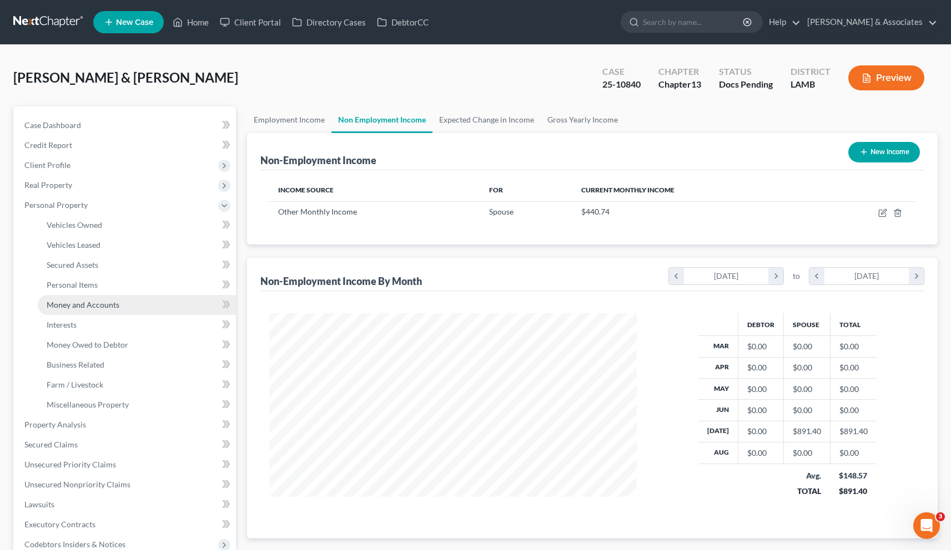
click at [70, 301] on span "Money and Accounts" at bounding box center [83, 304] width 73 height 9
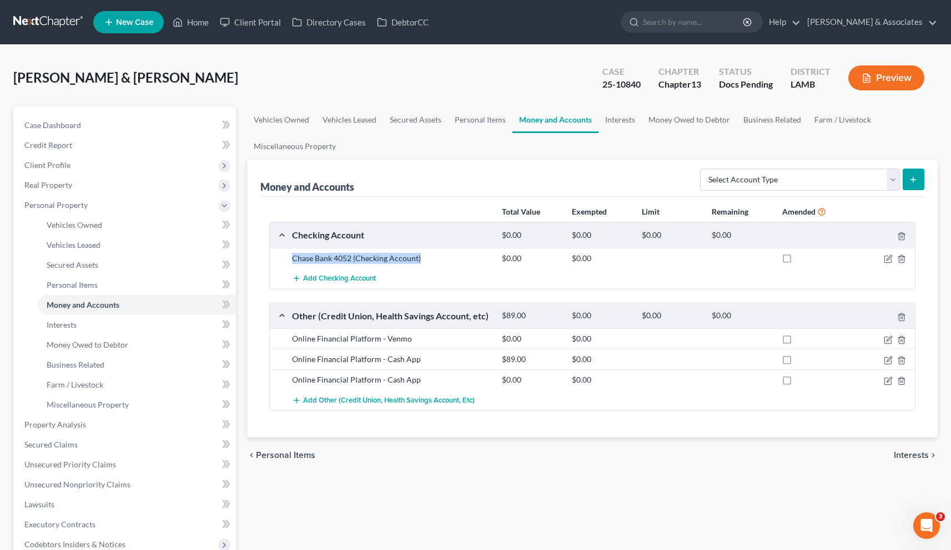
drag, startPoint x: 437, startPoint y: 261, endPoint x: 292, endPoint y: 259, distance: 144.8
click at [292, 259] on div "Chase Bank 4052 (Checking Account)" at bounding box center [391, 258] width 210 height 11
copy div "Chase Bank 4052 (Checking Account)"
drag, startPoint x: 417, startPoint y: 340, endPoint x: 291, endPoint y: 340, distance: 125.4
click at [291, 340] on div "Online Financial Platform - Venmo" at bounding box center [391, 338] width 210 height 11
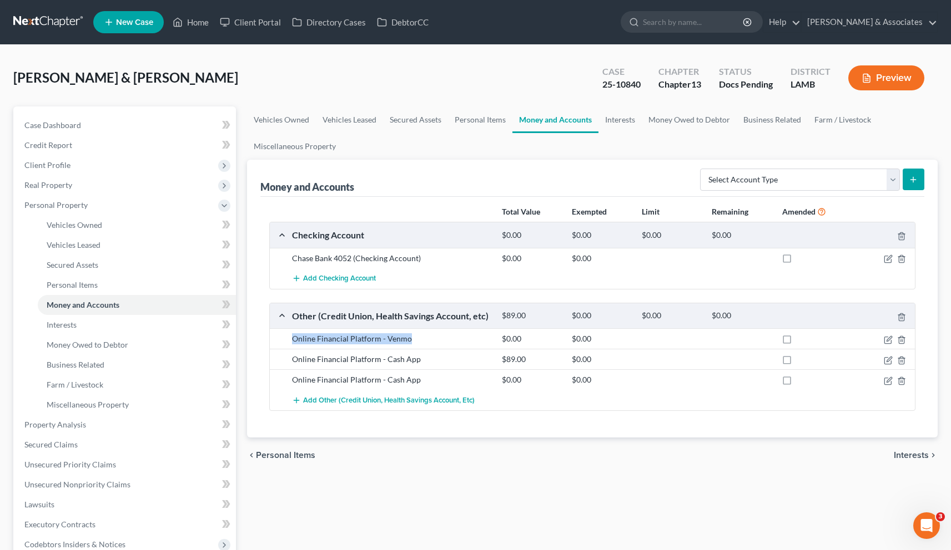
copy div "Online Financial Platform - Venmo"
drag, startPoint x: 294, startPoint y: 360, endPoint x: 418, endPoint y: 357, distance: 124.3
click at [418, 357] on div "Online Financial Platform - Cash App" at bounding box center [391, 359] width 210 height 11
copy div "Online Financial Platform - Cash App"
click at [201, 25] on link "Home" at bounding box center [190, 22] width 47 height 20
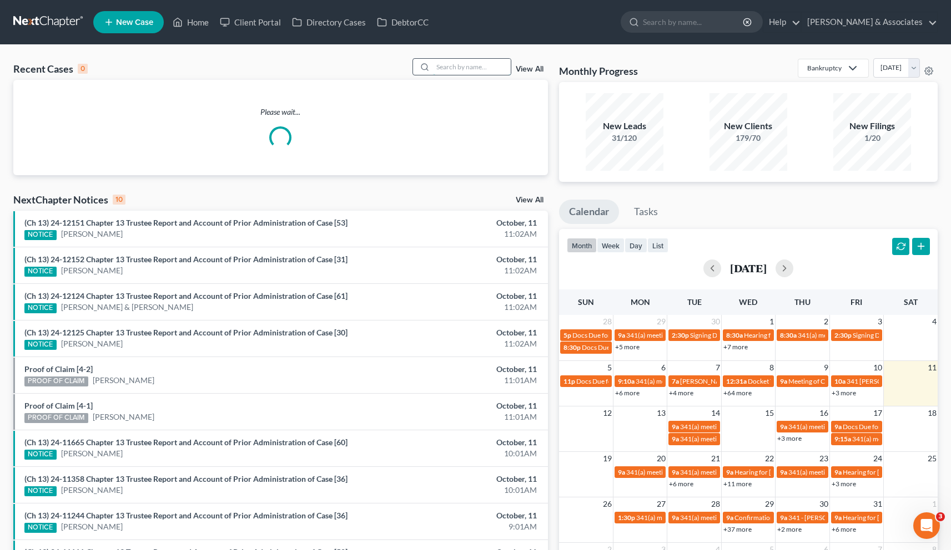
click at [479, 70] on input "search" at bounding box center [472, 67] width 78 height 16
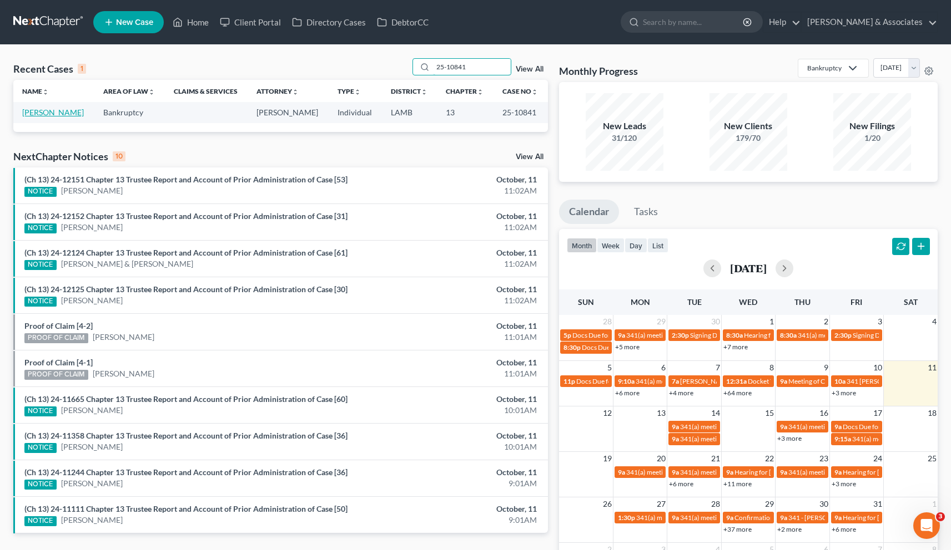
type input "25-10841"
click at [44, 115] on link "[PERSON_NAME]" at bounding box center [53, 112] width 62 height 9
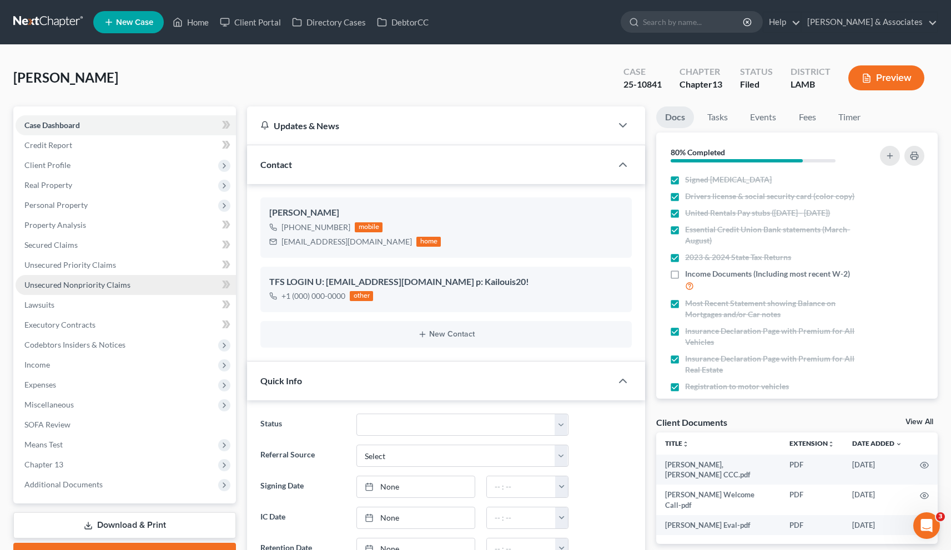
scroll to position [1246, 0]
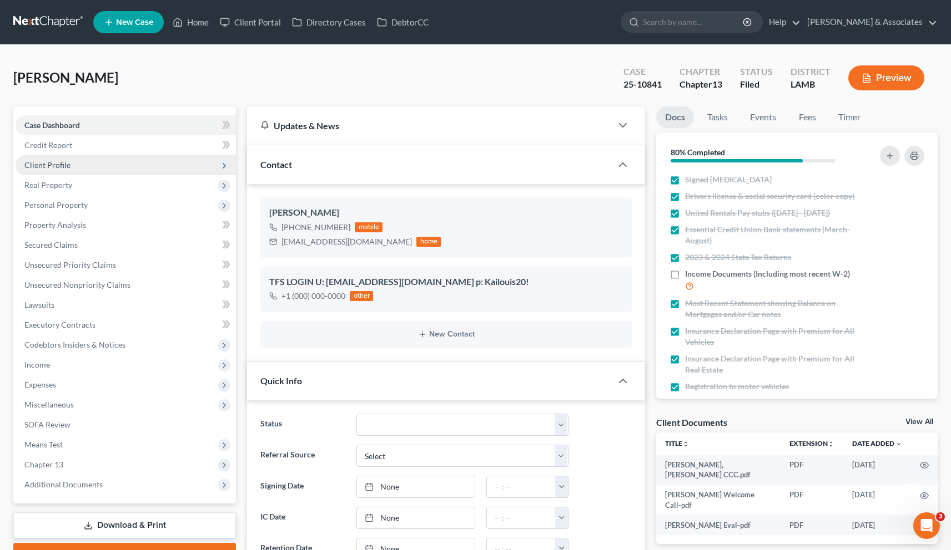
click at [52, 164] on span "Client Profile" at bounding box center [47, 164] width 46 height 9
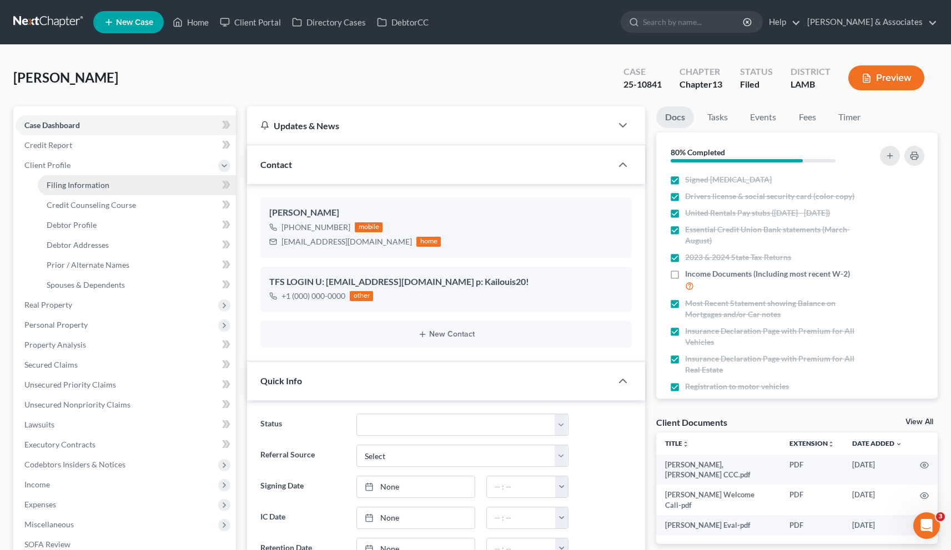
click at [64, 186] on span "Filing Information" at bounding box center [78, 184] width 63 height 9
select select "1"
select select "0"
select select "3"
select select "35"
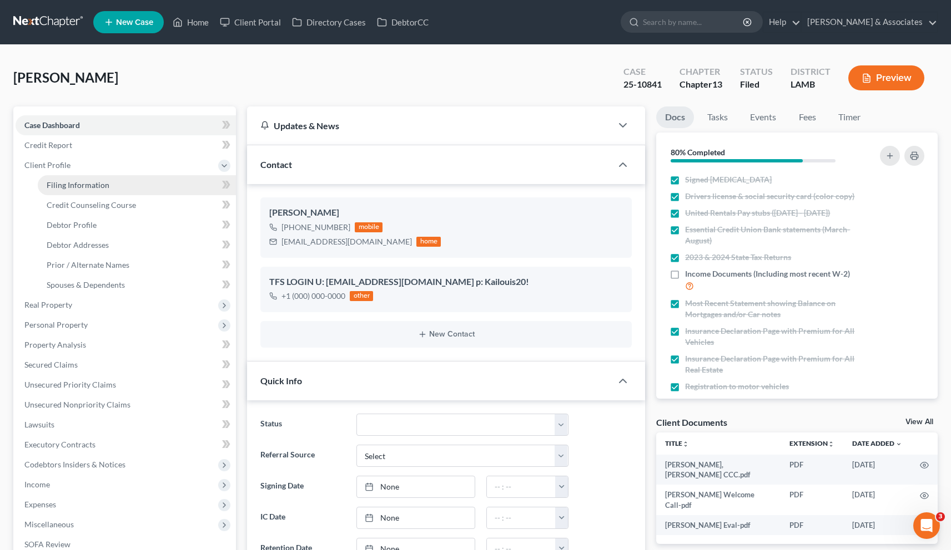
select select "0"
select select "19"
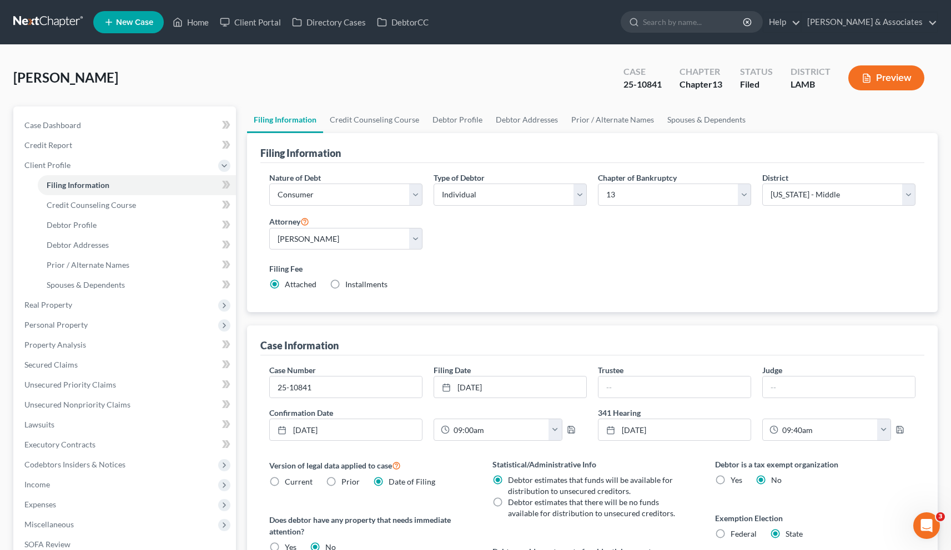
click at [660, 82] on div "25-10841" at bounding box center [642, 84] width 38 height 13
drag, startPoint x: 663, startPoint y: 83, endPoint x: 624, endPoint y: 83, distance: 38.8
click at [624, 83] on div "Case 25-10841" at bounding box center [642, 79] width 56 height 33
copy div "25-10841"
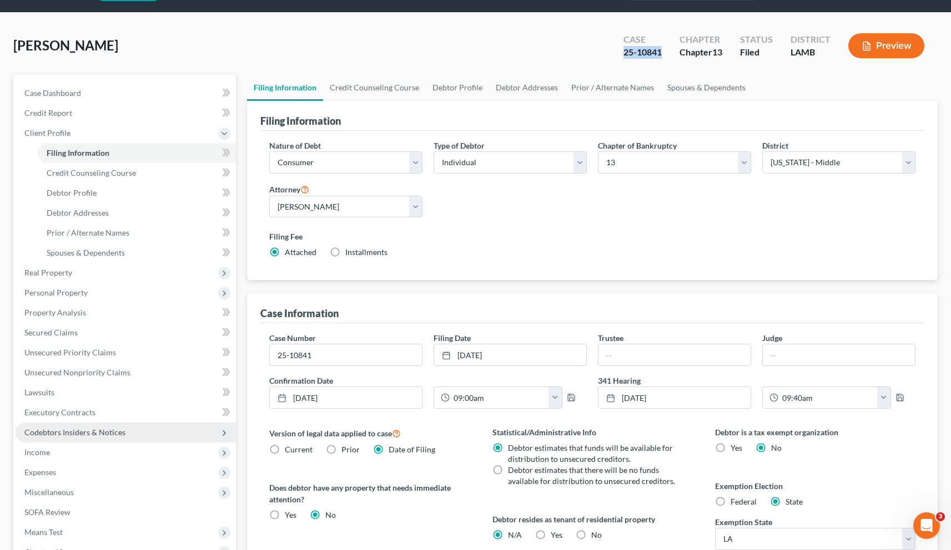
scroll to position [124, 0]
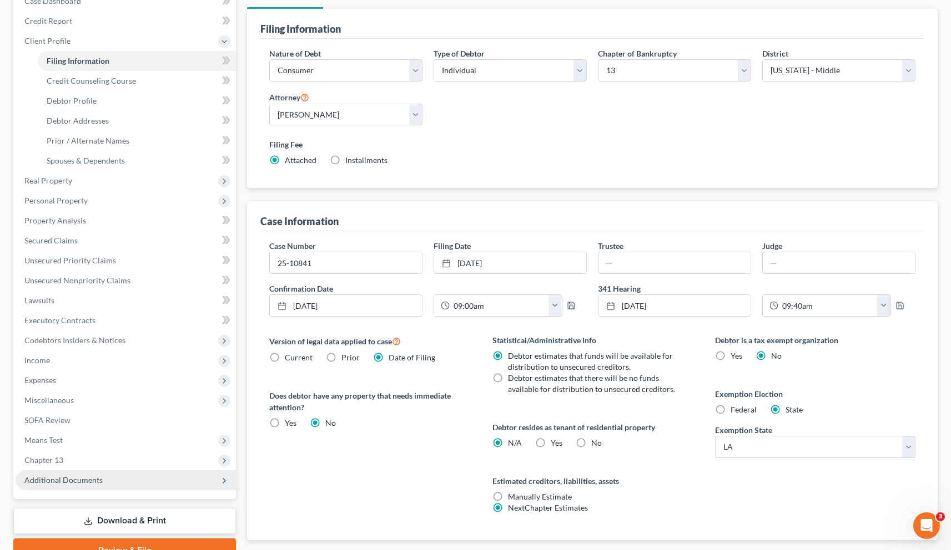
click at [73, 477] on span "Additional Documents" at bounding box center [63, 480] width 78 height 9
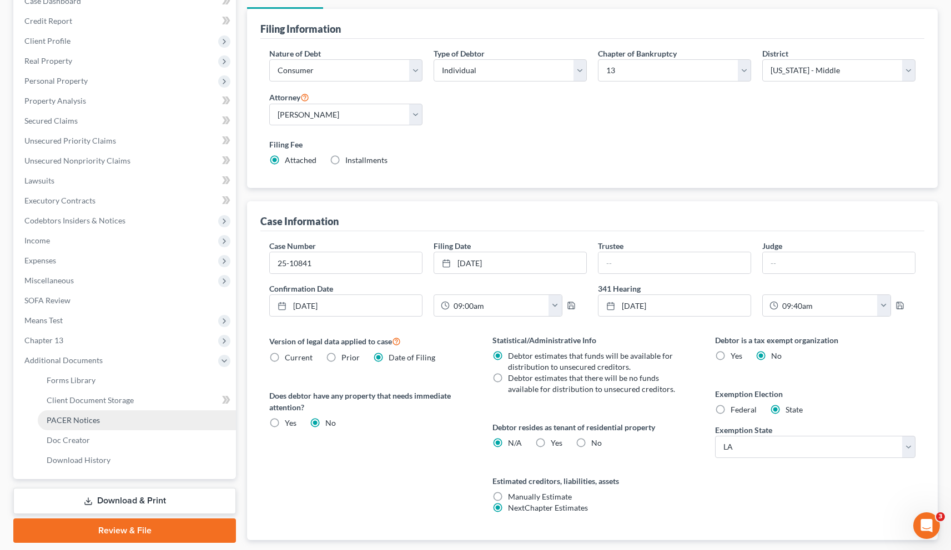
click at [77, 418] on span "PACER Notices" at bounding box center [73, 420] width 53 height 9
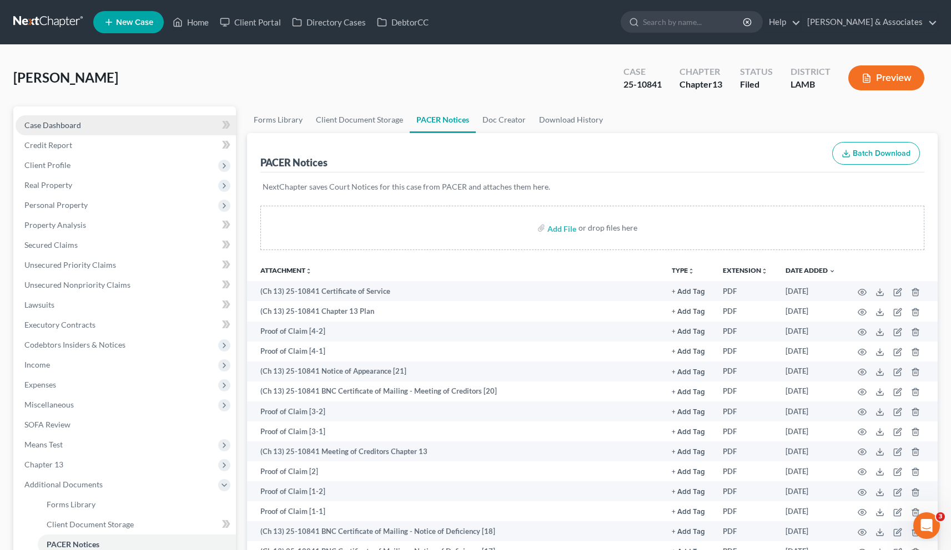
click at [60, 124] on span "Case Dashboard" at bounding box center [52, 124] width 57 height 9
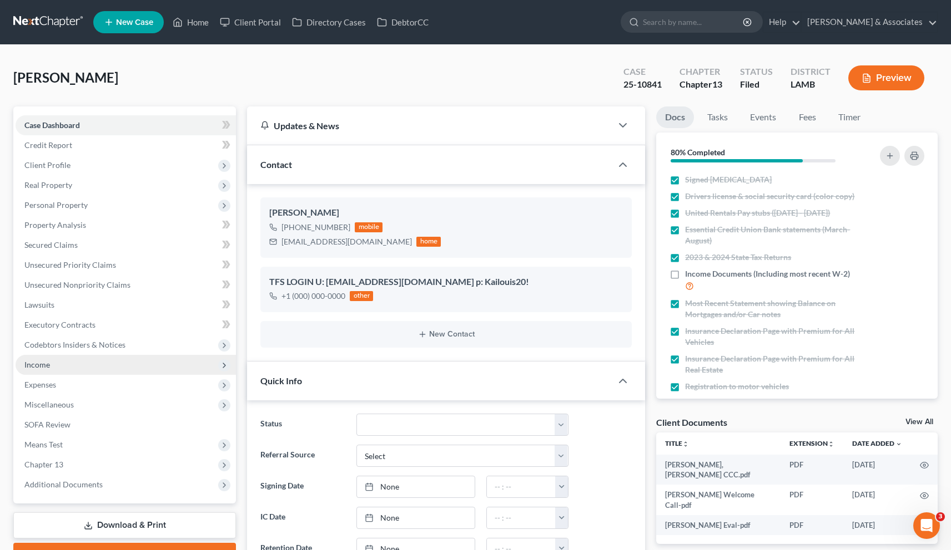
click at [42, 363] on span "Income" at bounding box center [37, 364] width 26 height 9
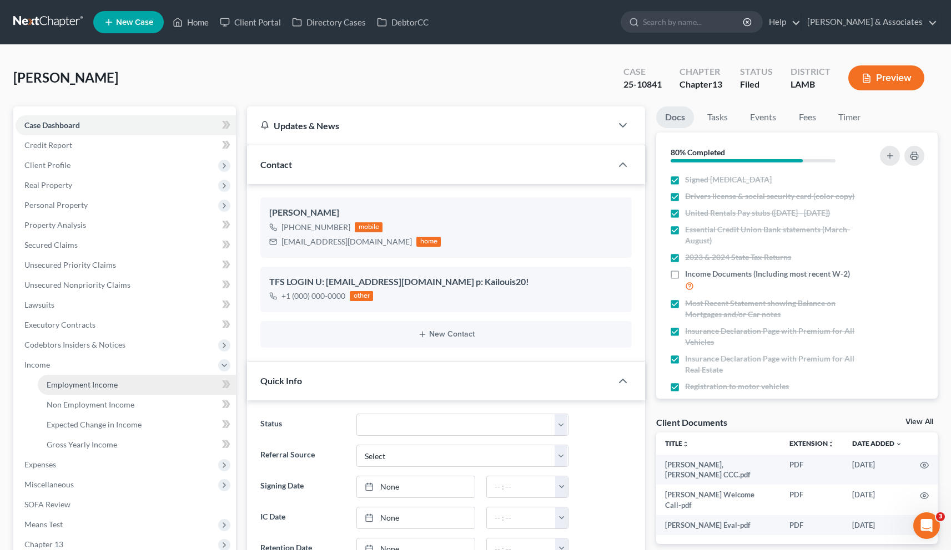
click at [65, 380] on span "Employment Income" at bounding box center [82, 384] width 71 height 9
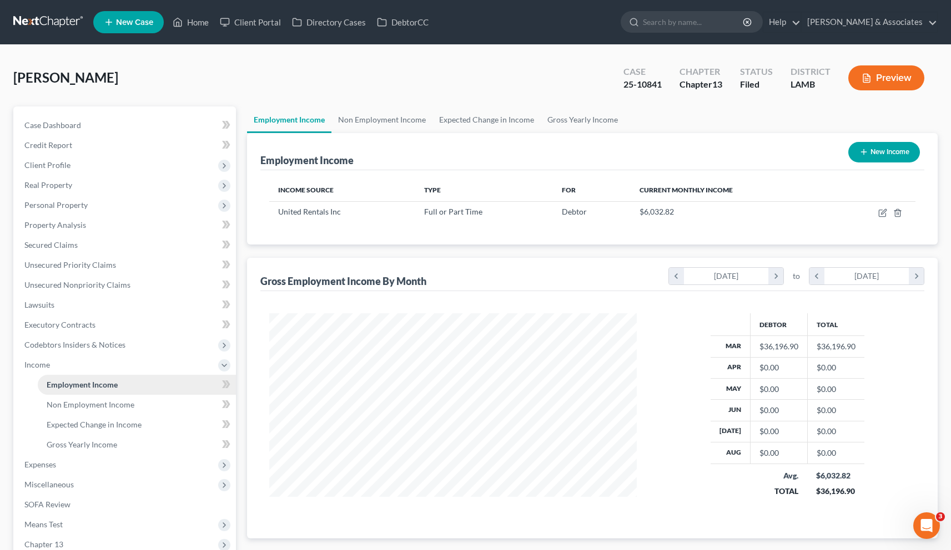
scroll to position [199, 390]
drag, startPoint x: 343, startPoint y: 211, endPoint x: 279, endPoint y: 206, distance: 64.0
click at [279, 206] on div "United Rentals Inc" at bounding box center [342, 211] width 128 height 11
copy span "United Rentals Inc"
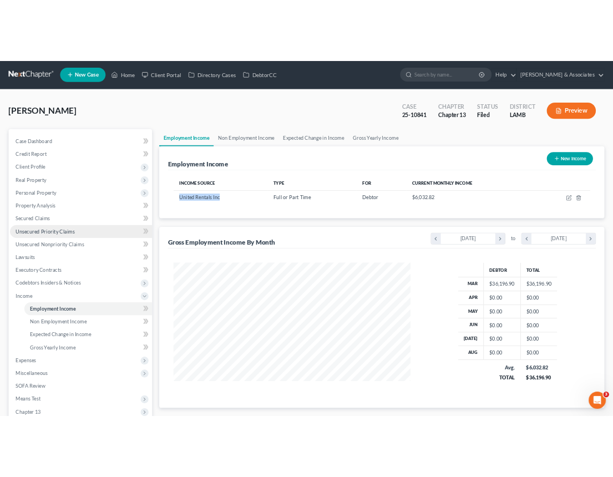
scroll to position [0, 0]
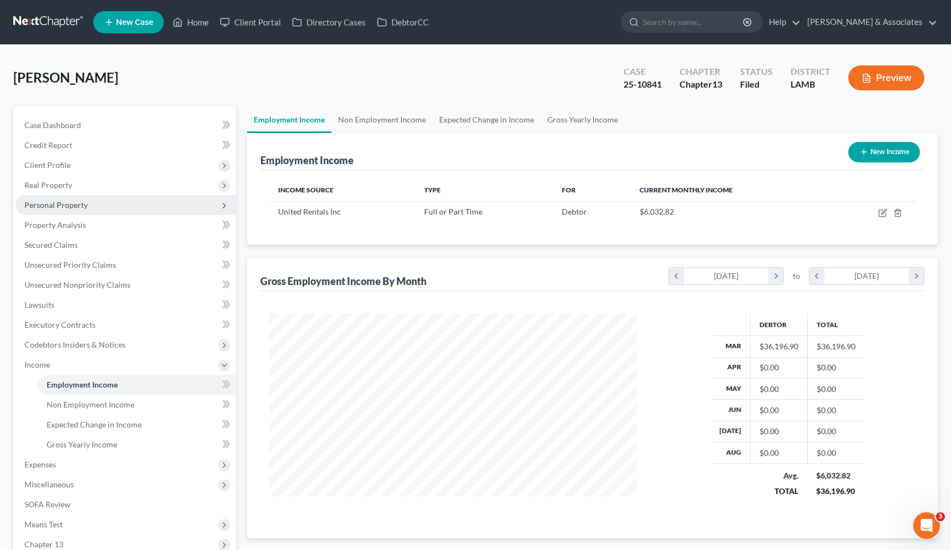
click at [49, 205] on span "Personal Property" at bounding box center [55, 204] width 63 height 9
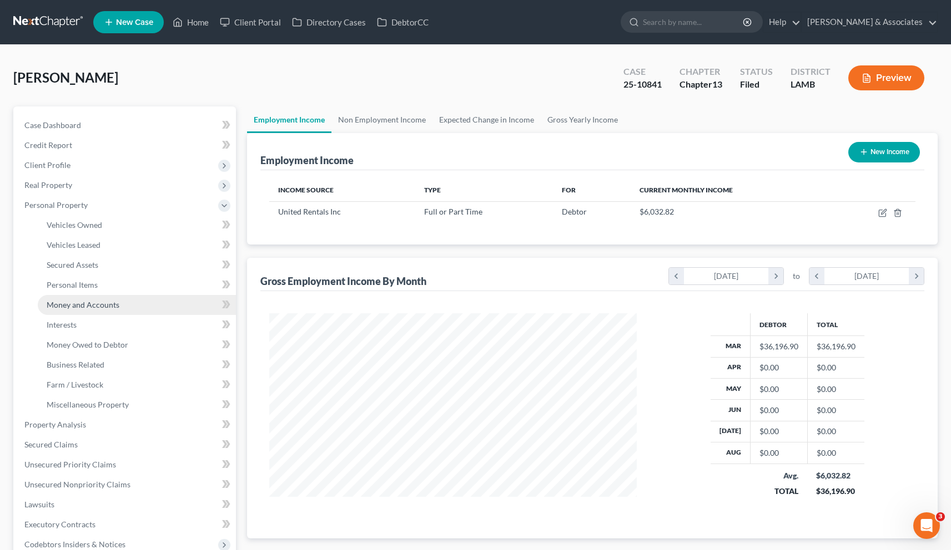
click at [50, 308] on span "Money and Accounts" at bounding box center [83, 304] width 73 height 9
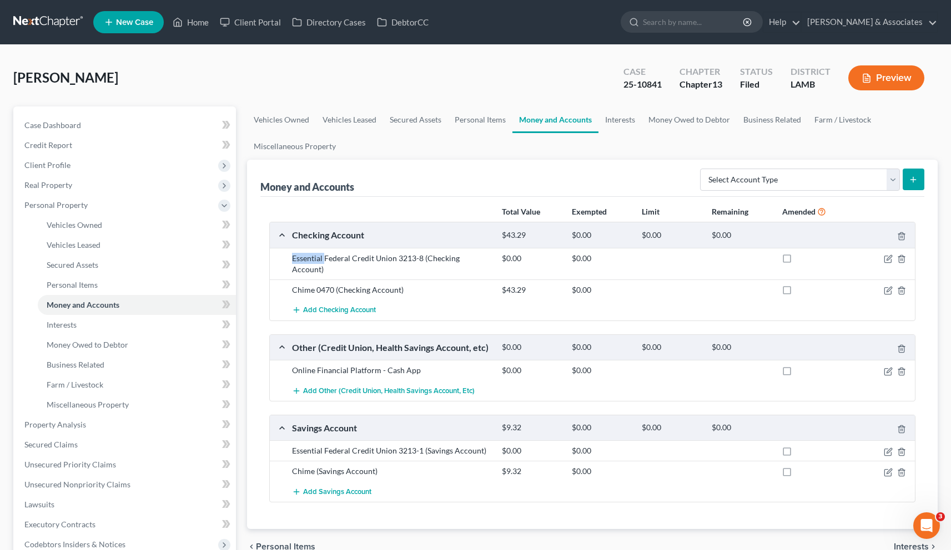
drag, startPoint x: 493, startPoint y: 258, endPoint x: 352, endPoint y: 263, distance: 141.6
click at [292, 262] on div "Essential Federal Credit Union 3213-8 (Checking Account)" at bounding box center [391, 264] width 210 height 22
click at [484, 259] on div "Essential Federal Credit Union 3213-8 (Checking Account)" at bounding box center [391, 264] width 210 height 22
drag, startPoint x: 490, startPoint y: 259, endPoint x: 287, endPoint y: 261, distance: 203.1
click at [287, 261] on div "Essential Federal Credit Union 3213-8 (Checking Account)" at bounding box center [391, 264] width 210 height 22
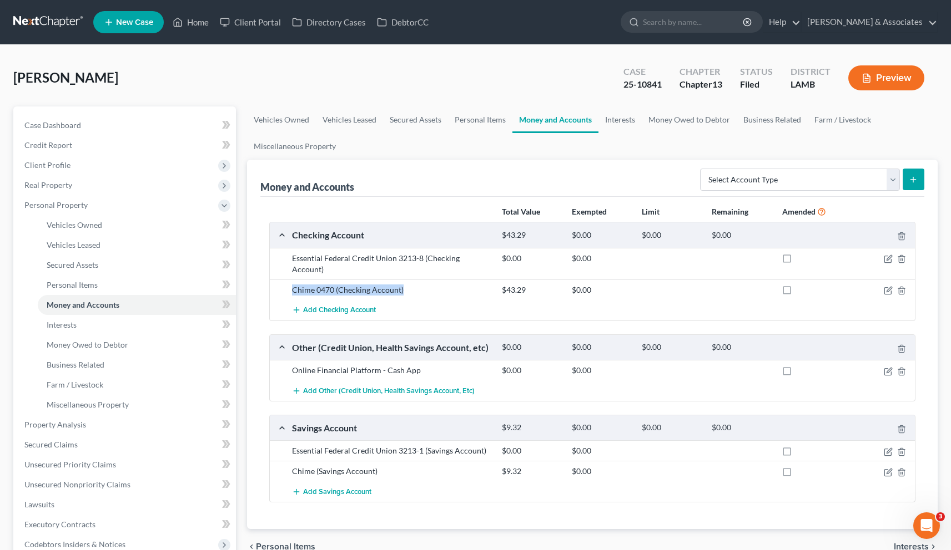
drag, startPoint x: 401, startPoint y: 282, endPoint x: 292, endPoint y: 279, distance: 108.8
click at [292, 285] on div "Chime 0470 (Checking Account)" at bounding box center [391, 290] width 210 height 11
drag, startPoint x: 417, startPoint y: 361, endPoint x: 281, endPoint y: 359, distance: 136.0
click at [281, 360] on div "Online Financial Platform - Cash App $0.00 $0.00" at bounding box center [592, 370] width 645 height 21
drag, startPoint x: 484, startPoint y: 440, endPoint x: 285, endPoint y: 441, distance: 199.8
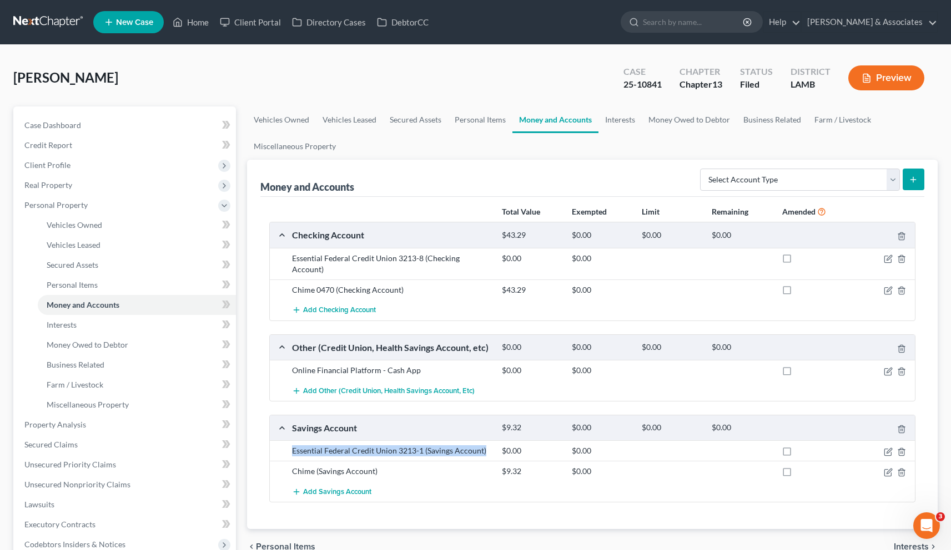
click at [285, 441] on div "Essential Federal Credit Union 3213-1 (Savings Account) $0.00 $0.00" at bounding box center [592, 451] width 645 height 21
drag, startPoint x: 386, startPoint y: 463, endPoint x: 291, endPoint y: 465, distance: 94.9
click at [291, 466] on div "Chime (Savings Account)" at bounding box center [391, 471] width 210 height 11
click at [889, 448] on icon "button" at bounding box center [887, 452] width 9 height 9
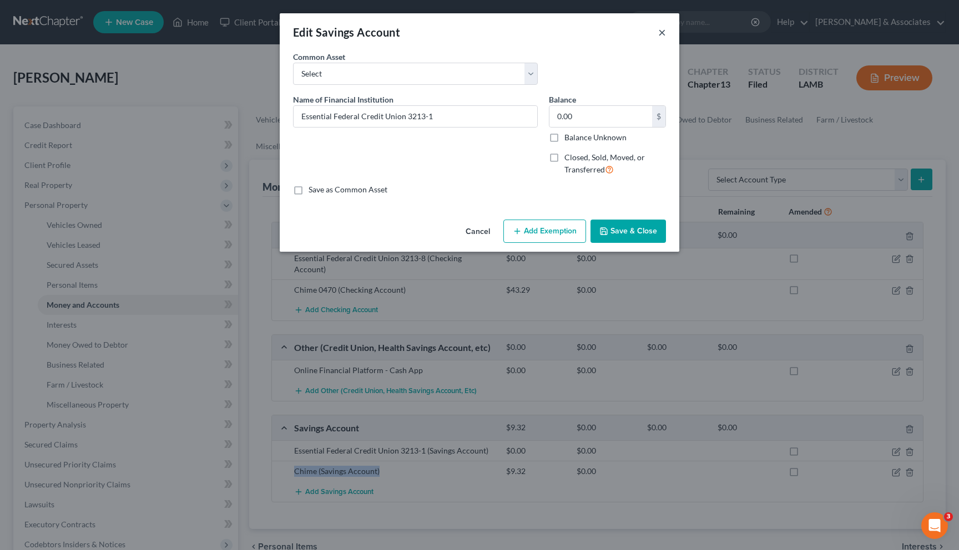
click at [663, 33] on button "×" at bounding box center [662, 32] width 8 height 13
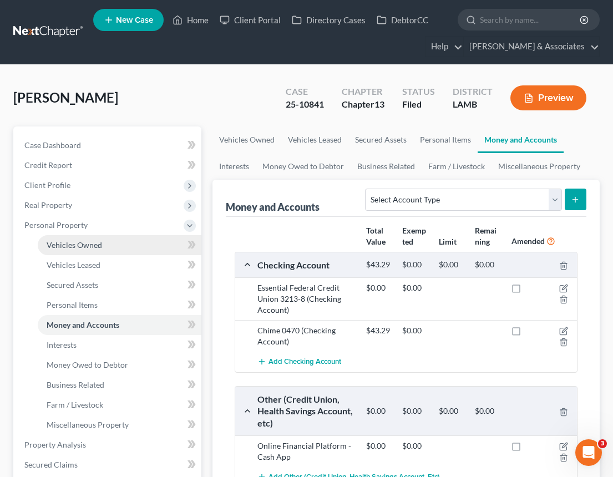
click at [73, 241] on span "Vehicles Owned" at bounding box center [74, 244] width 55 height 9
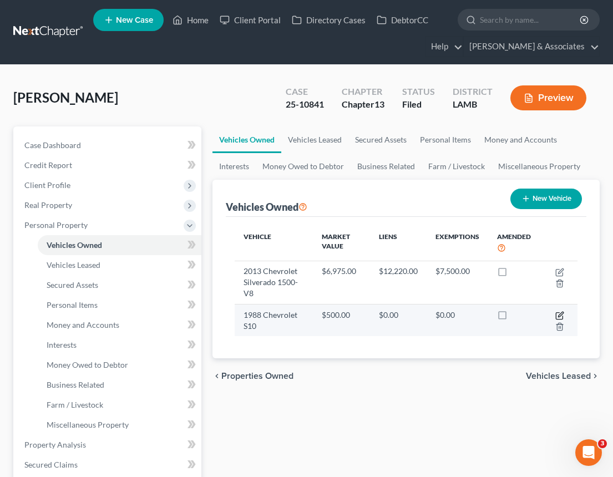
click at [559, 315] on icon "button" at bounding box center [559, 315] width 9 height 9
select select "0"
select select "38"
select select "4"
select select "0"
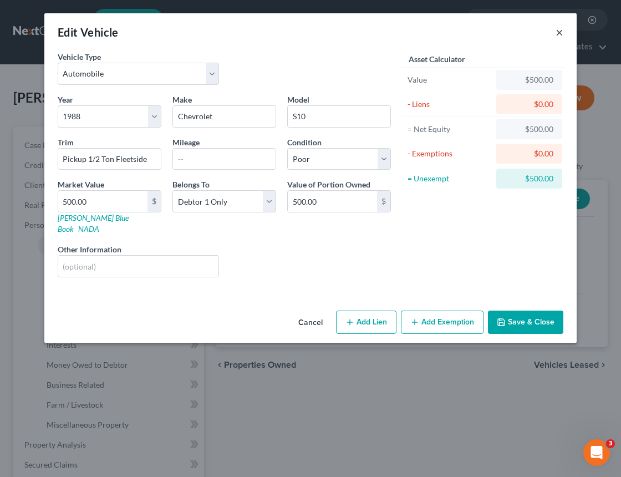
click at [558, 29] on button "×" at bounding box center [560, 32] width 8 height 13
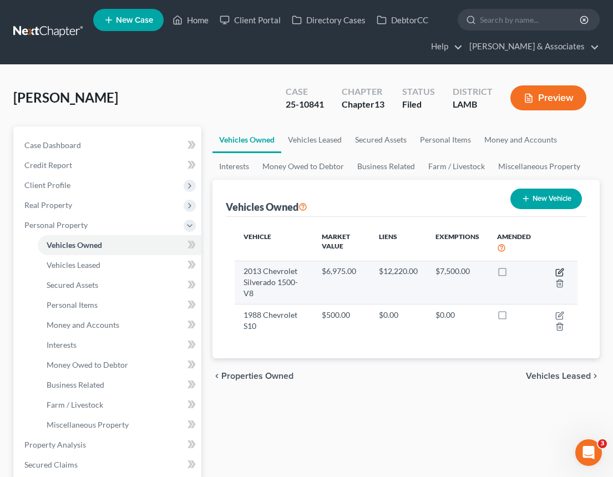
click at [558, 274] on icon "button" at bounding box center [559, 272] width 9 height 9
select select "0"
select select "13"
select select "3"
select select "0"
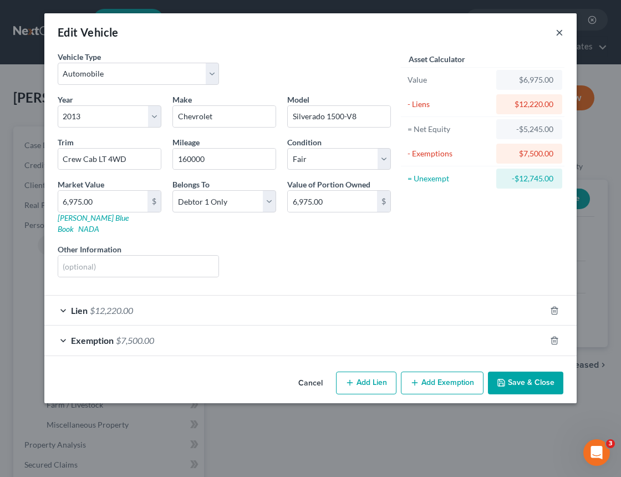
click at [559, 32] on button "×" at bounding box center [560, 32] width 8 height 13
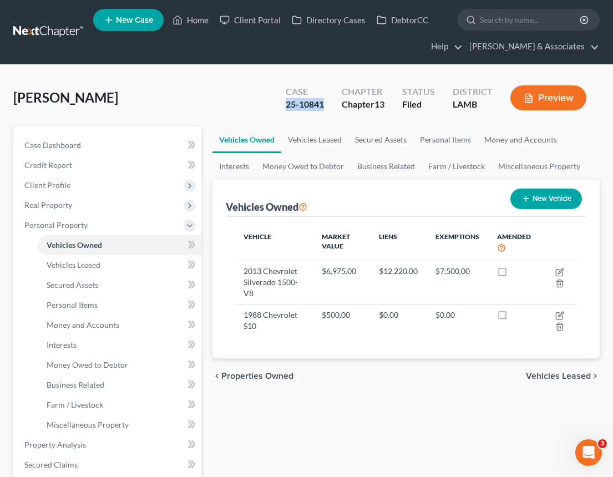
drag, startPoint x: 328, startPoint y: 108, endPoint x: 284, endPoint y: 104, distance: 44.0
click at [284, 104] on div "Case 25-10841" at bounding box center [305, 99] width 56 height 33
click at [280, 103] on div "Case 25-10841" at bounding box center [305, 99] width 56 height 33
drag, startPoint x: 325, startPoint y: 104, endPoint x: 300, endPoint y: 106, distance: 24.5
click at [300, 106] on div "Case 25-10841" at bounding box center [305, 99] width 56 height 33
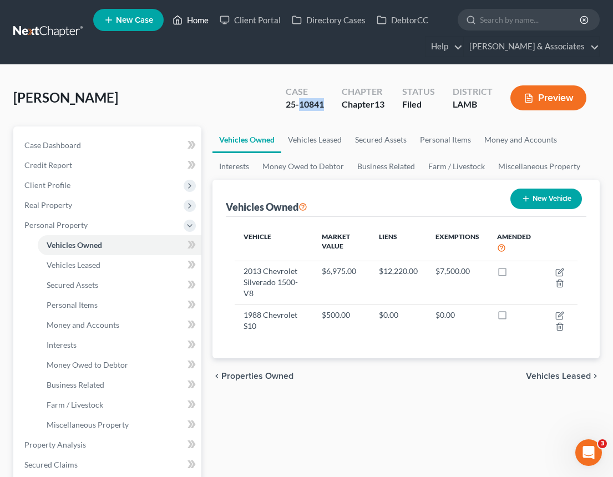
click at [199, 21] on link "Home" at bounding box center [190, 20] width 47 height 20
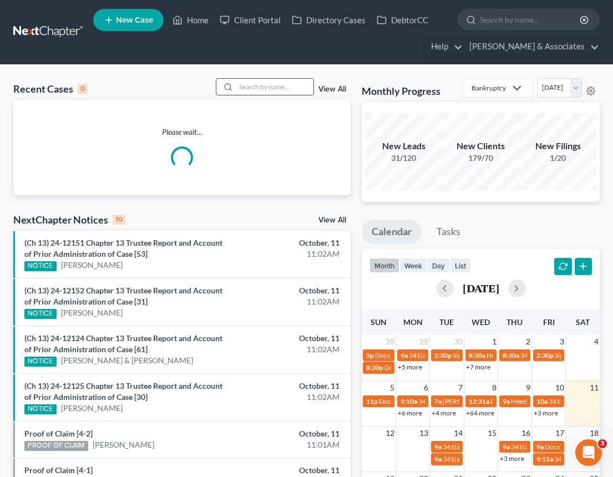
click at [280, 87] on input "search" at bounding box center [275, 87] width 78 height 16
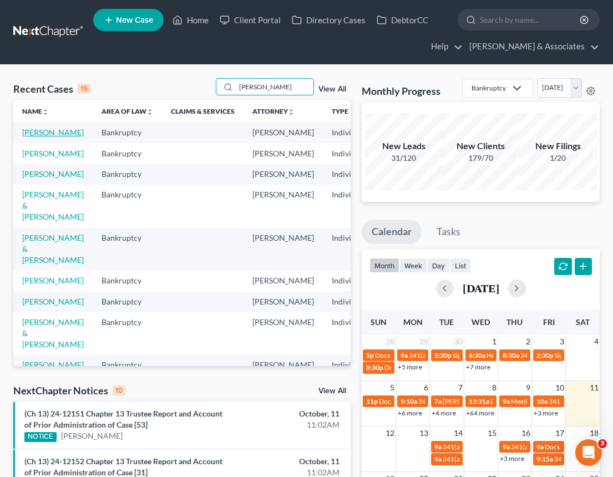
type input "[PERSON_NAME]"
click at [43, 132] on link "[PERSON_NAME]" at bounding box center [53, 132] width 62 height 9
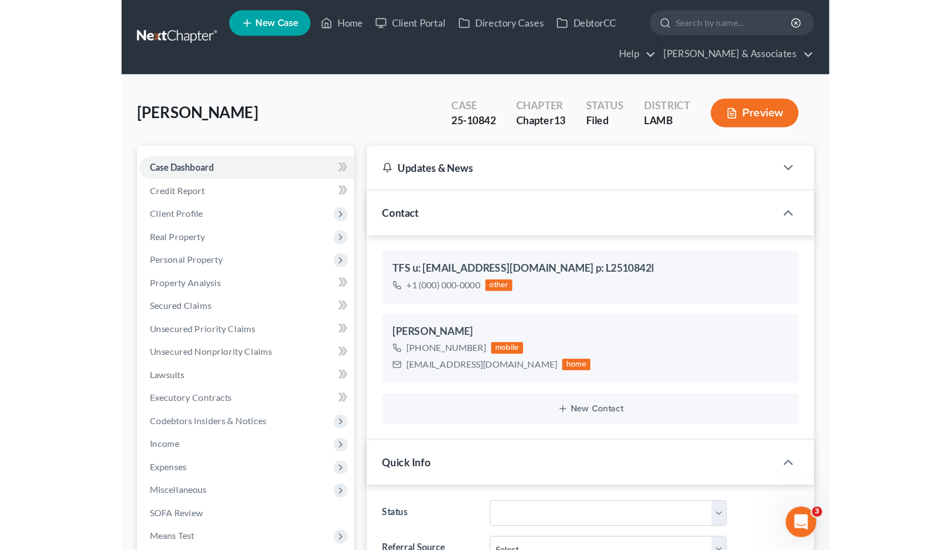
scroll to position [1658, 0]
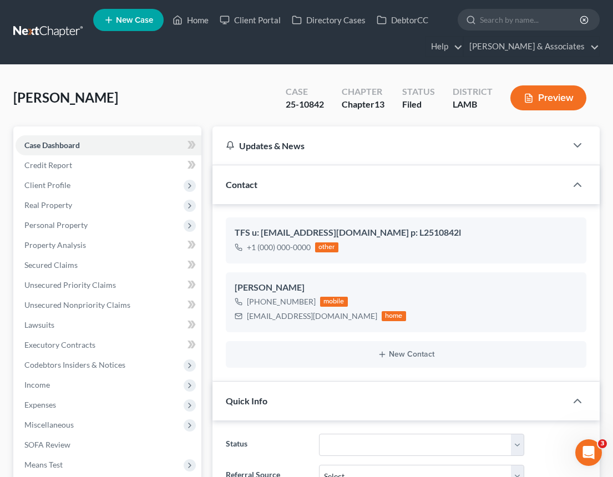
click at [325, 105] on div "Case 25-10842" at bounding box center [305, 99] width 56 height 33
drag, startPoint x: 323, startPoint y: 103, endPoint x: 280, endPoint y: 98, distance: 43.6
click at [280, 98] on div "Case 25-10842" at bounding box center [305, 99] width 56 height 33
drag, startPoint x: 40, startPoint y: 183, endPoint x: 123, endPoint y: 200, distance: 84.6
click at [40, 183] on span "Client Profile" at bounding box center [47, 184] width 46 height 9
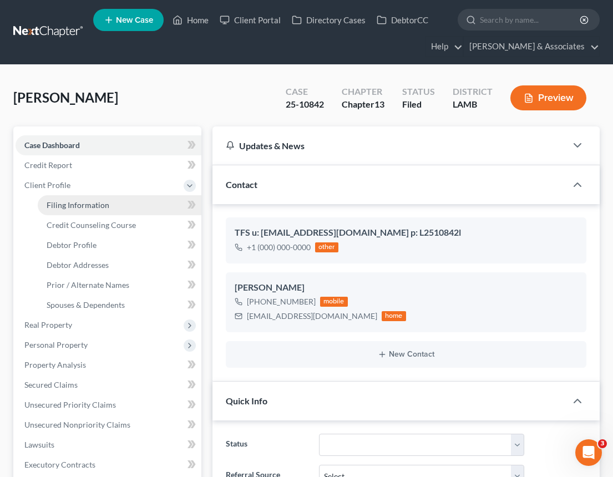
click at [102, 209] on link "Filing Information" at bounding box center [120, 205] width 164 height 20
select select "1"
select select "0"
select select "3"
select select "35"
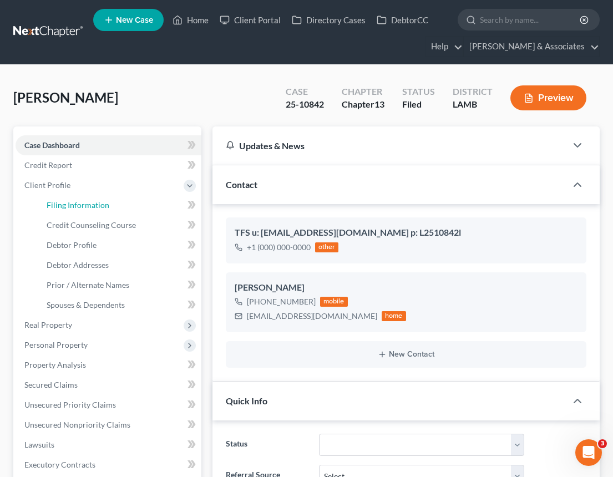
select select "0"
select select "19"
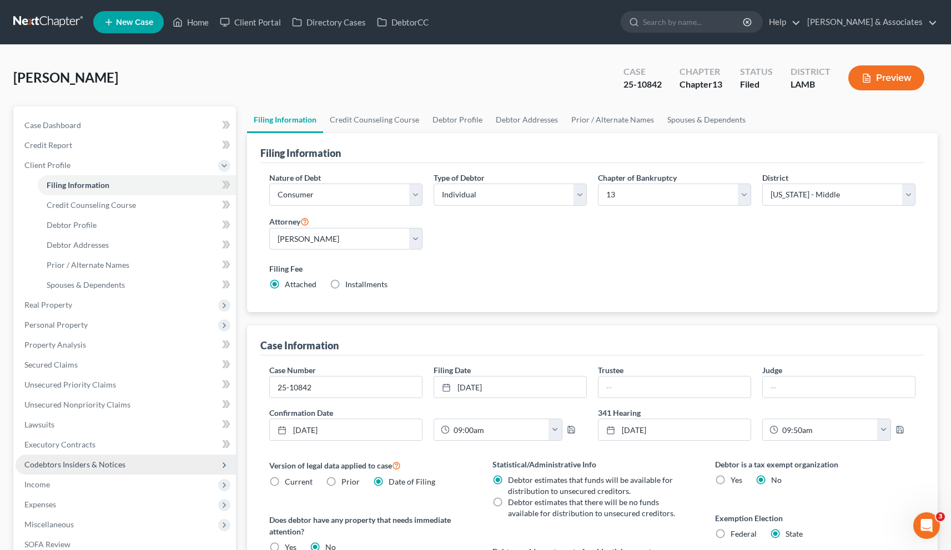
scroll to position [180, 0]
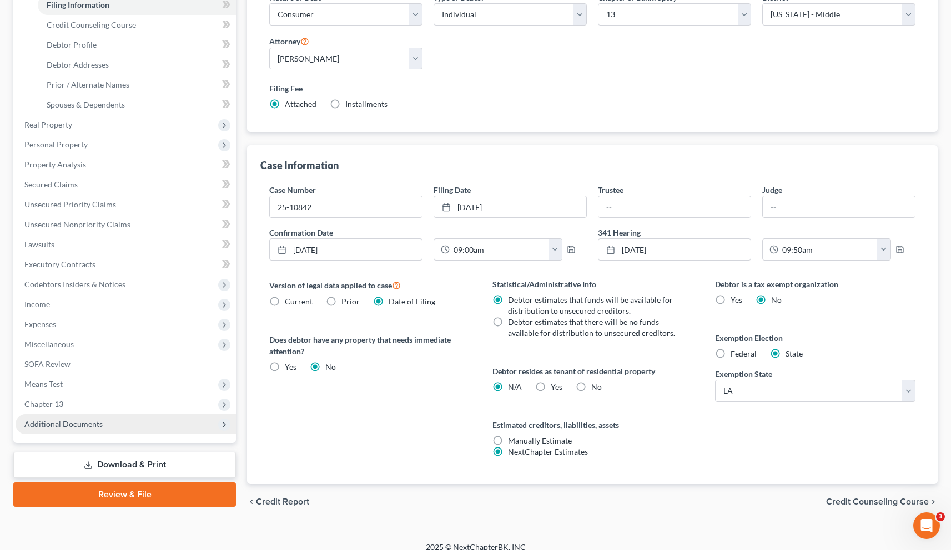
click at [57, 422] on span "Additional Documents" at bounding box center [63, 424] width 78 height 9
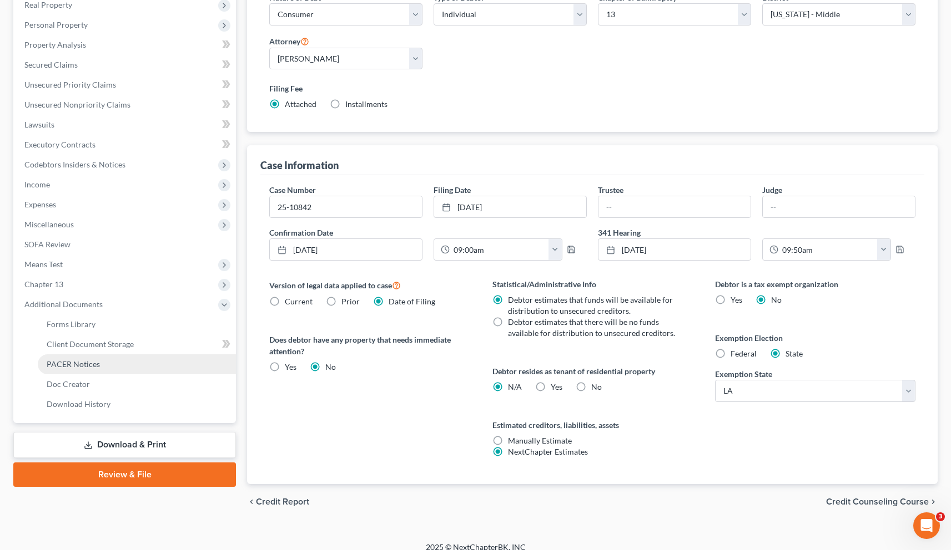
click at [60, 365] on span "PACER Notices" at bounding box center [73, 364] width 53 height 9
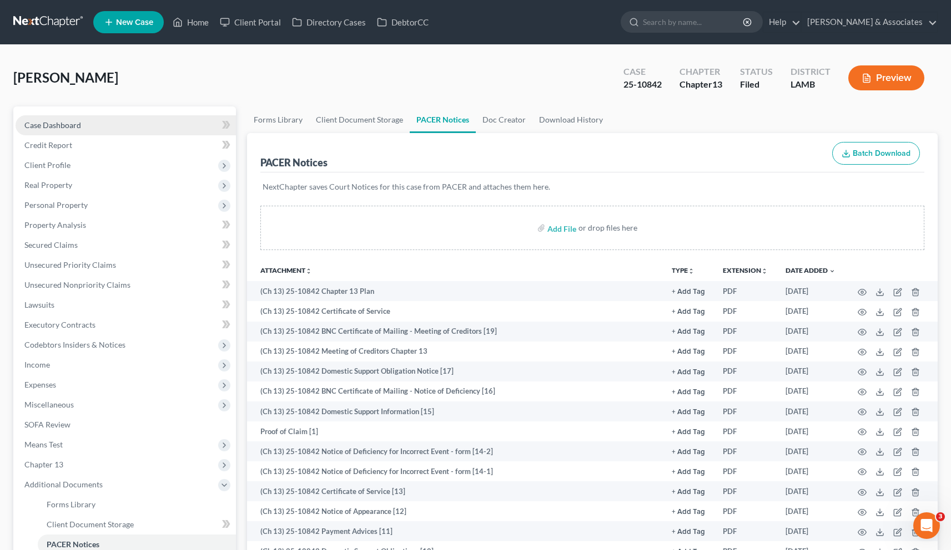
click at [65, 122] on span "Case Dashboard" at bounding box center [52, 124] width 57 height 9
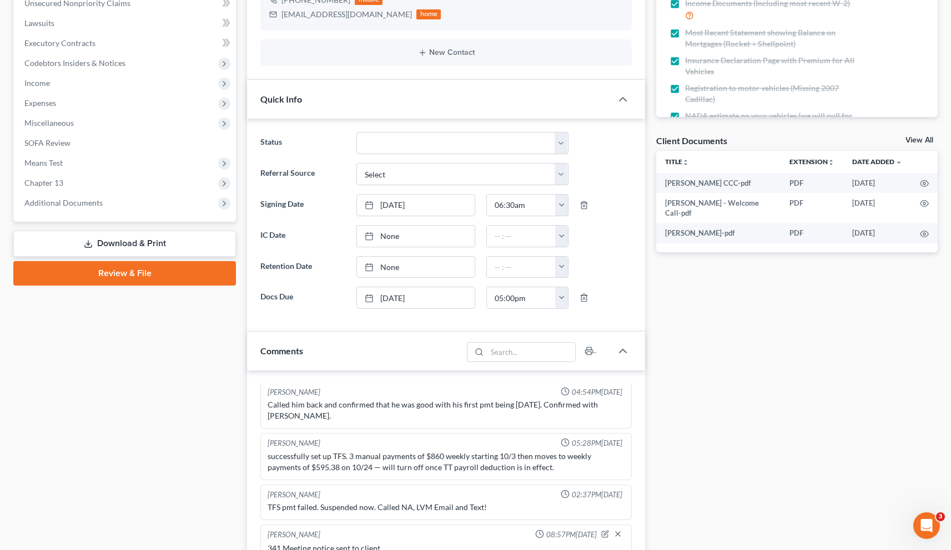
scroll to position [180, 0]
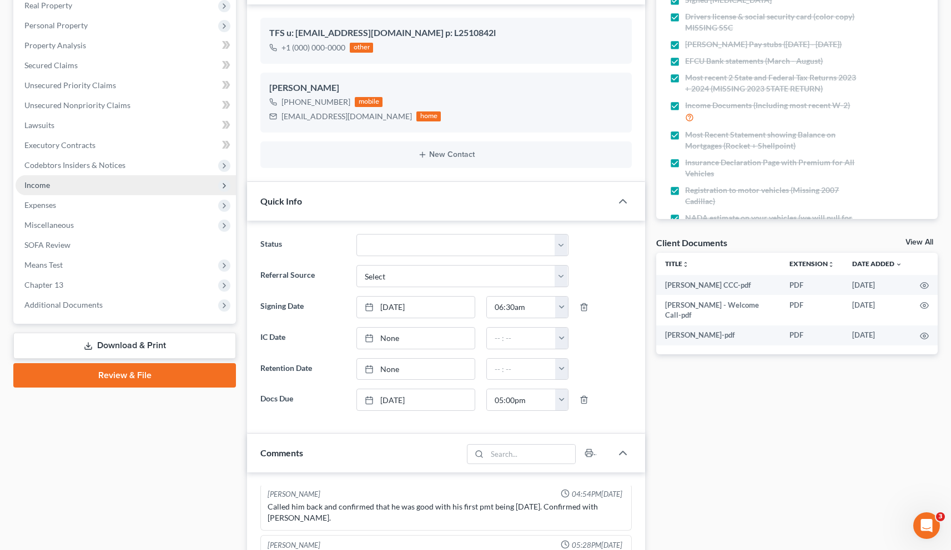
click at [41, 186] on span "Income" at bounding box center [37, 184] width 26 height 9
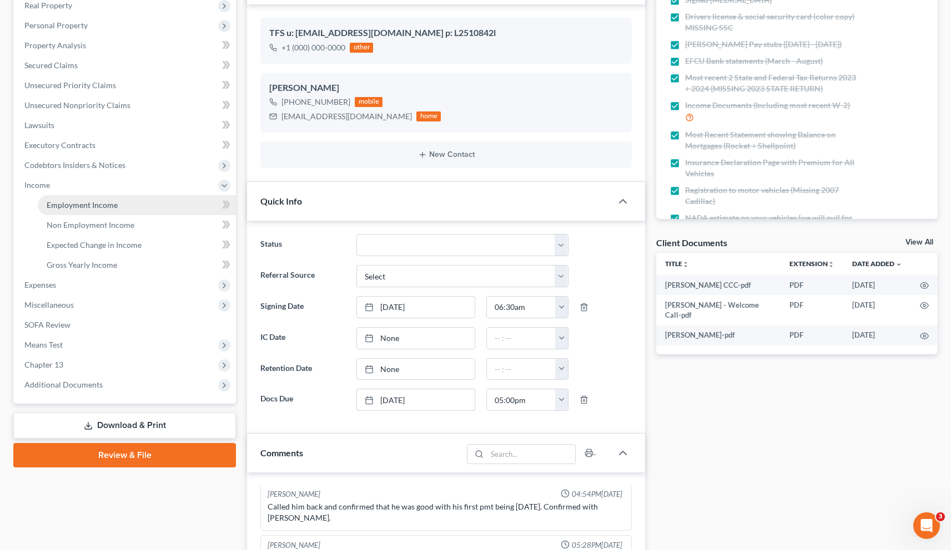
click at [55, 200] on span "Employment Income" at bounding box center [82, 204] width 71 height 9
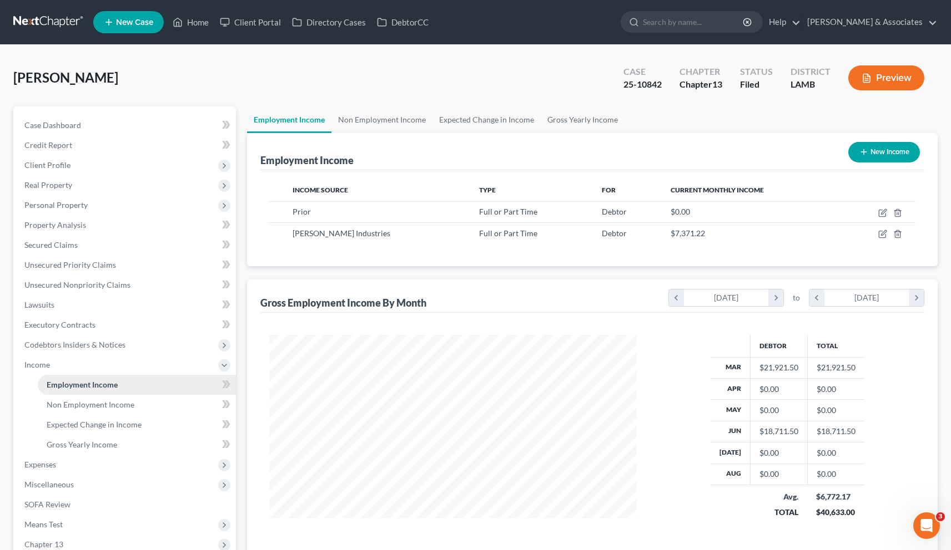
scroll to position [199, 390]
drag, startPoint x: 354, startPoint y: 235, endPoint x: 295, endPoint y: 233, distance: 58.8
click at [295, 233] on div "[PERSON_NAME] Industries" at bounding box center [376, 233] width 169 height 11
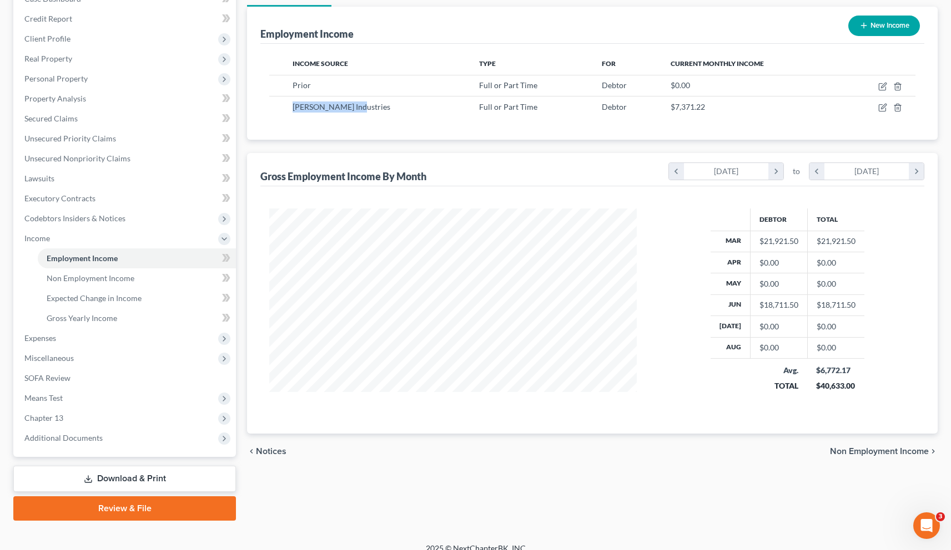
scroll to position [138, 0]
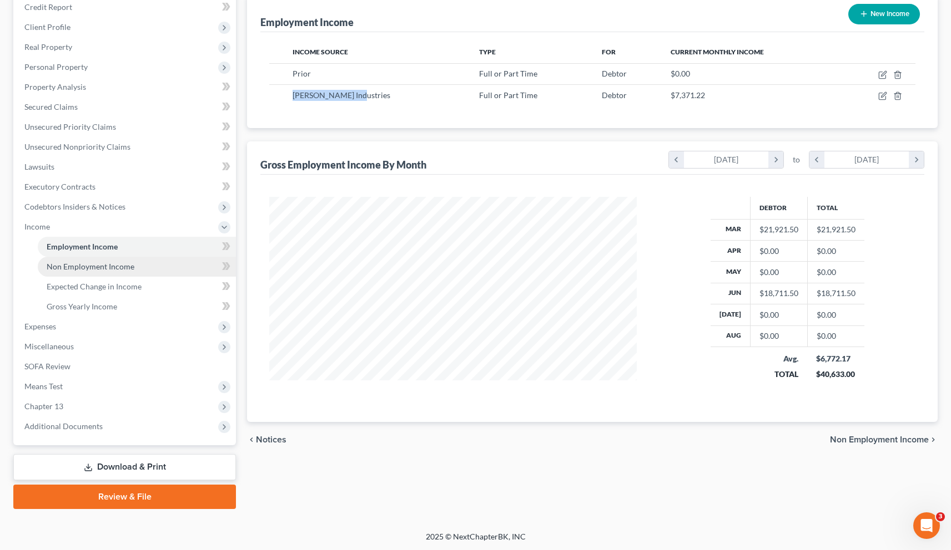
click at [97, 272] on link "Non Employment Income" at bounding box center [137, 267] width 198 height 20
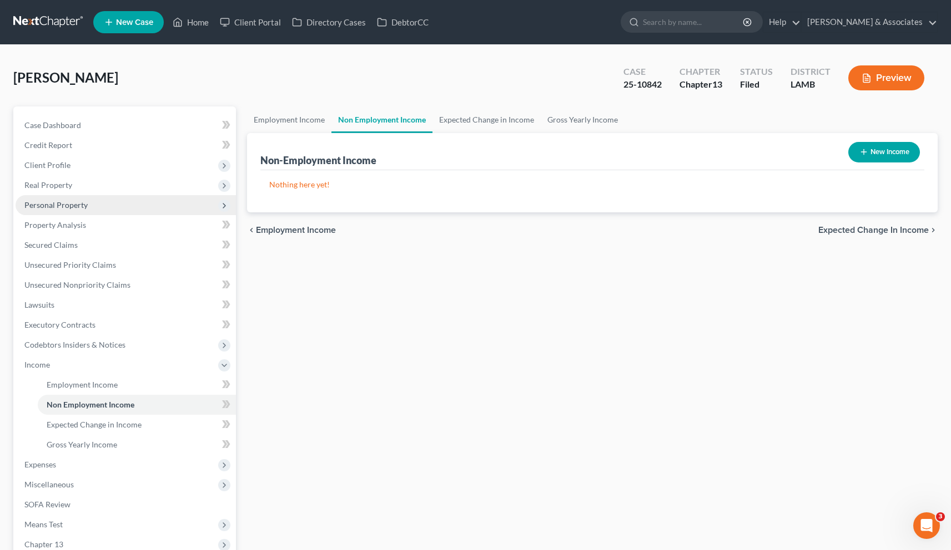
click at [51, 202] on span "Personal Property" at bounding box center [55, 204] width 63 height 9
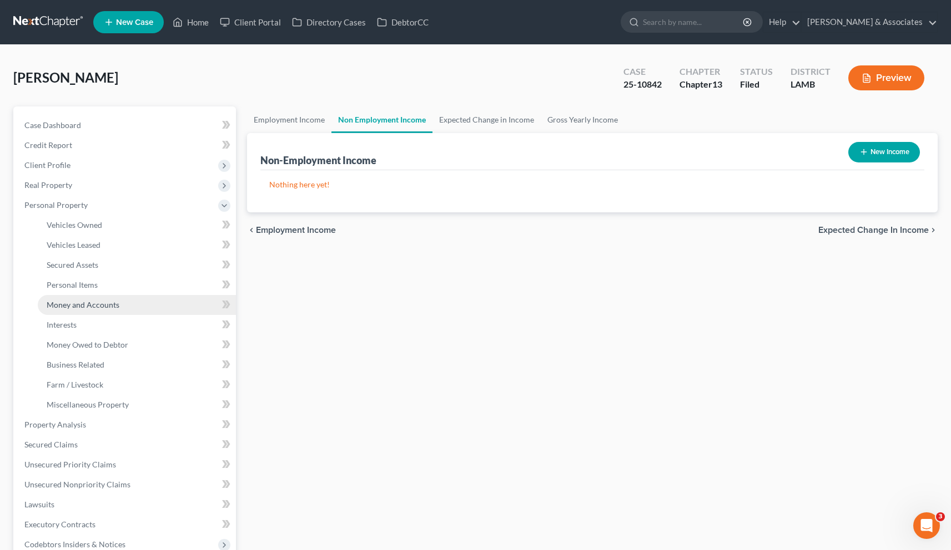
click at [63, 305] on span "Money and Accounts" at bounding box center [83, 304] width 73 height 9
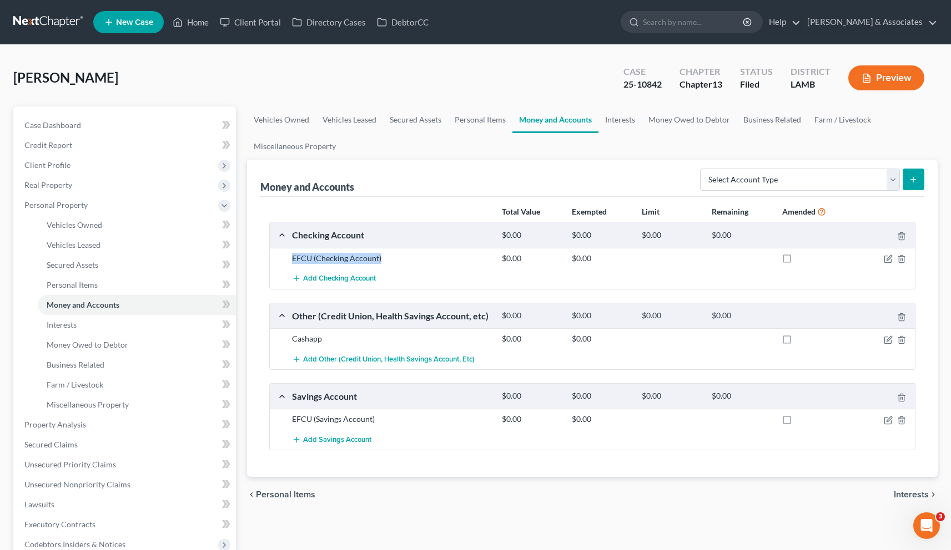
drag, startPoint x: 387, startPoint y: 258, endPoint x: 292, endPoint y: 257, distance: 94.9
click at [292, 257] on div "EFCU (Checking Account)" at bounding box center [391, 258] width 210 height 11
drag, startPoint x: 327, startPoint y: 337, endPoint x: 292, endPoint y: 337, distance: 35.0
click at [292, 337] on div "Cashapp" at bounding box center [391, 338] width 210 height 11
drag, startPoint x: 377, startPoint y: 420, endPoint x: 290, endPoint y: 417, distance: 86.6
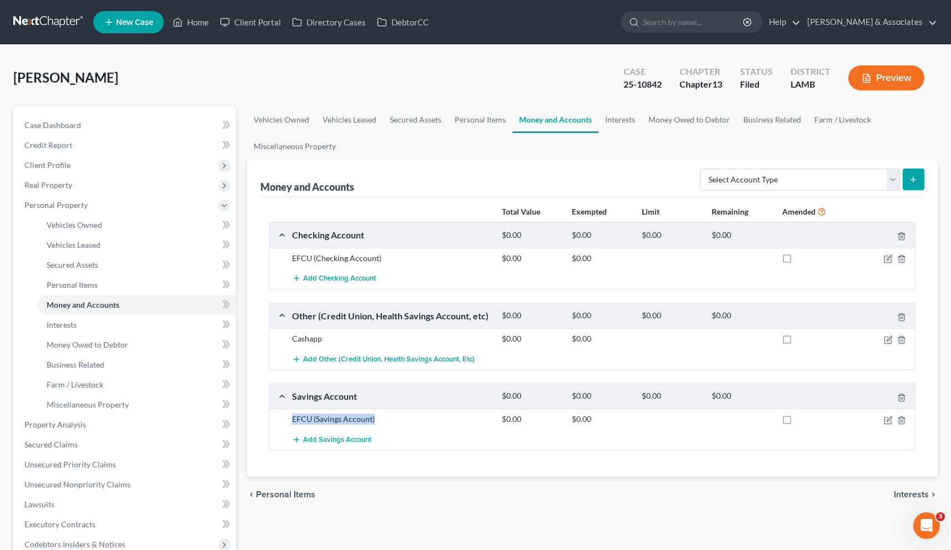
click at [290, 417] on div "EFCU (Savings Account)" at bounding box center [391, 419] width 210 height 11
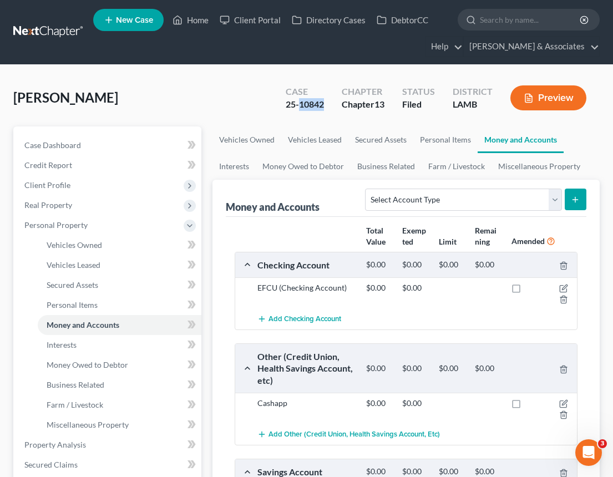
drag, startPoint x: 324, startPoint y: 105, endPoint x: 300, endPoint y: 106, distance: 23.9
click at [300, 106] on div "Case 25-10842" at bounding box center [305, 99] width 56 height 33
click at [53, 146] on span "Case Dashboard" at bounding box center [52, 144] width 57 height 9
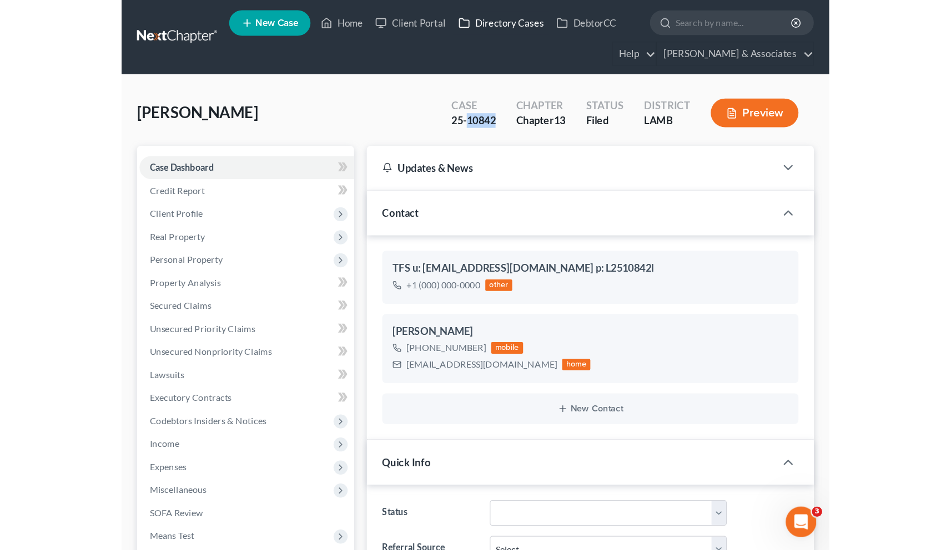
scroll to position [1658, 0]
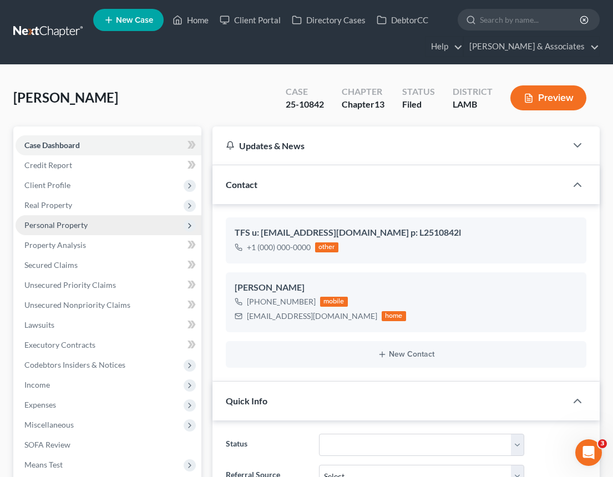
click at [59, 224] on span "Personal Property" at bounding box center [55, 224] width 63 height 9
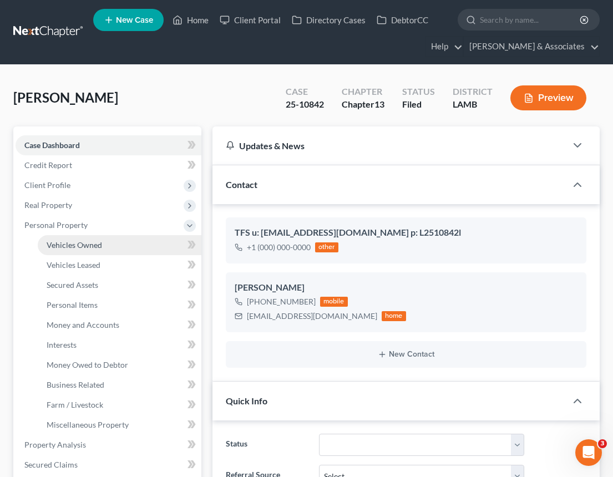
click at [62, 246] on span "Vehicles Owned" at bounding box center [74, 244] width 55 height 9
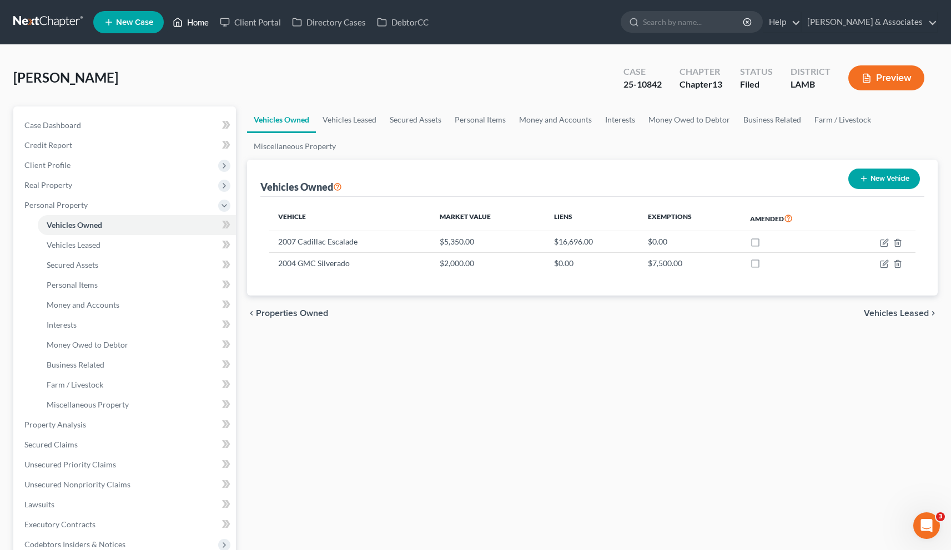
click at [200, 25] on link "Home" at bounding box center [190, 22] width 47 height 20
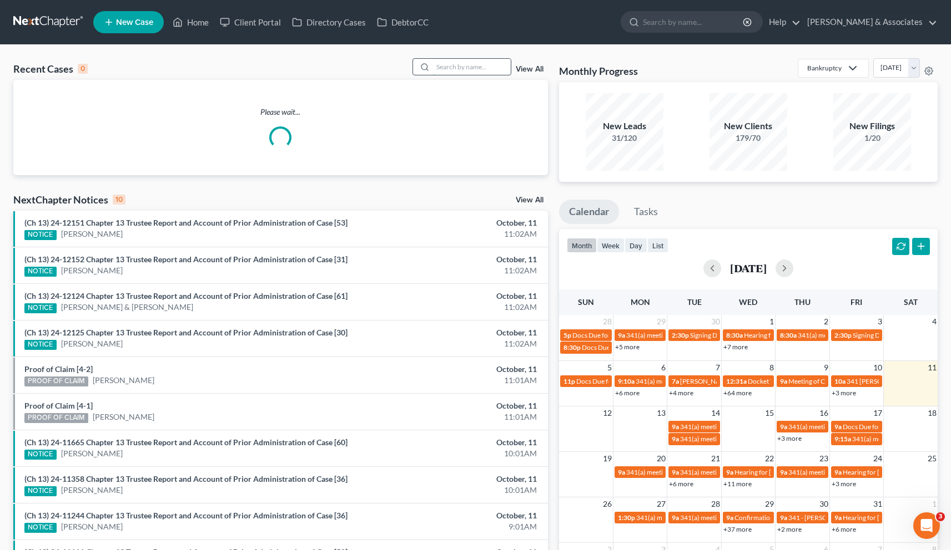
click at [442, 68] on input "search" at bounding box center [472, 67] width 78 height 16
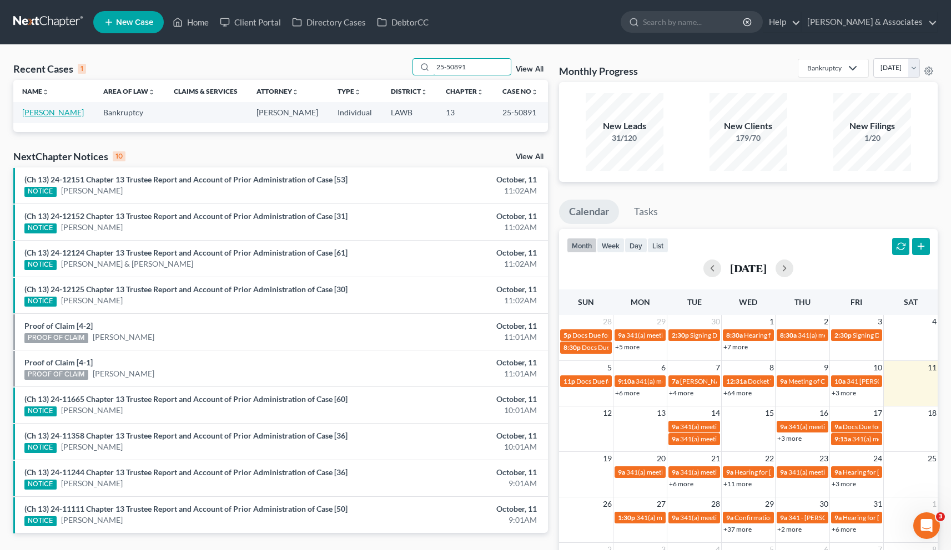
type input "25-50891"
click at [37, 113] on link "[PERSON_NAME]" at bounding box center [53, 112] width 62 height 9
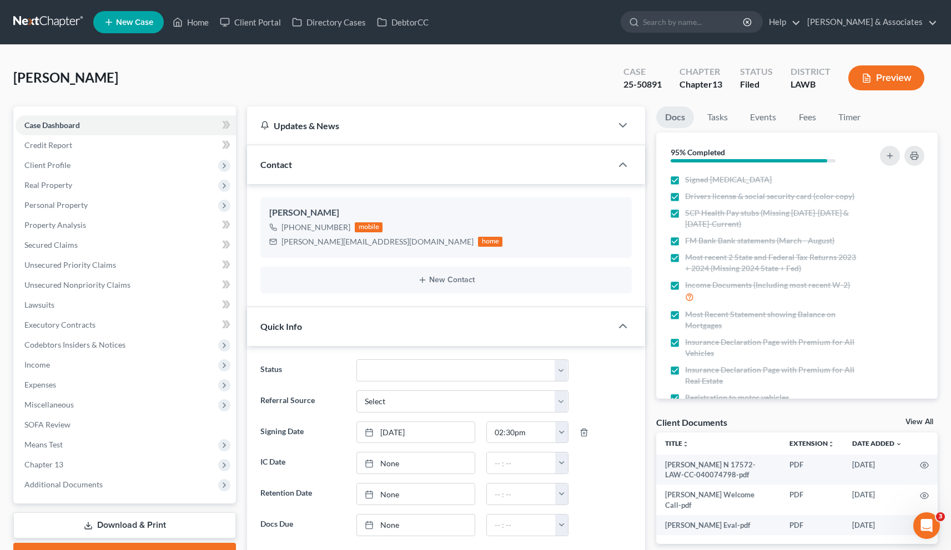
scroll to position [756, 0]
click at [49, 170] on span "Client Profile" at bounding box center [126, 165] width 220 height 20
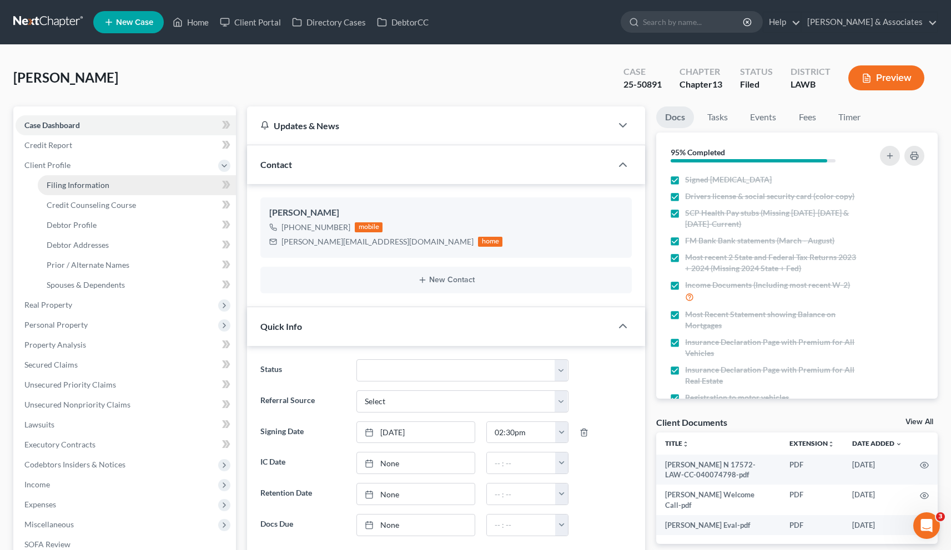
click at [59, 184] on span "Filing Information" at bounding box center [78, 184] width 63 height 9
select select "1"
select select "0"
select select "3"
select select "36"
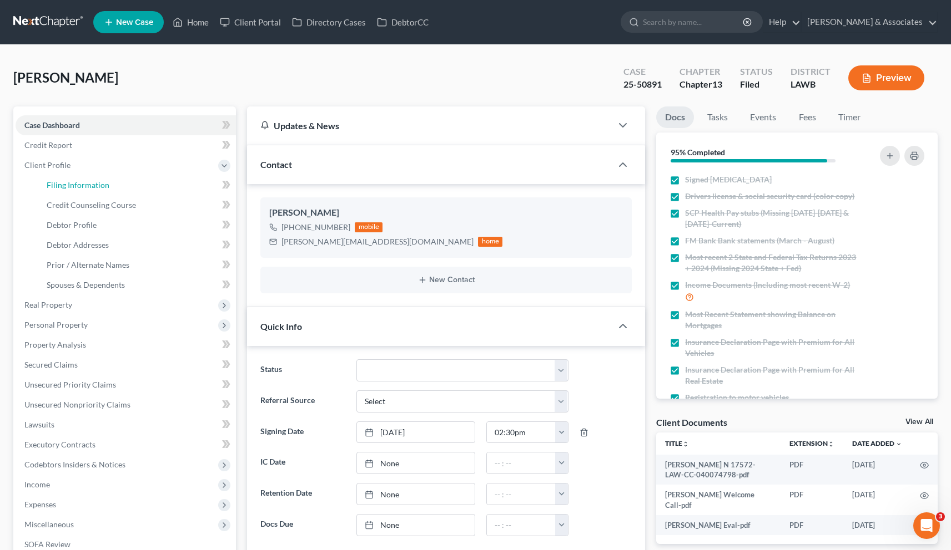
select select "2"
select select "19"
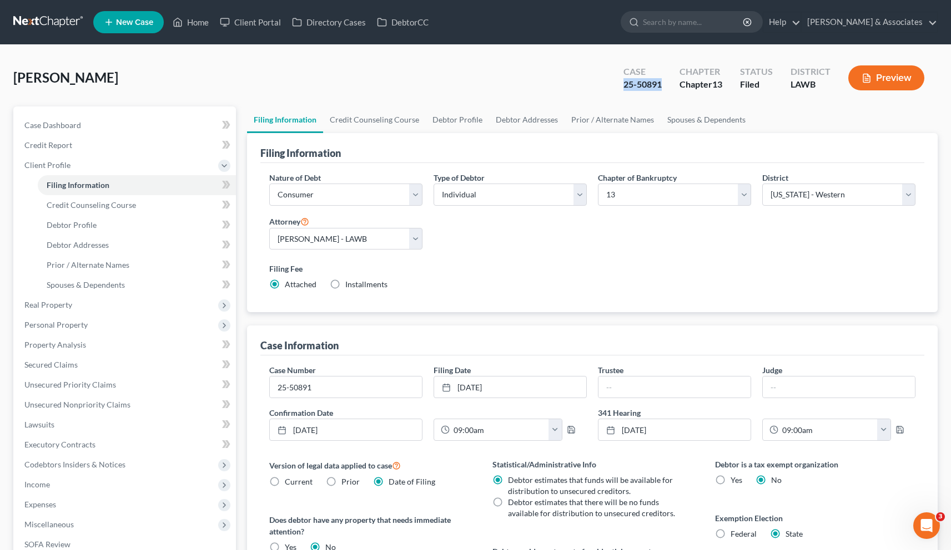
drag, startPoint x: 661, startPoint y: 87, endPoint x: 624, endPoint y: 87, distance: 37.2
click at [624, 87] on div "25-50891" at bounding box center [642, 84] width 38 height 13
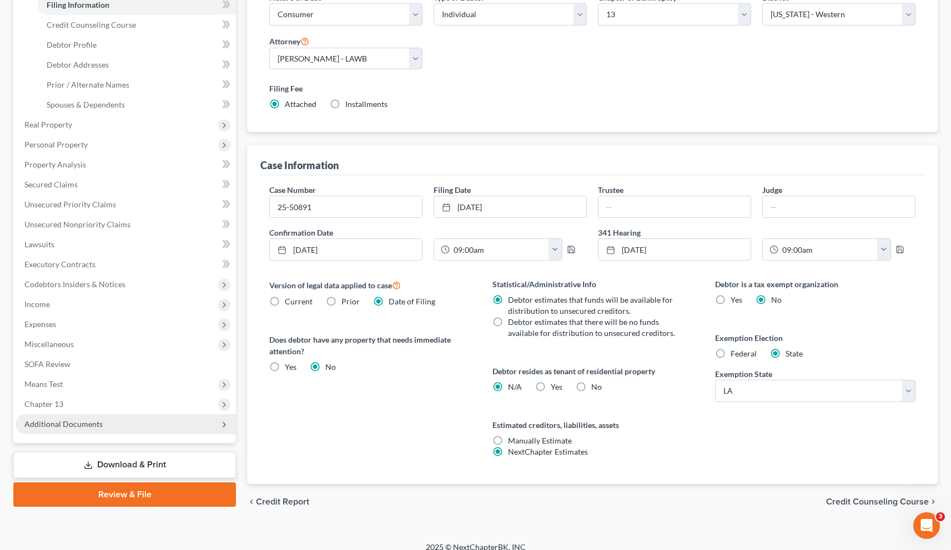
click at [52, 429] on span "Additional Documents" at bounding box center [126, 425] width 220 height 20
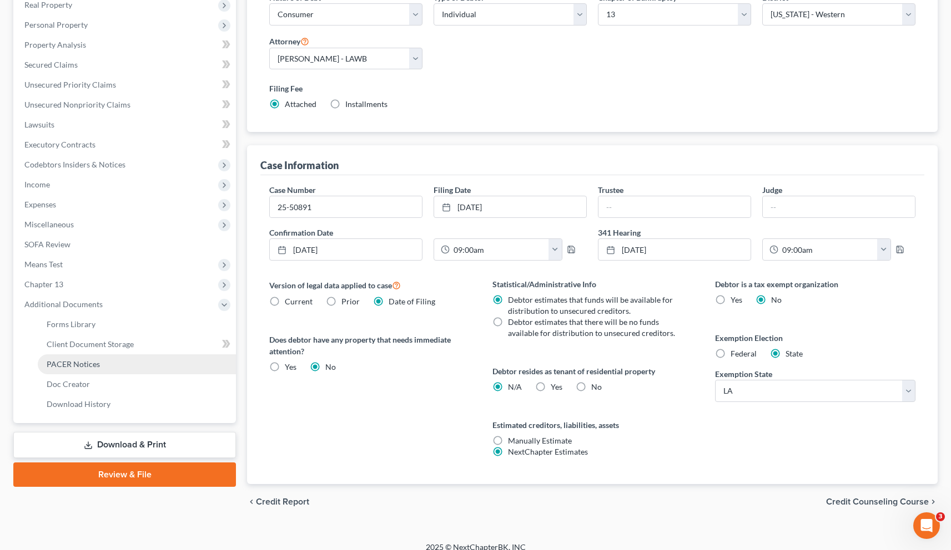
click at [63, 363] on span "PACER Notices" at bounding box center [73, 364] width 53 height 9
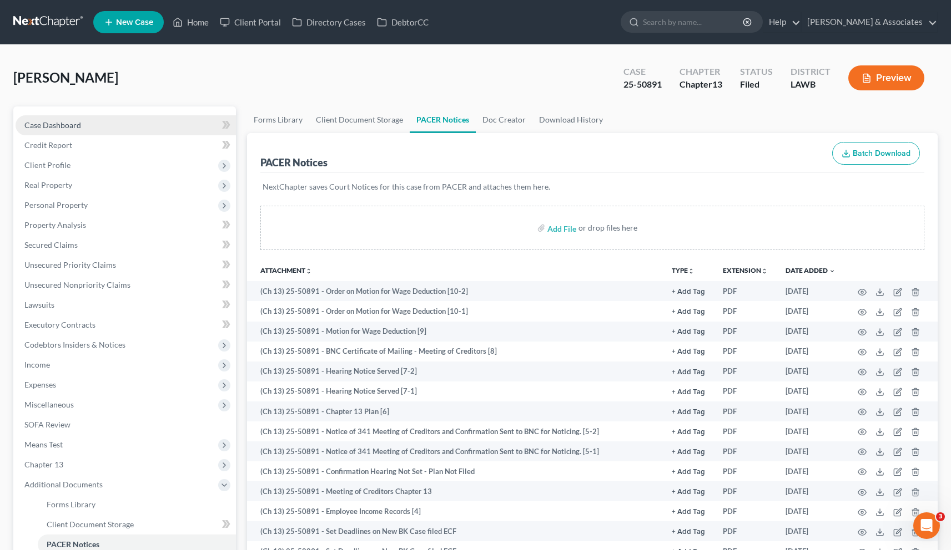
click at [52, 123] on span "Case Dashboard" at bounding box center [52, 124] width 57 height 9
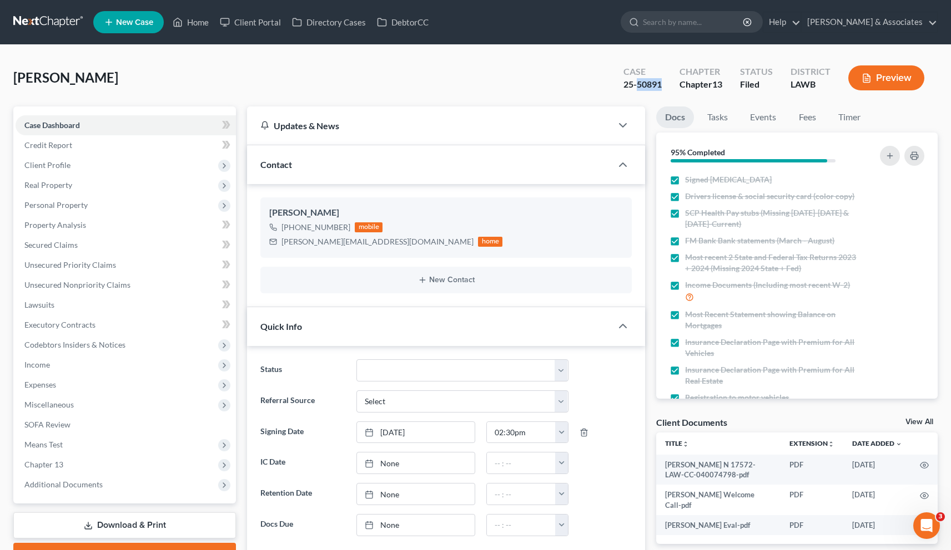
drag, startPoint x: 644, startPoint y: 84, endPoint x: 636, endPoint y: 84, distance: 7.8
click at [636, 84] on div "Case 25-50891" at bounding box center [642, 79] width 56 height 33
